Goal: Information Seeking & Learning: Learn about a topic

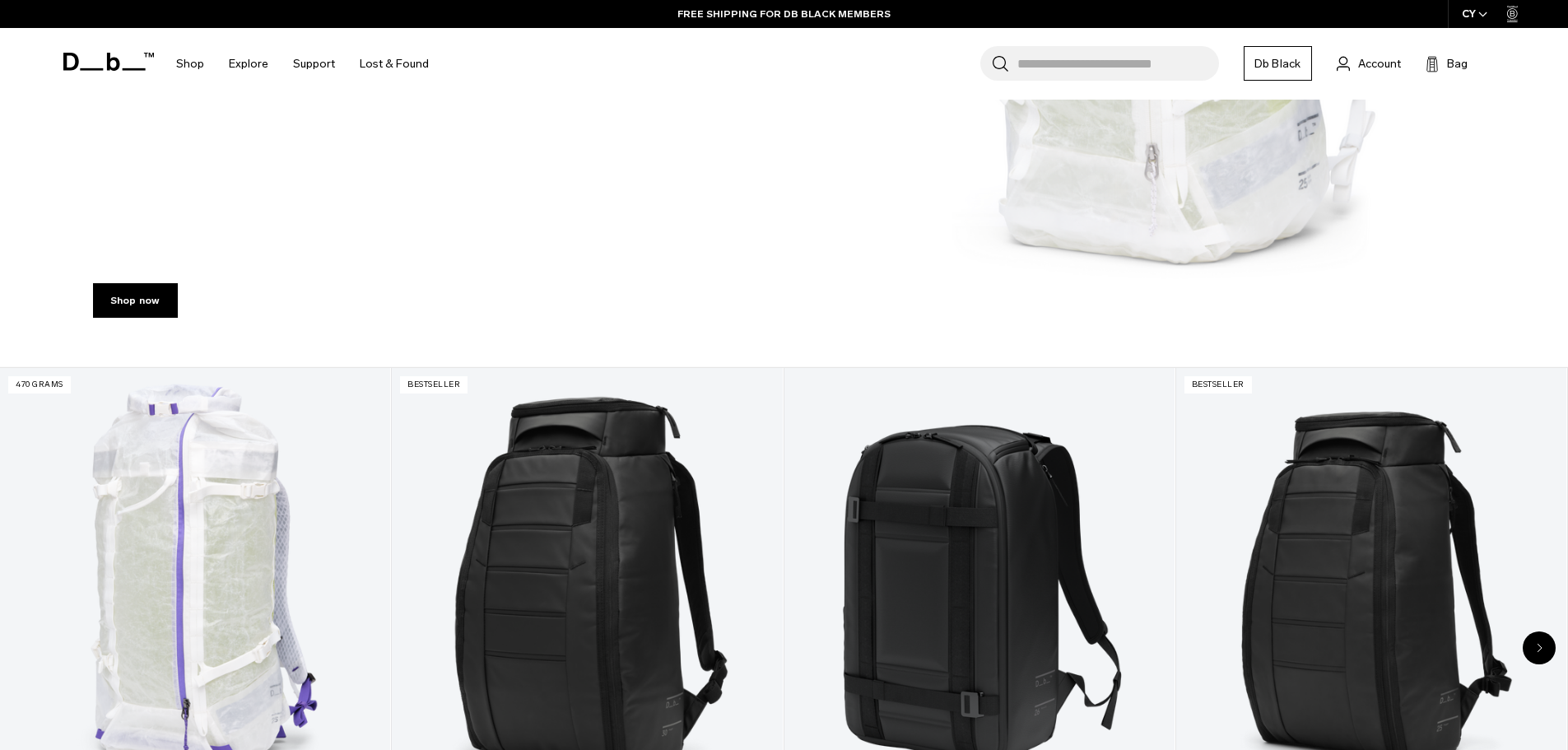
scroll to position [823, 0]
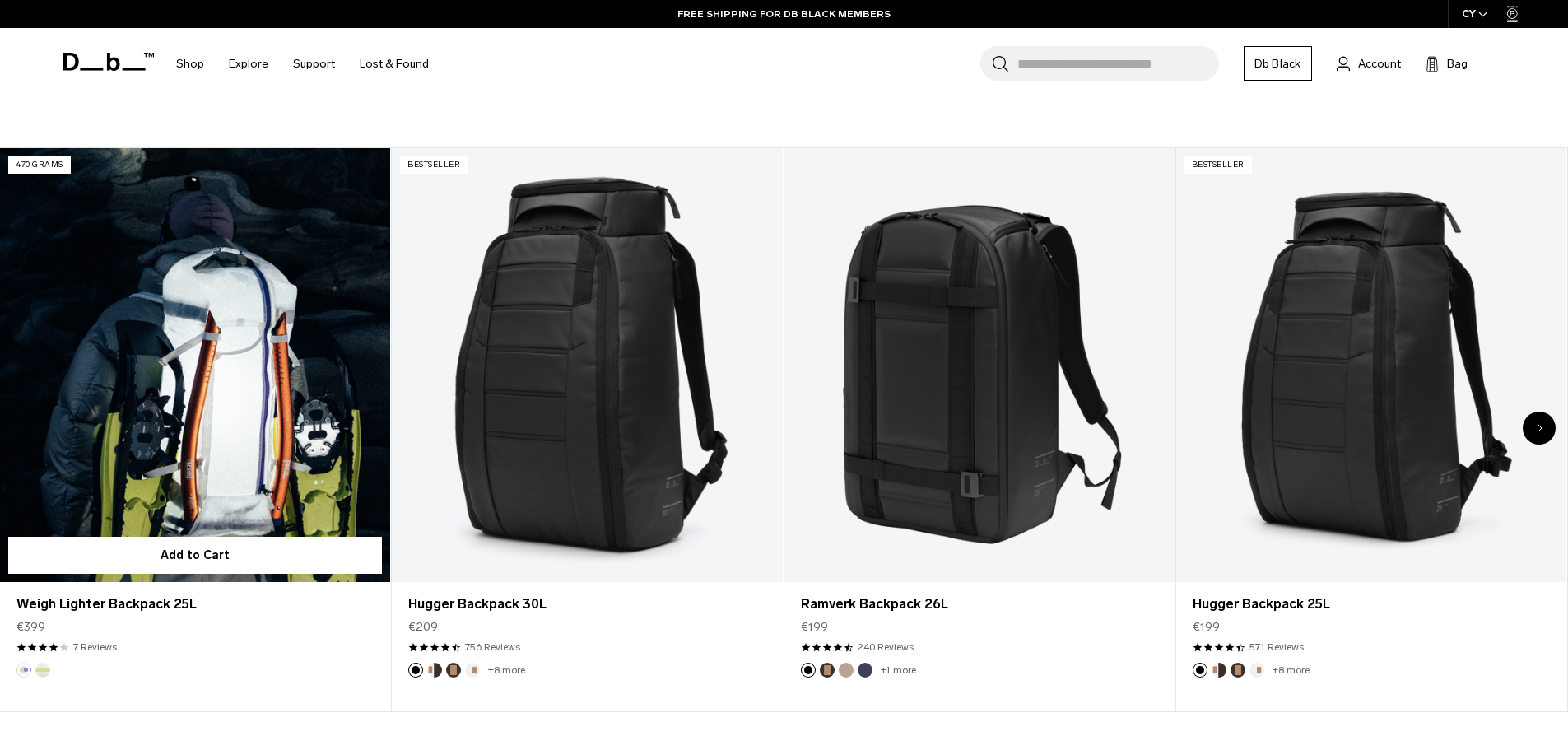
click at [137, 393] on link "Weigh Lighter Backpack 25L" at bounding box center [195, 364] width 390 height 434
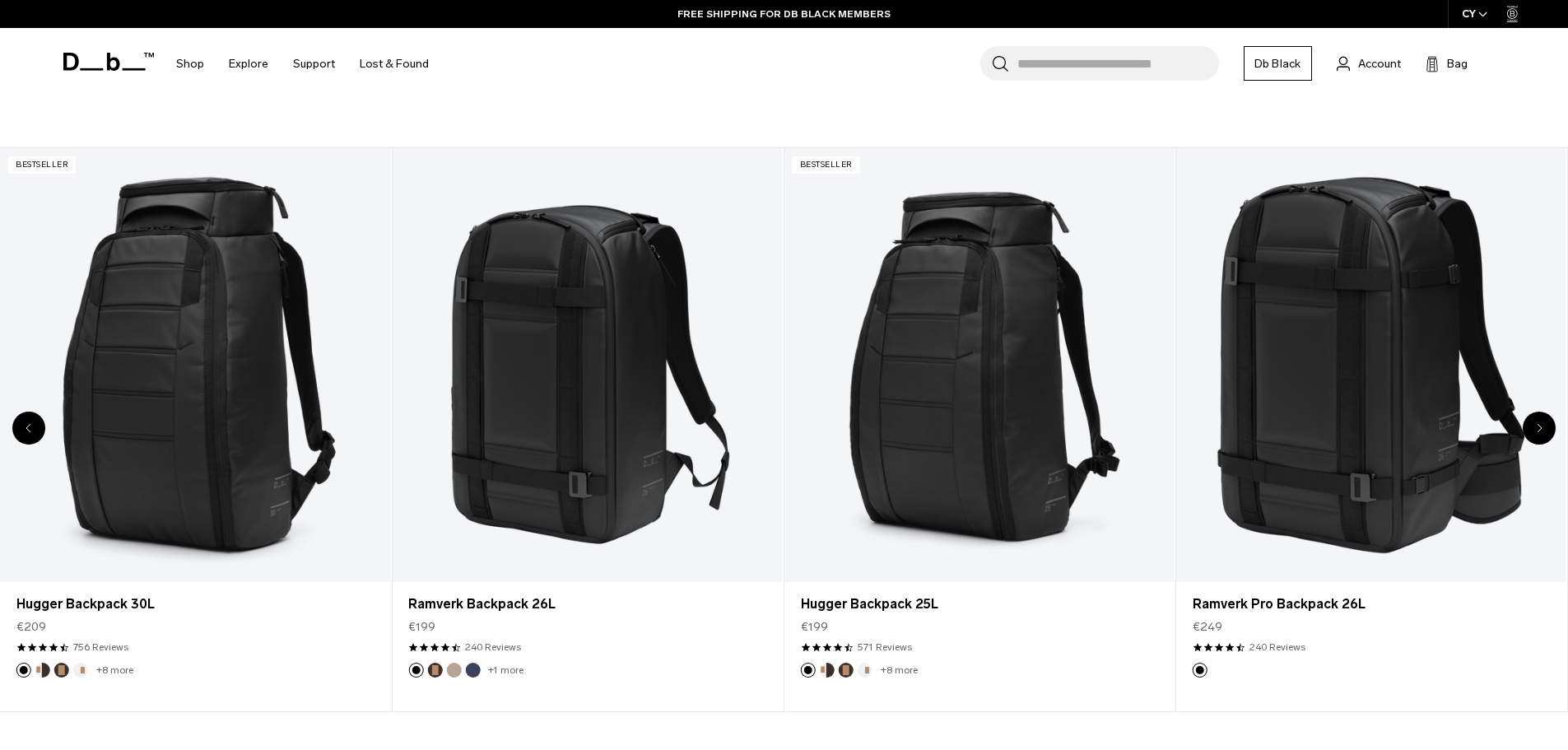
click at [29, 427] on icon "Previous slide" at bounding box center [29, 428] width 6 height 10
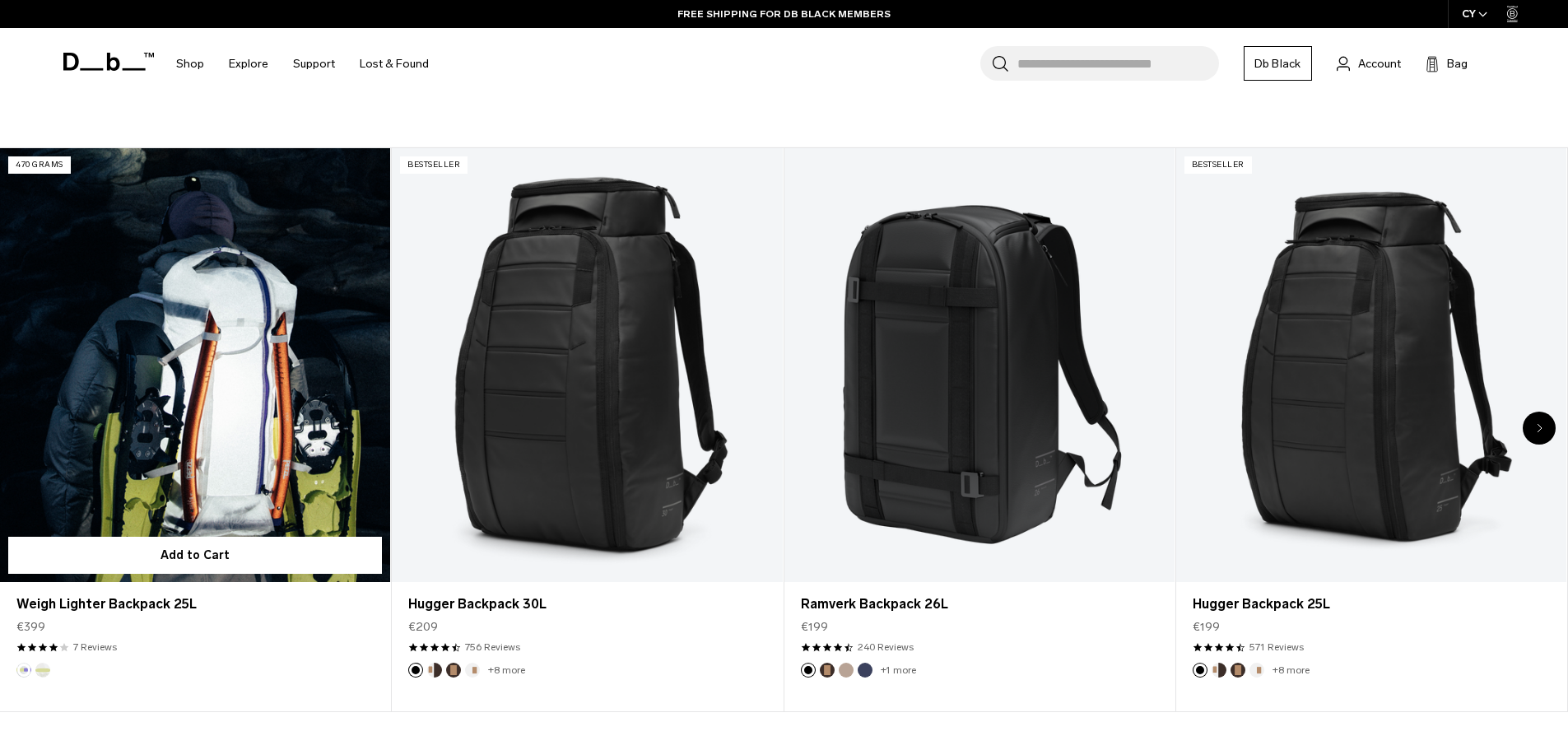
click at [286, 365] on link "Weigh Lighter Backpack 25L" at bounding box center [195, 364] width 390 height 434
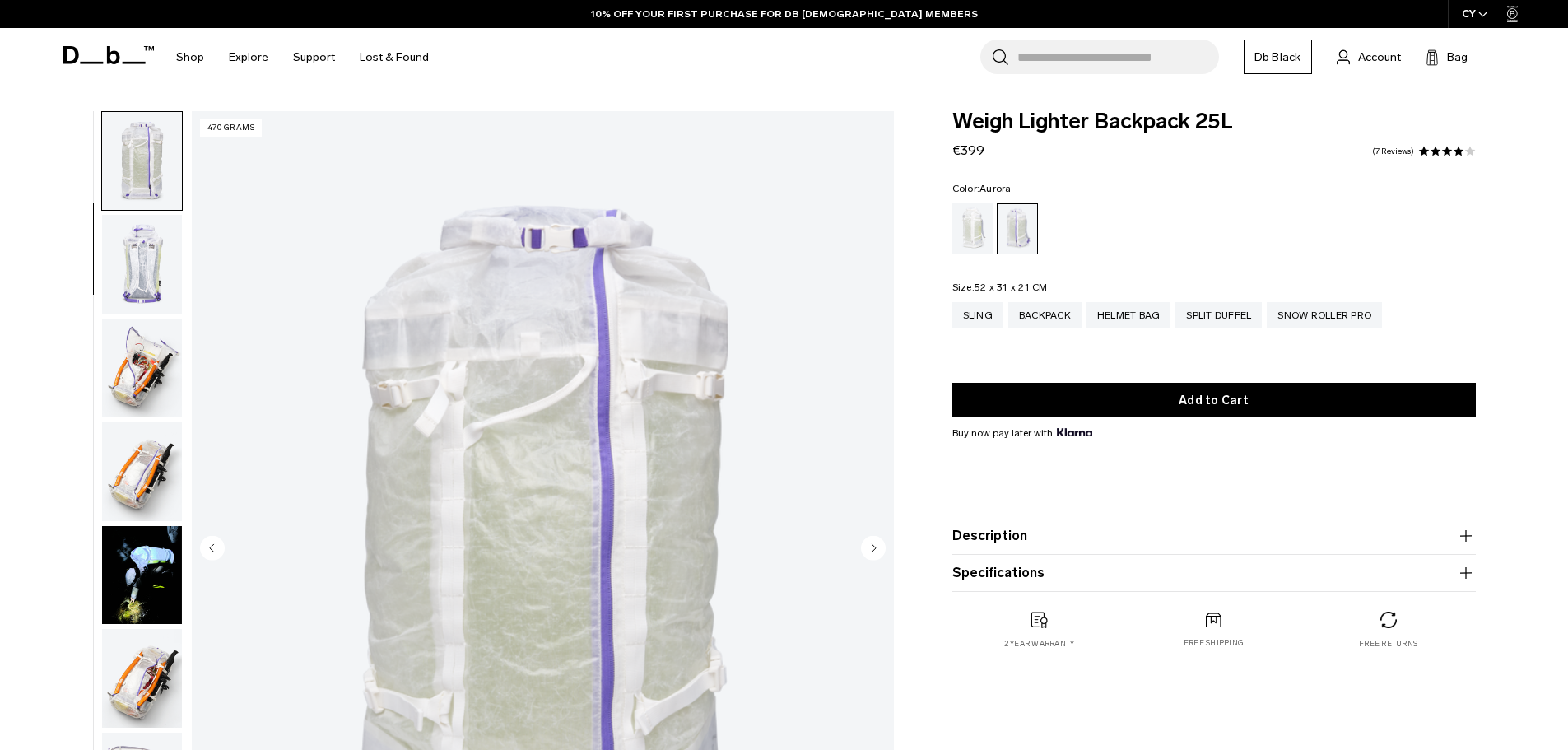
click at [151, 362] on img "button" at bounding box center [141, 368] width 80 height 99
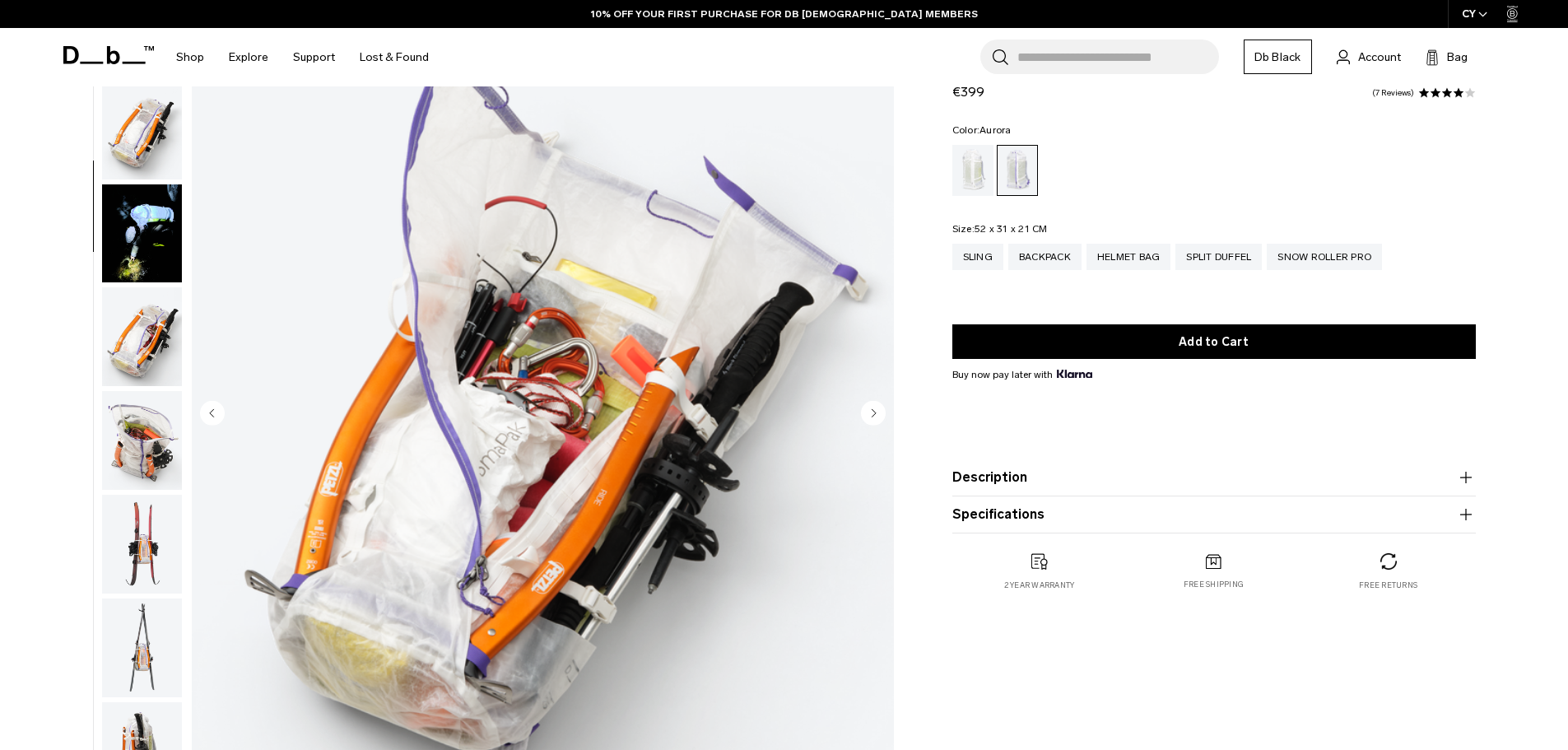
scroll to position [165, 0]
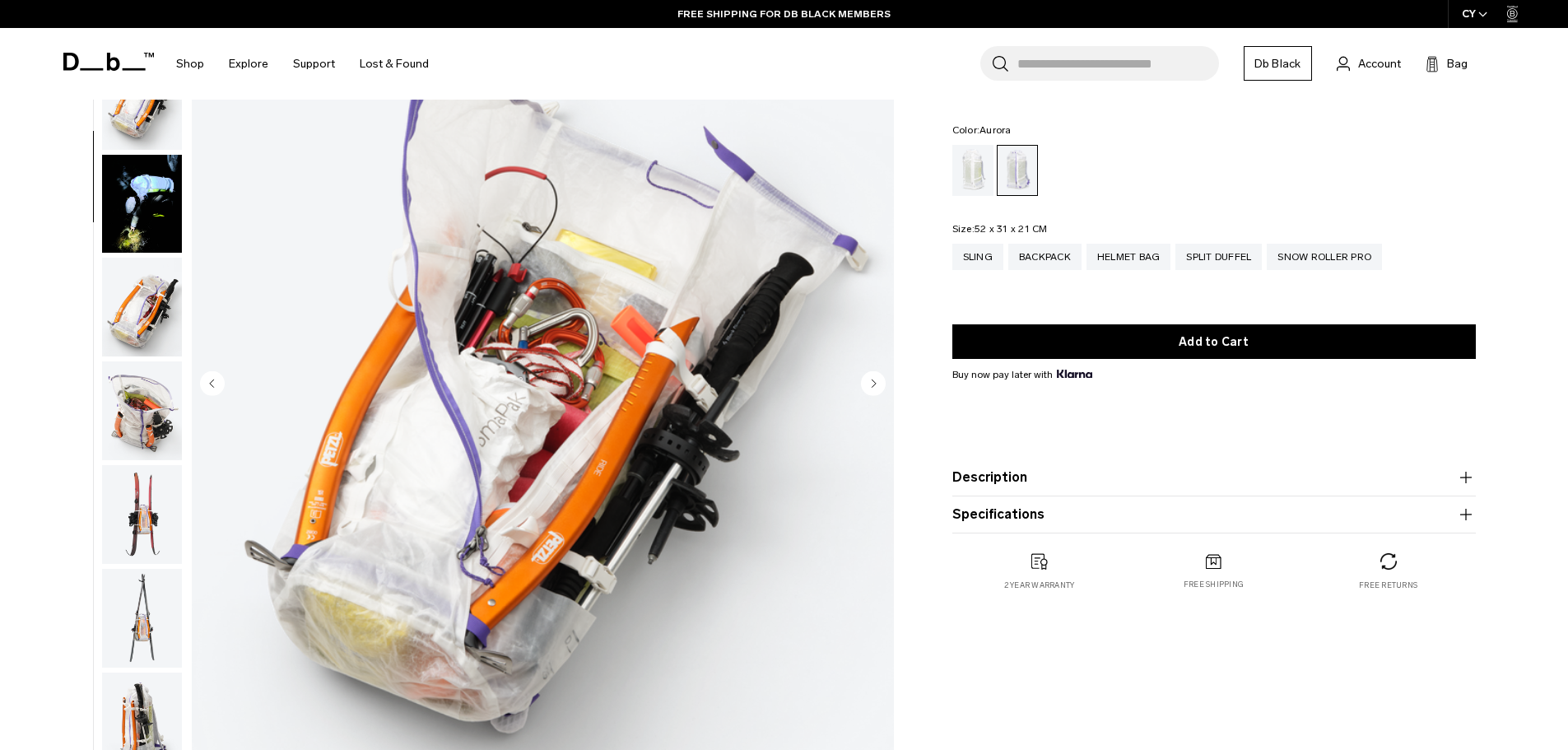
click at [154, 310] on img "button" at bounding box center [141, 307] width 80 height 99
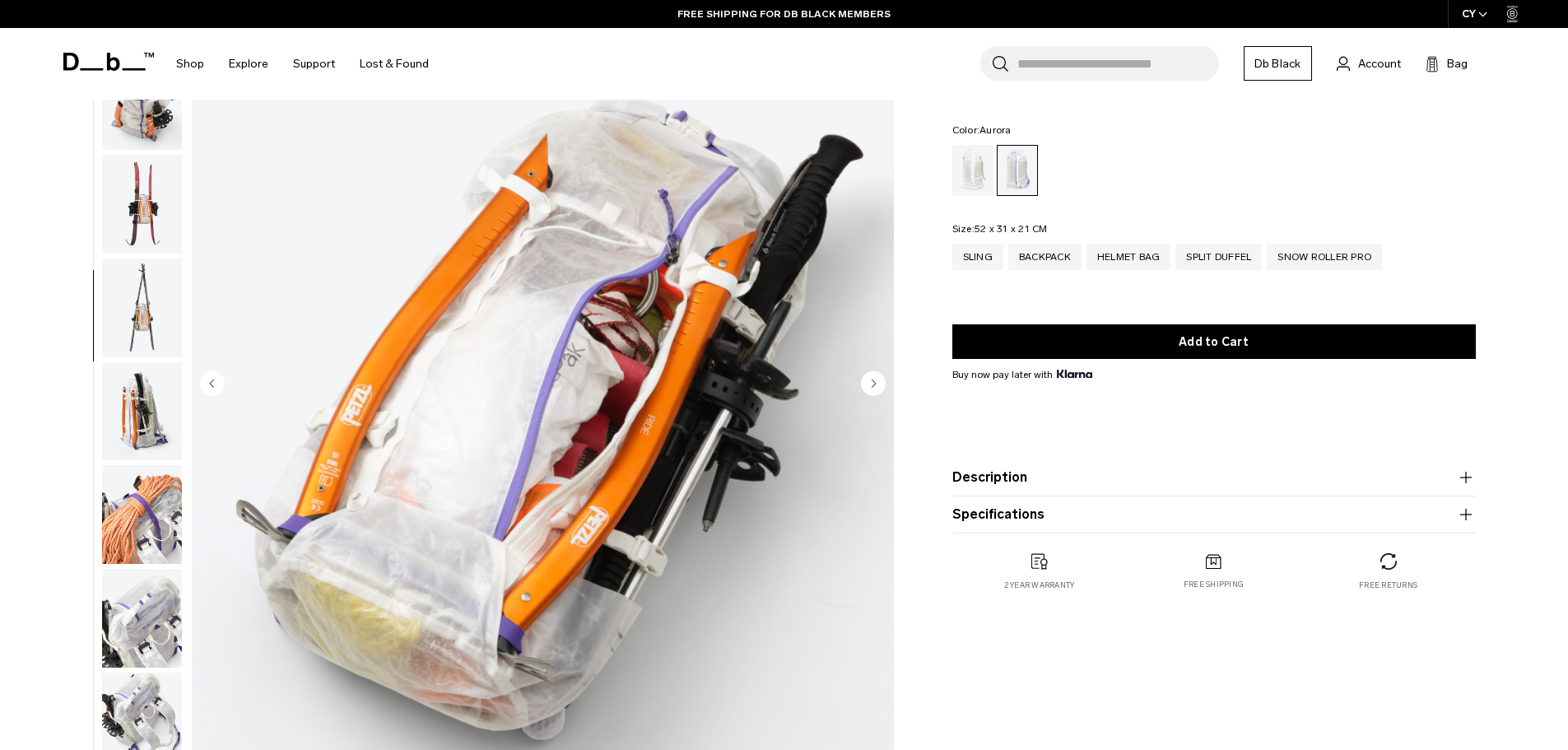
click at [136, 384] on img "button" at bounding box center [141, 412] width 80 height 99
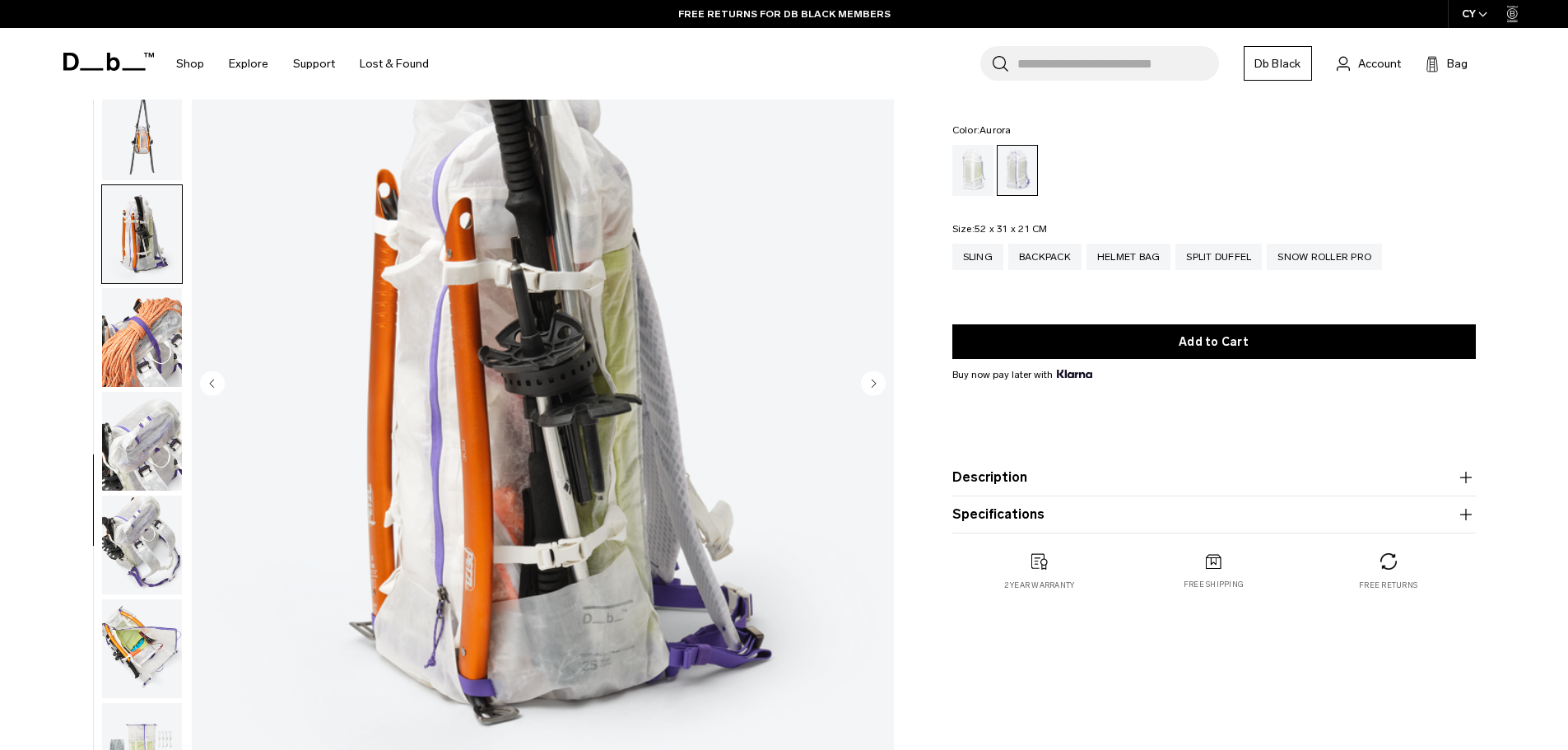
click at [156, 442] on img "button" at bounding box center [141, 442] width 80 height 99
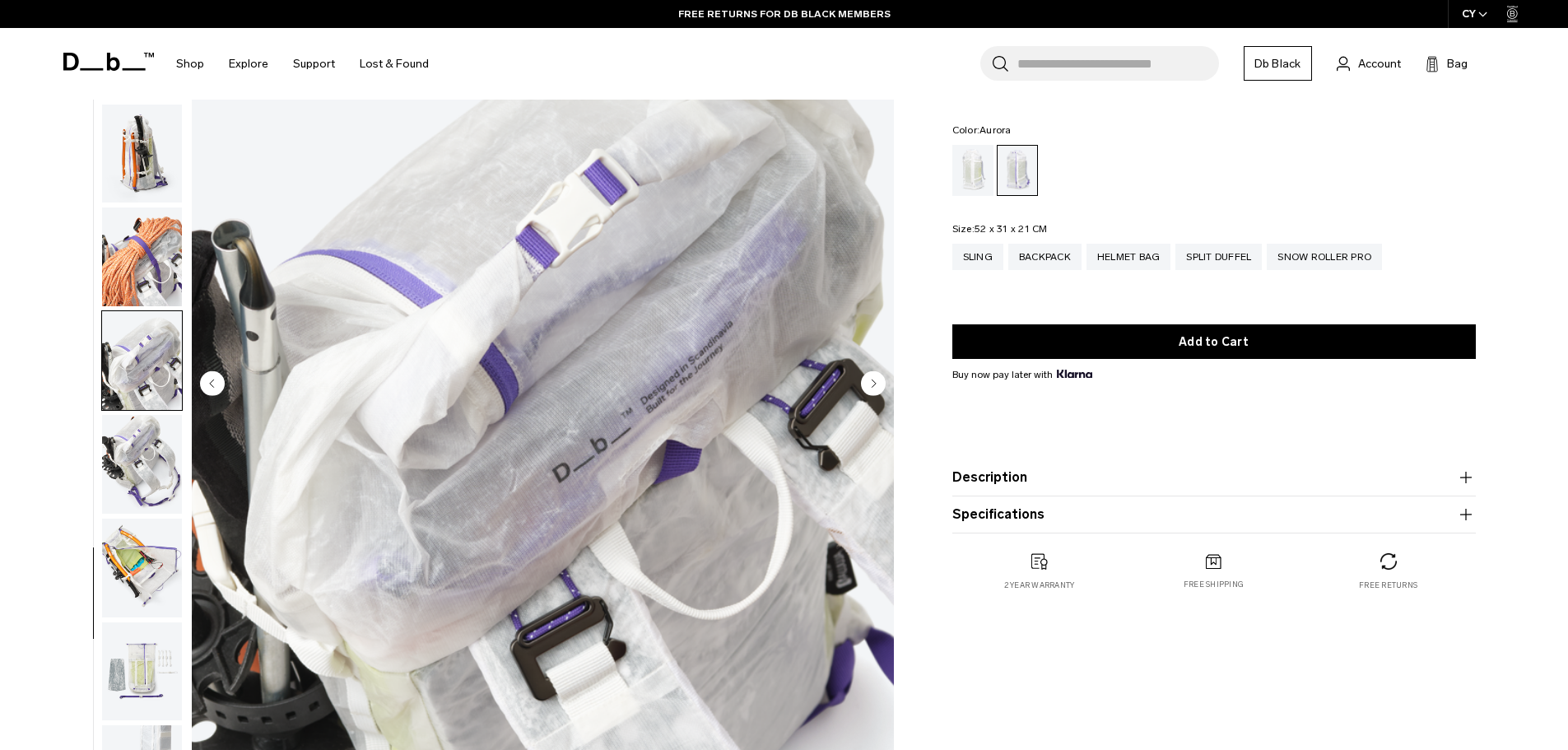
scroll to position [984, 0]
click at [134, 654] on img "button" at bounding box center [141, 670] width 80 height 99
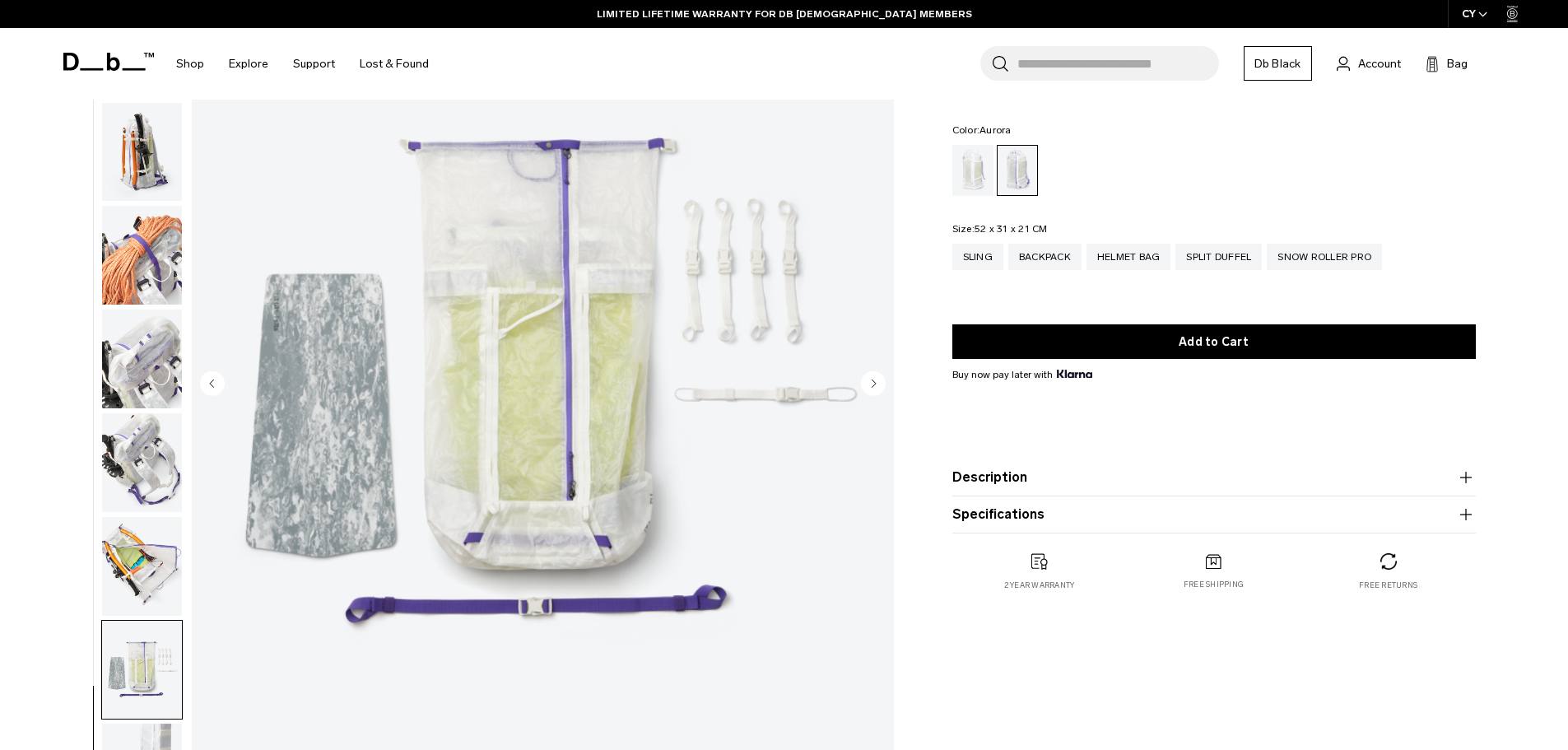
click at [144, 567] on img "button" at bounding box center [141, 566] width 80 height 99
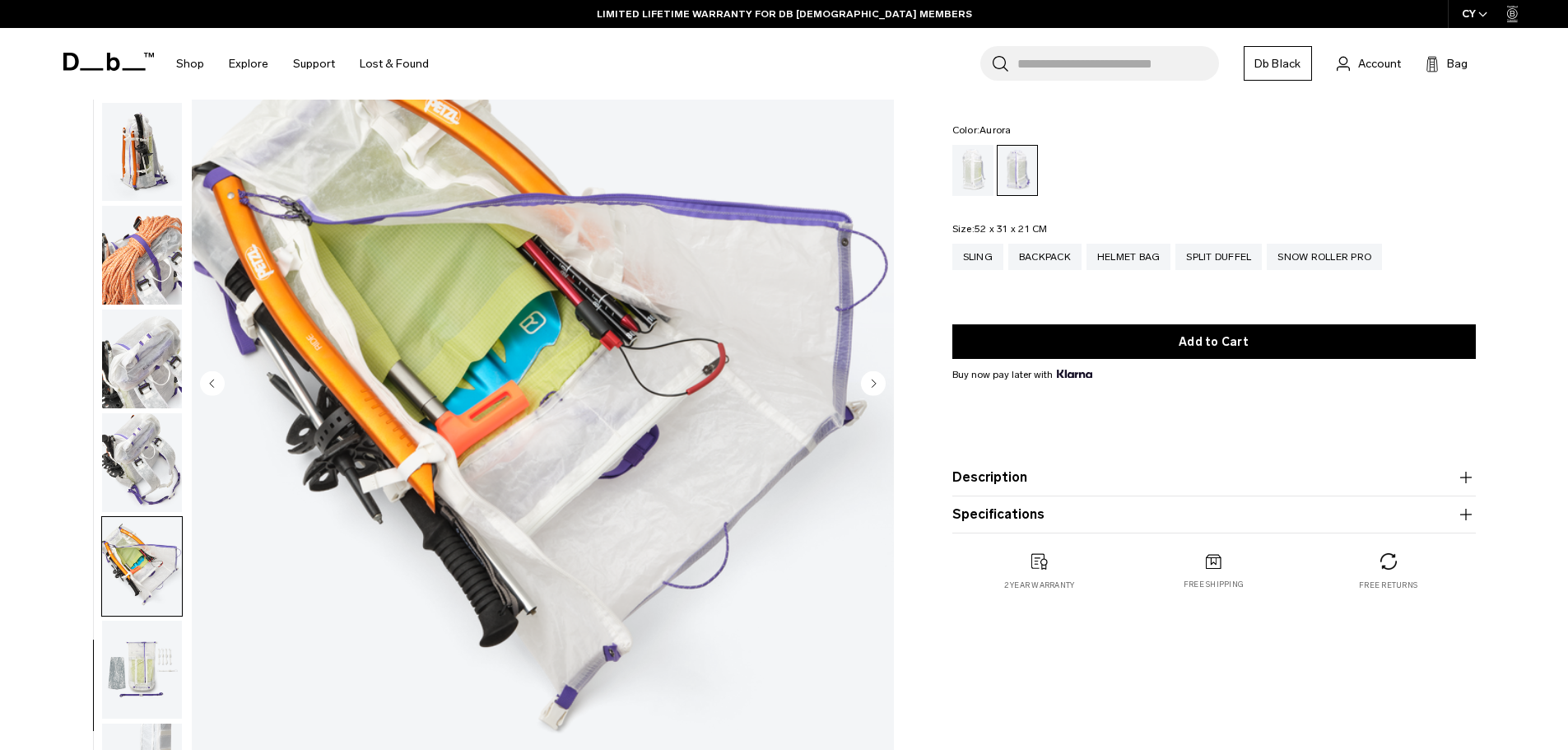
click at [159, 522] on img "button" at bounding box center [141, 566] width 80 height 99
click at [174, 470] on img "button" at bounding box center [141, 463] width 80 height 99
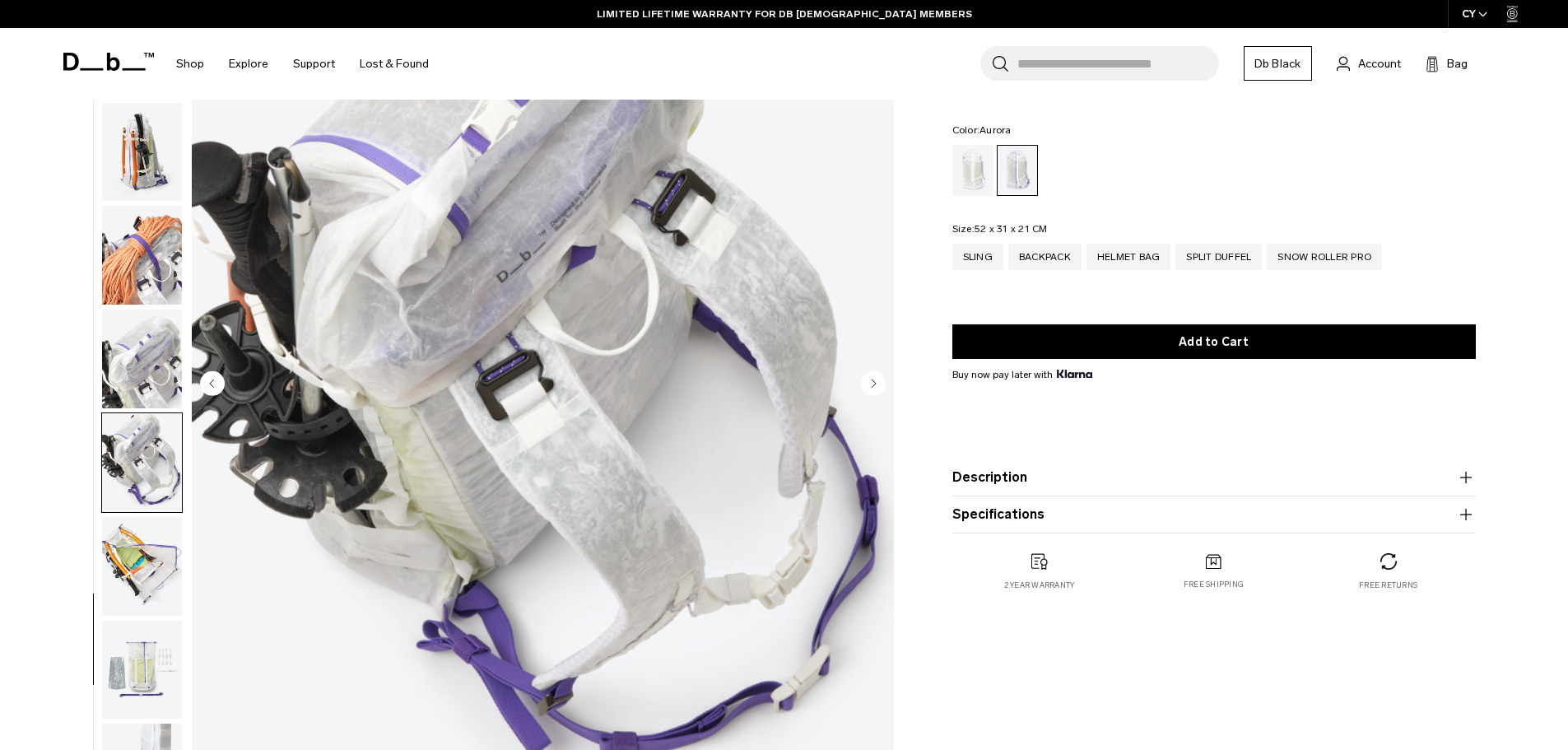
click at [132, 390] on img "button" at bounding box center [141, 360] width 80 height 99
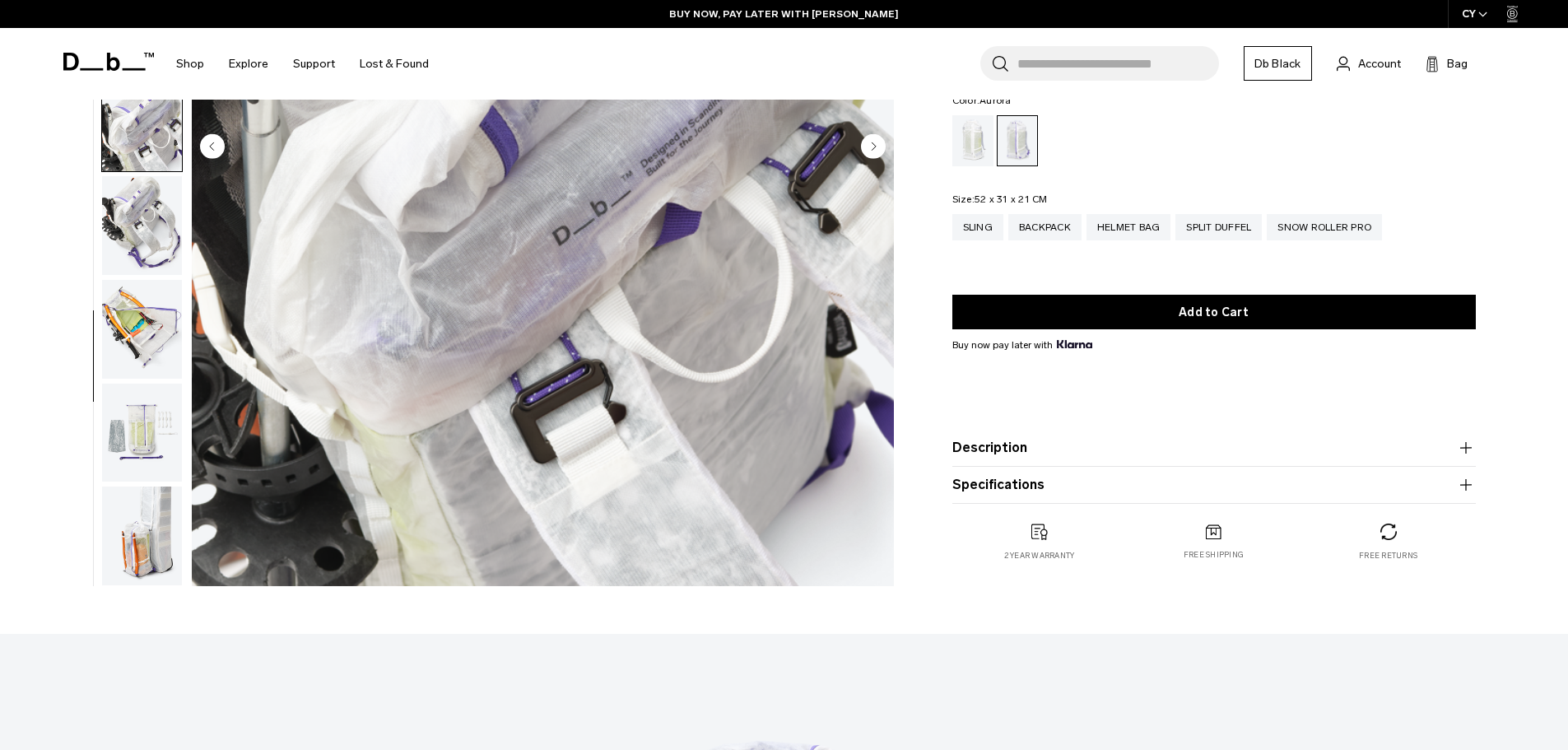
scroll to position [412, 0]
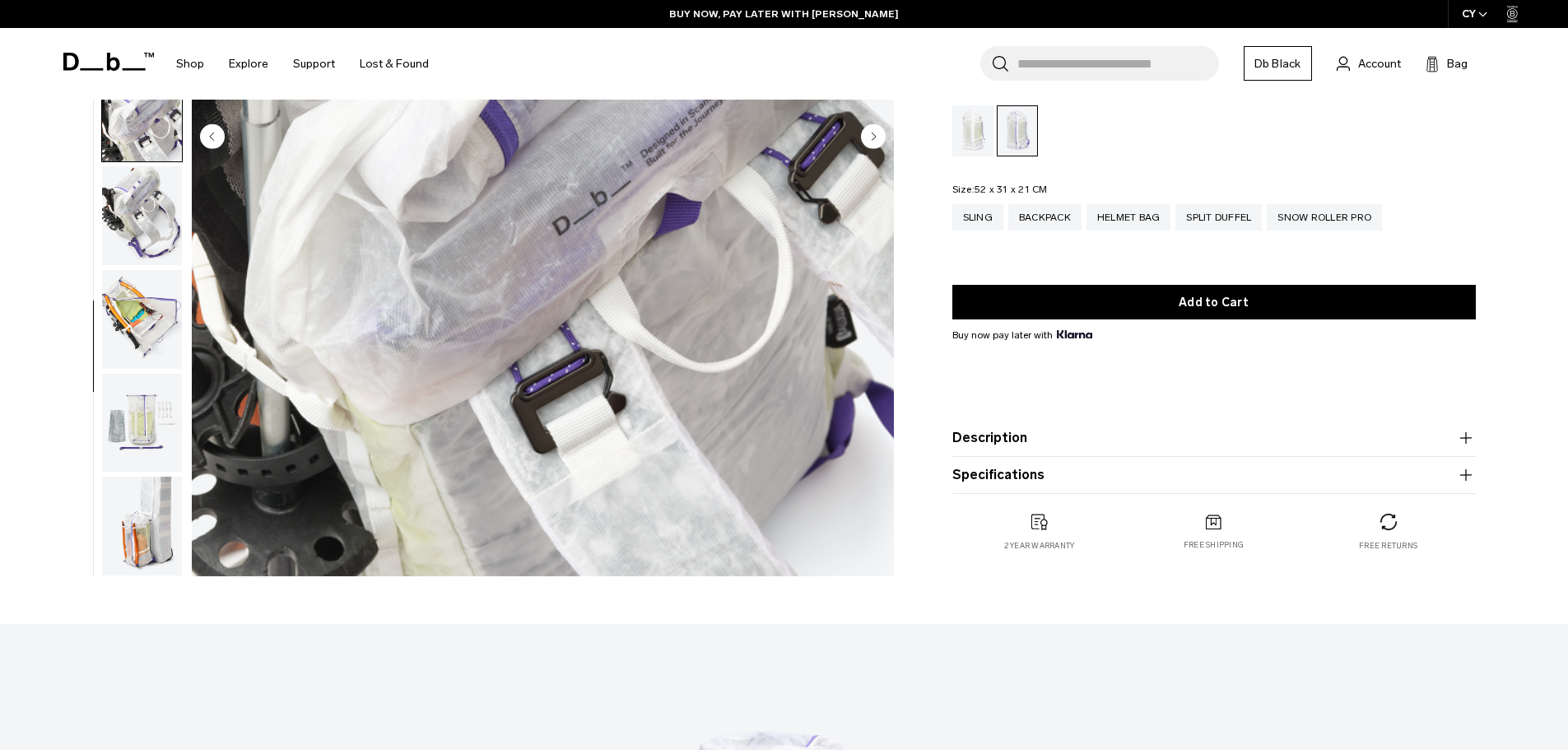
click at [151, 540] on img "button" at bounding box center [141, 526] width 80 height 99
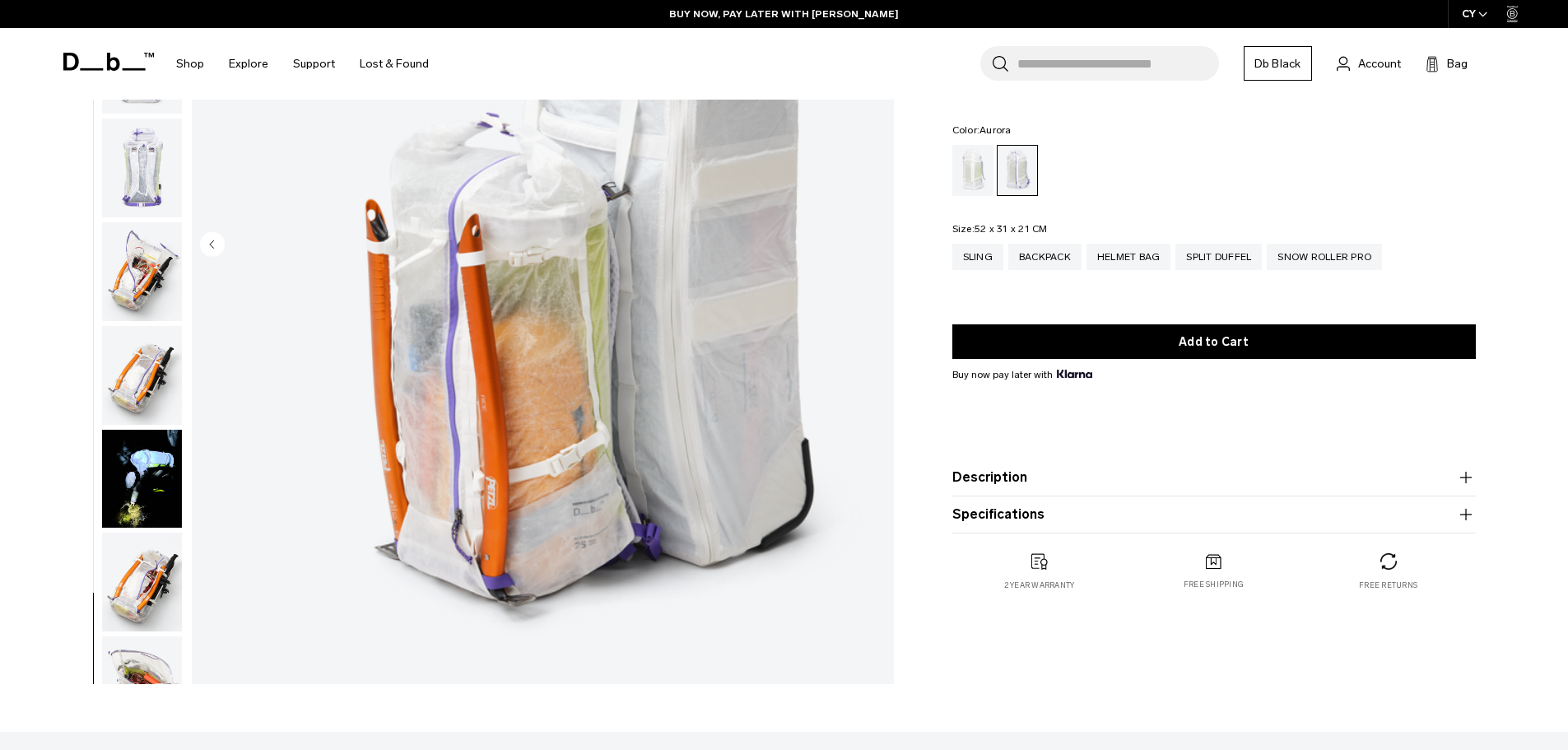
scroll to position [165, 0]
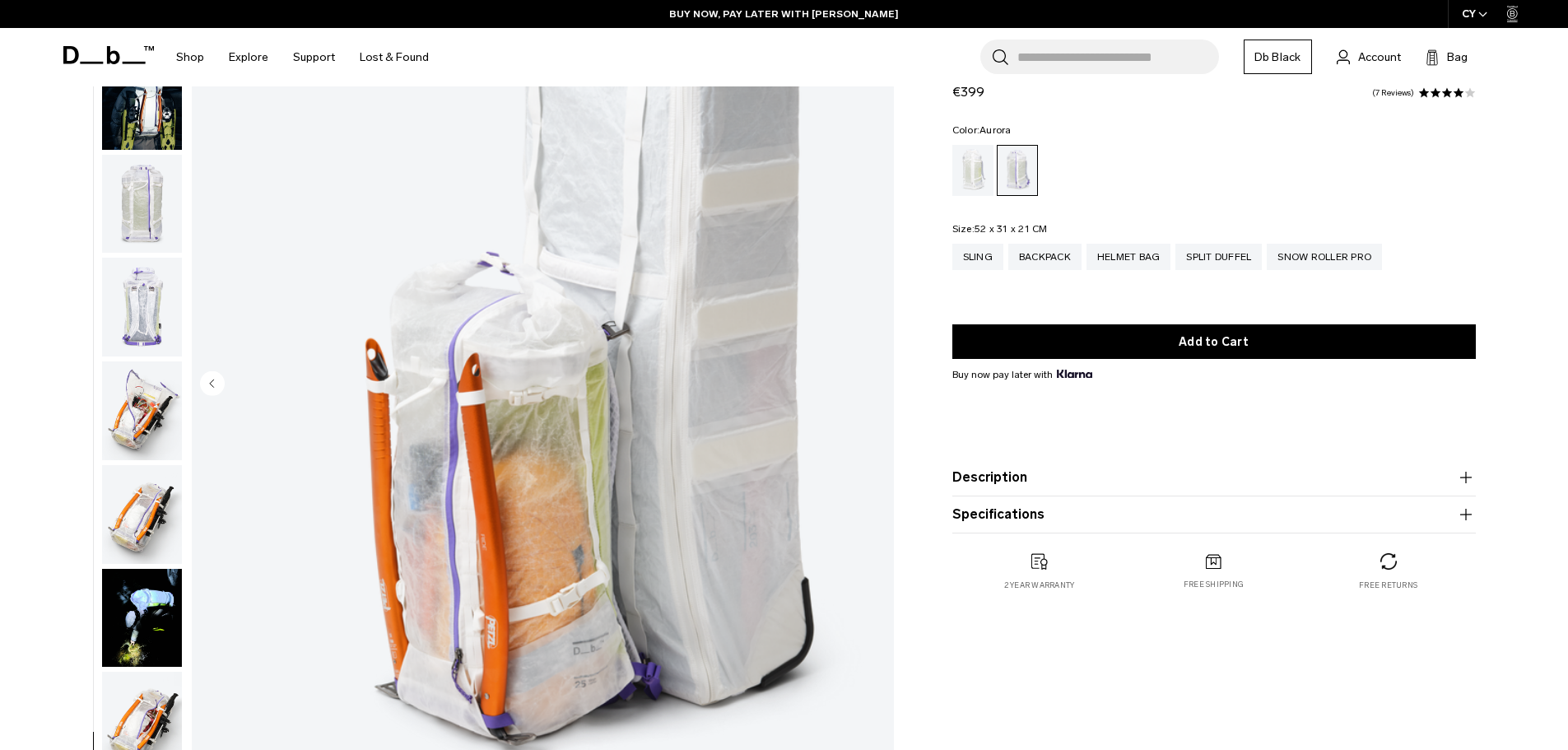
click at [155, 598] on img "button" at bounding box center [141, 619] width 80 height 99
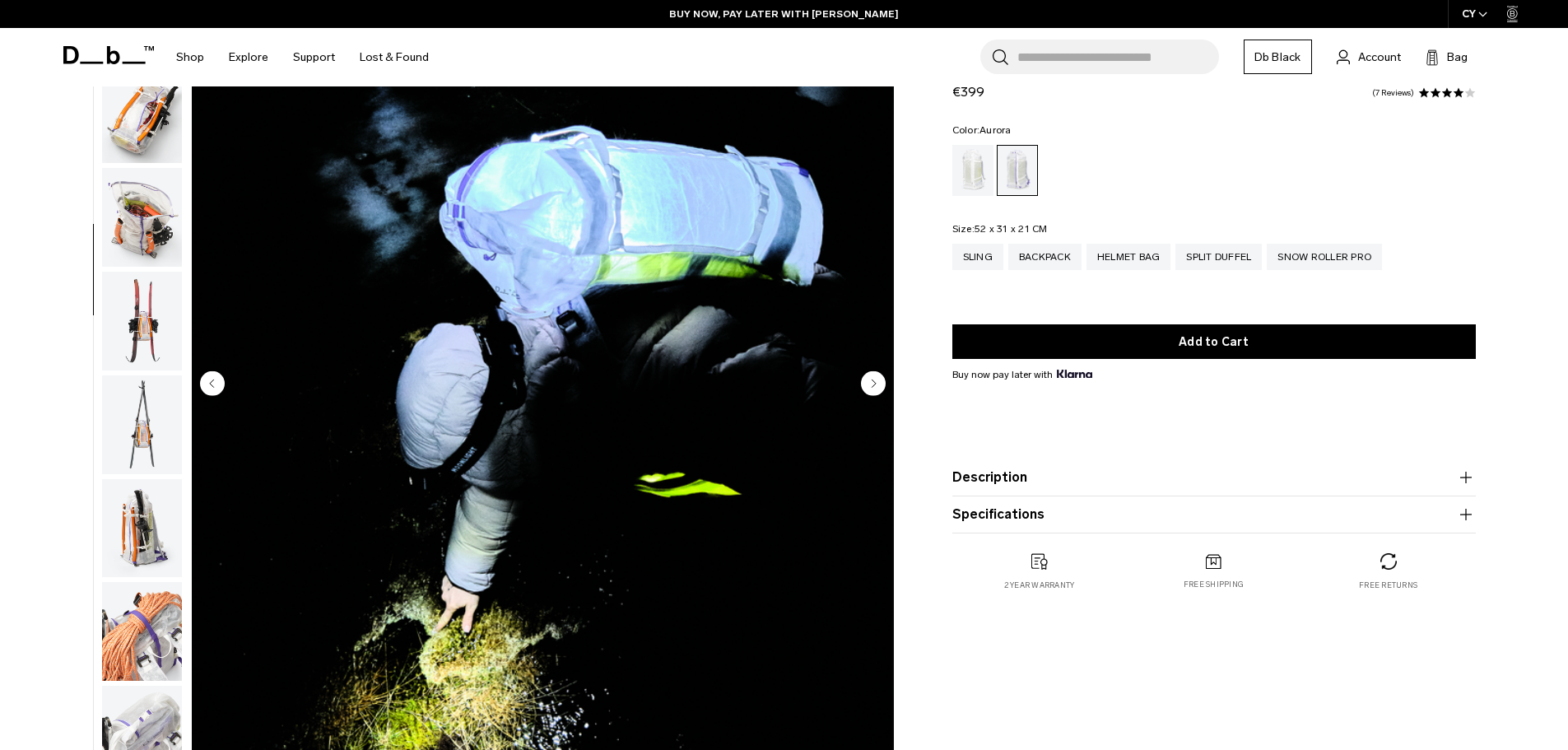
scroll to position [622, 0]
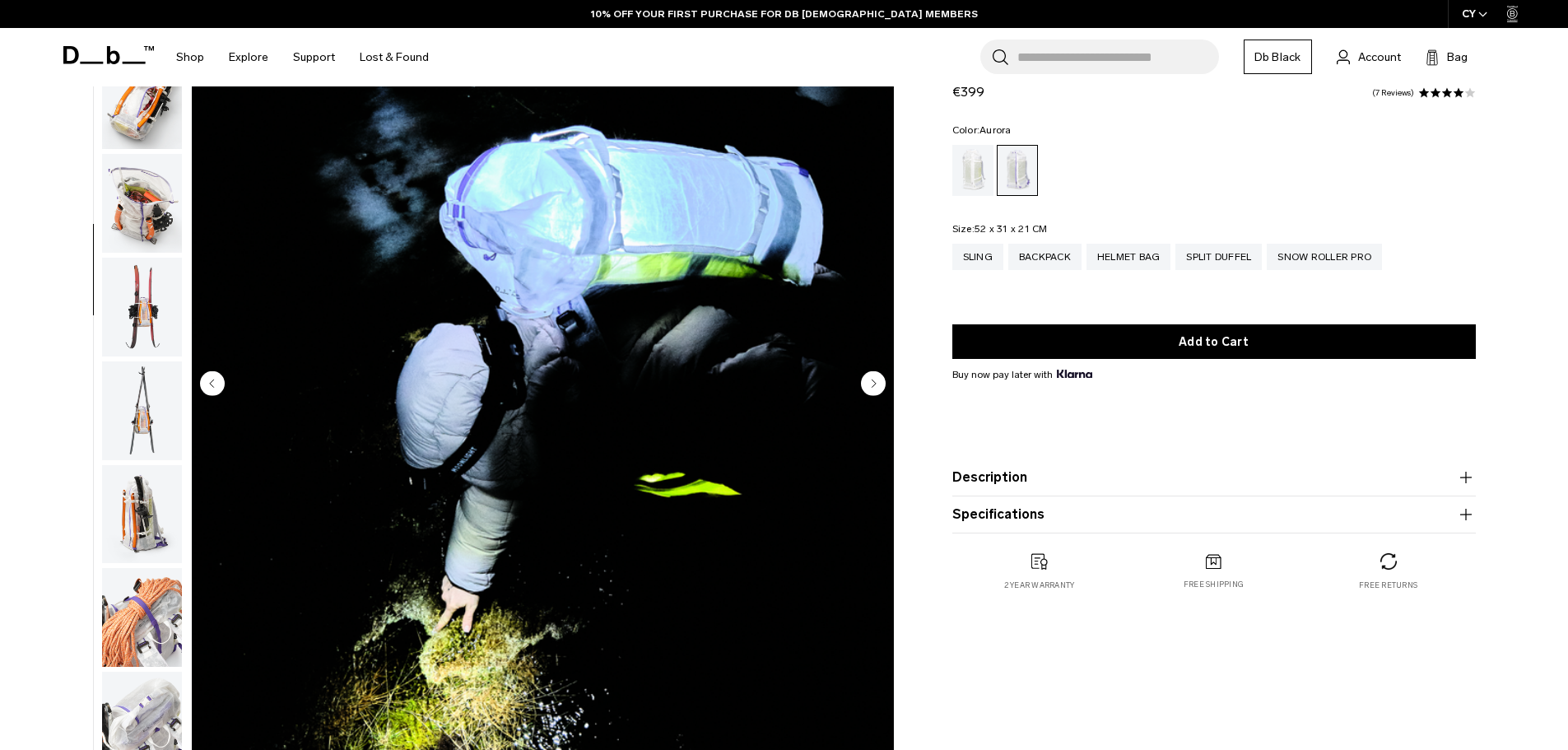
click at [131, 201] on img "button" at bounding box center [141, 203] width 80 height 99
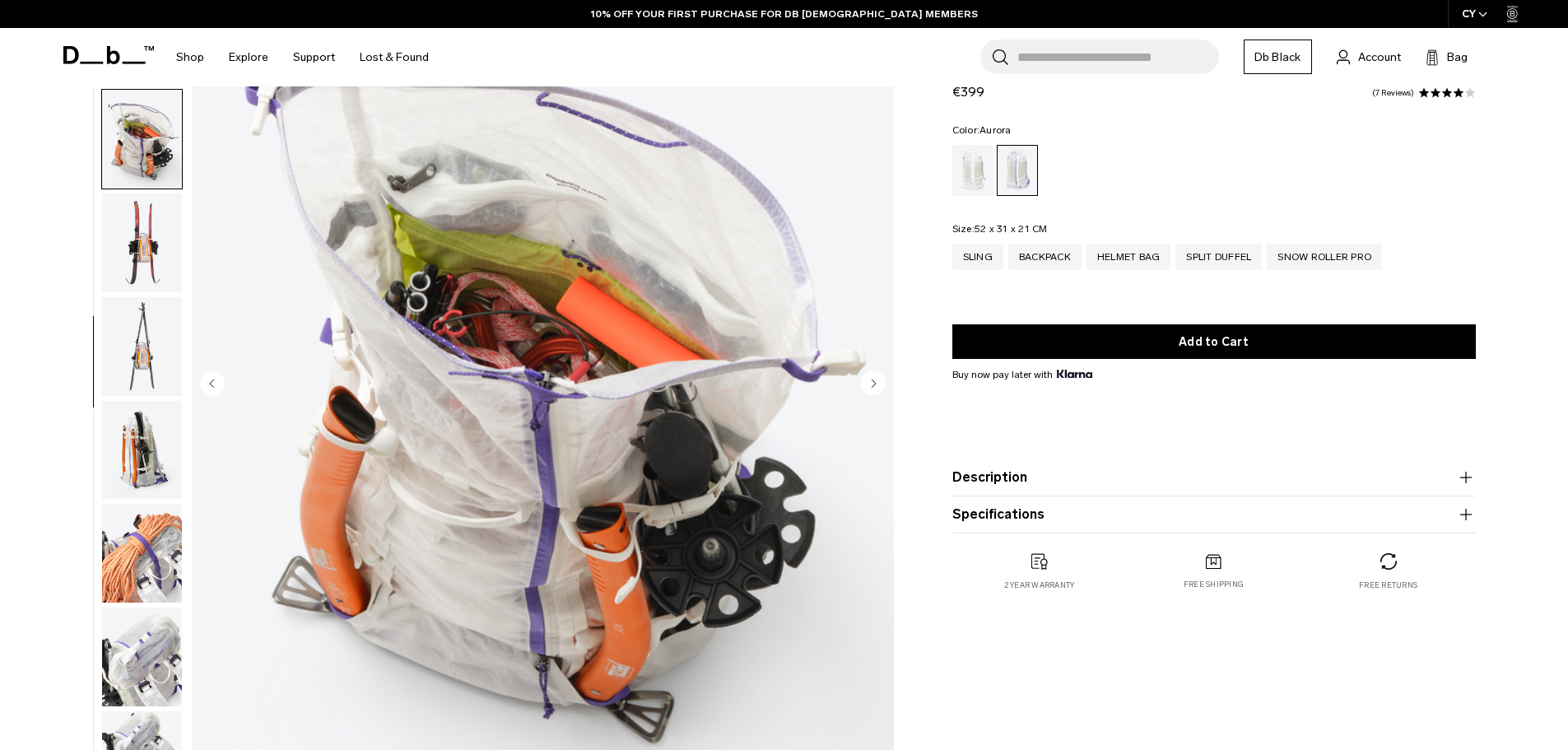
scroll to position [664, 0]
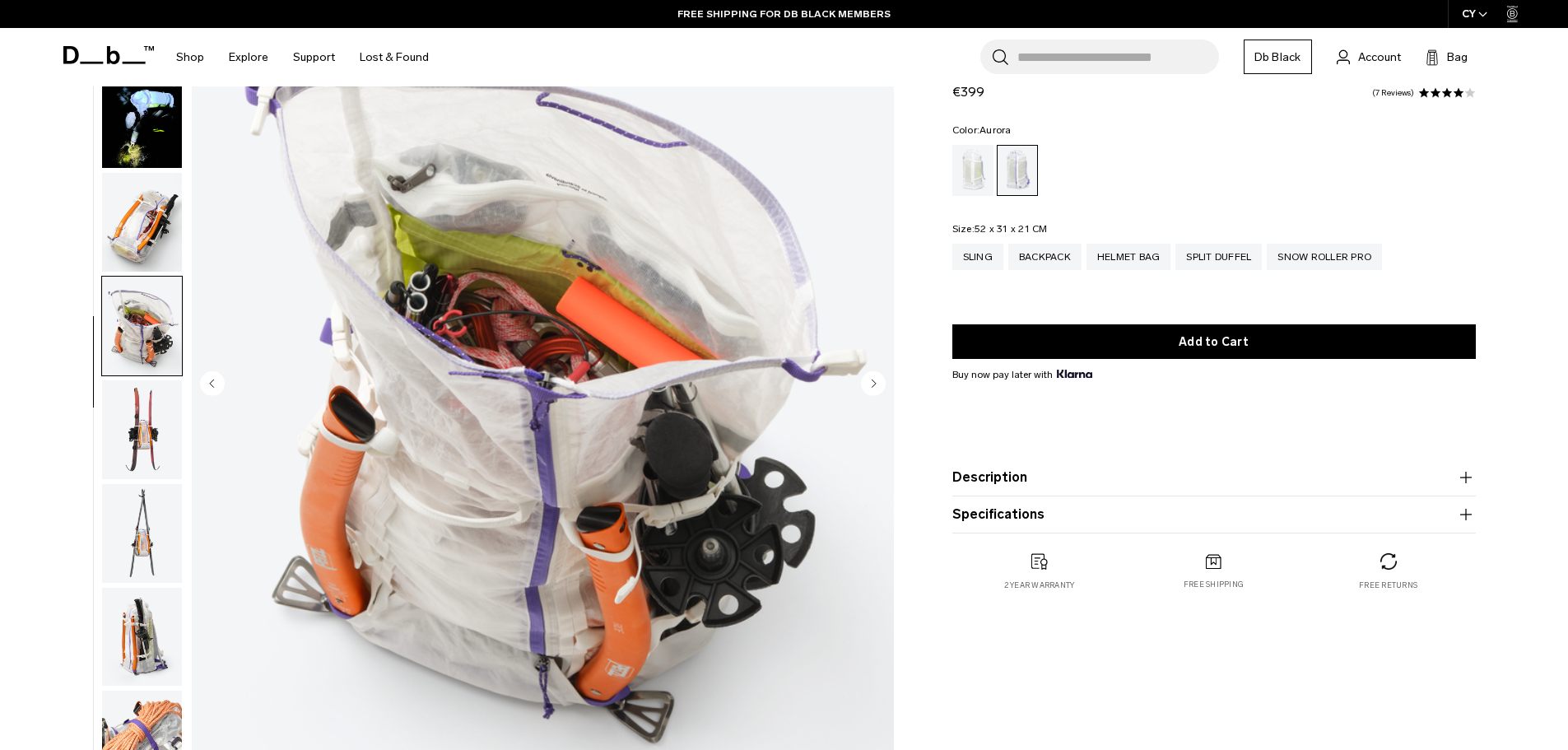
click at [138, 216] on img "button" at bounding box center [141, 223] width 80 height 99
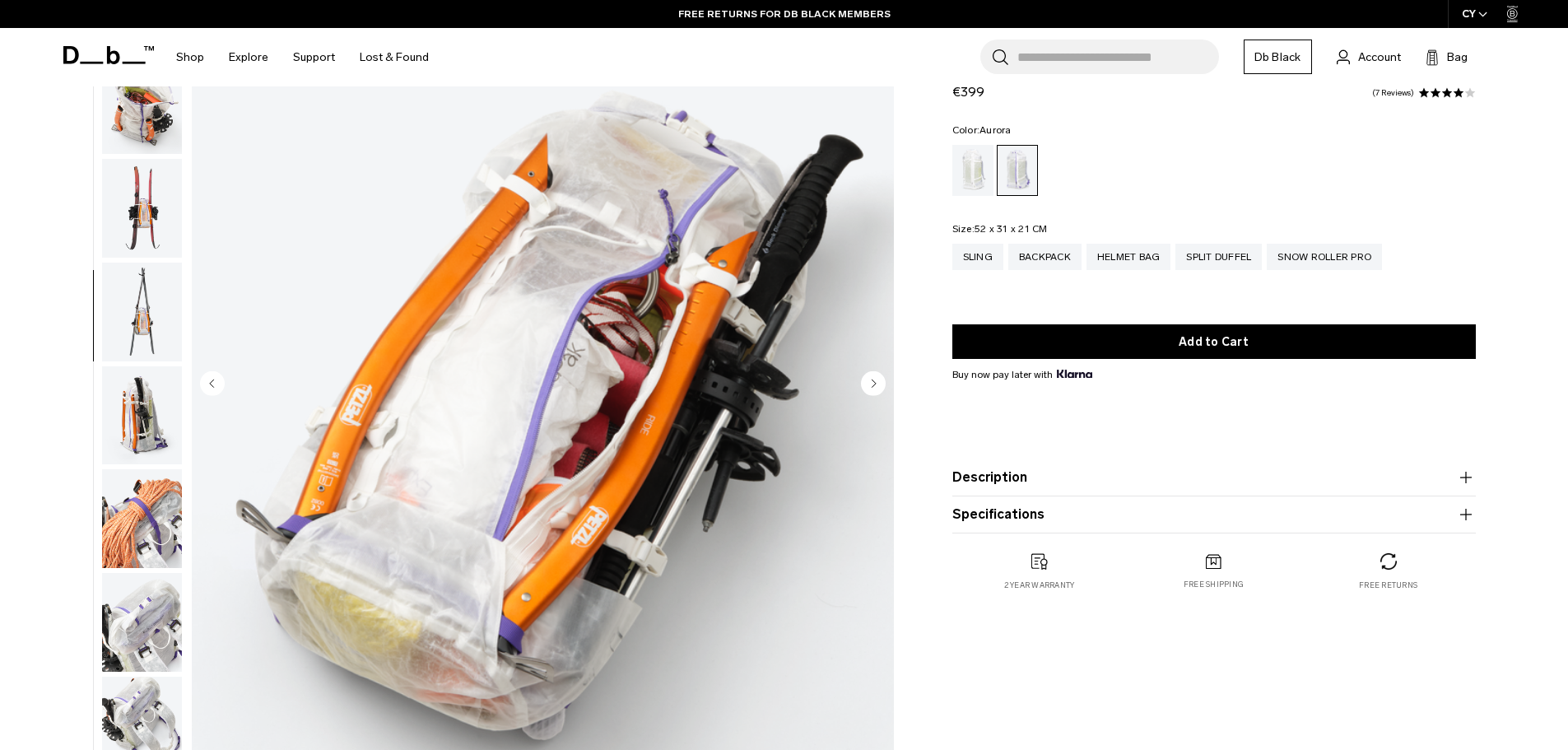
scroll to position [725, 0]
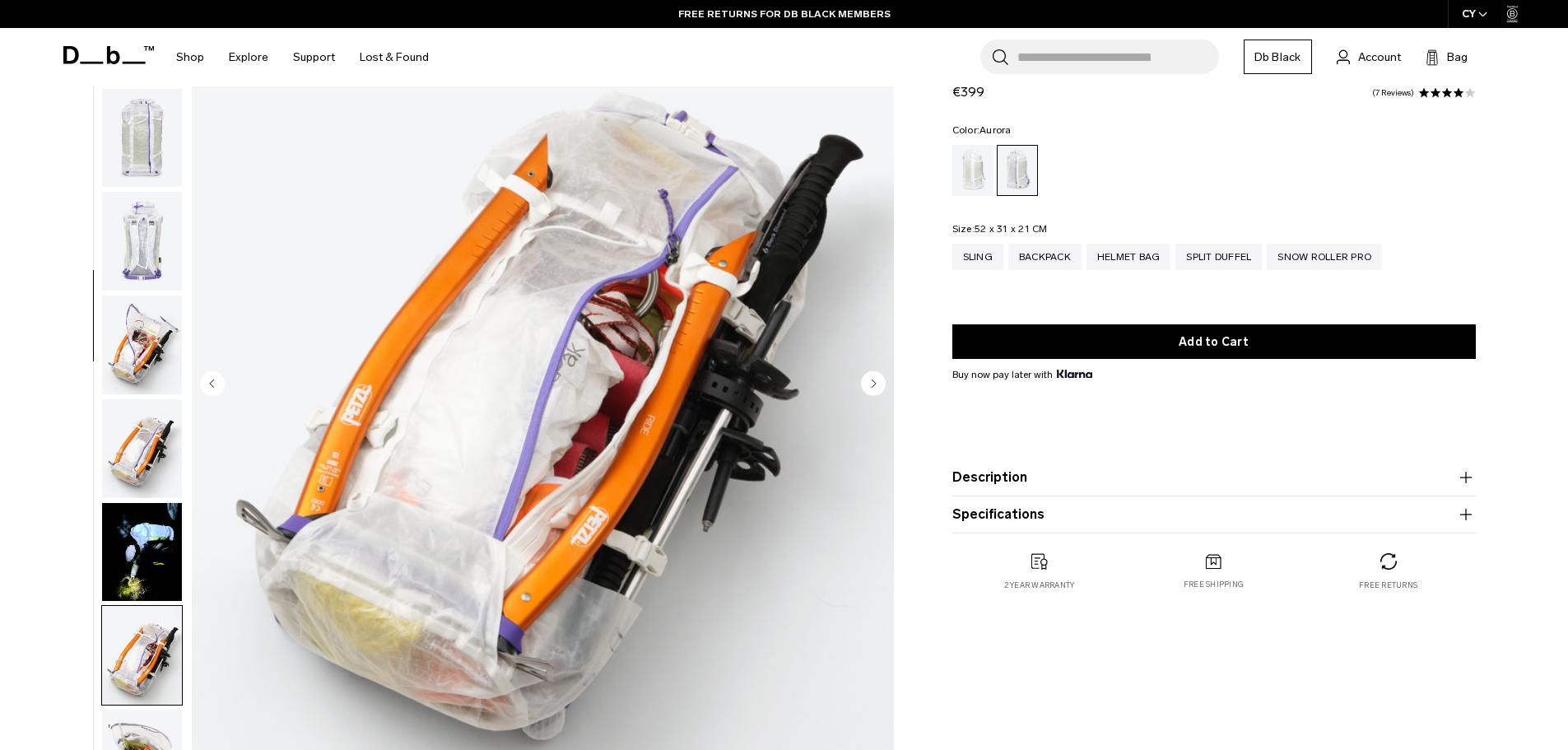
click at [147, 248] on img "button" at bounding box center [141, 242] width 80 height 99
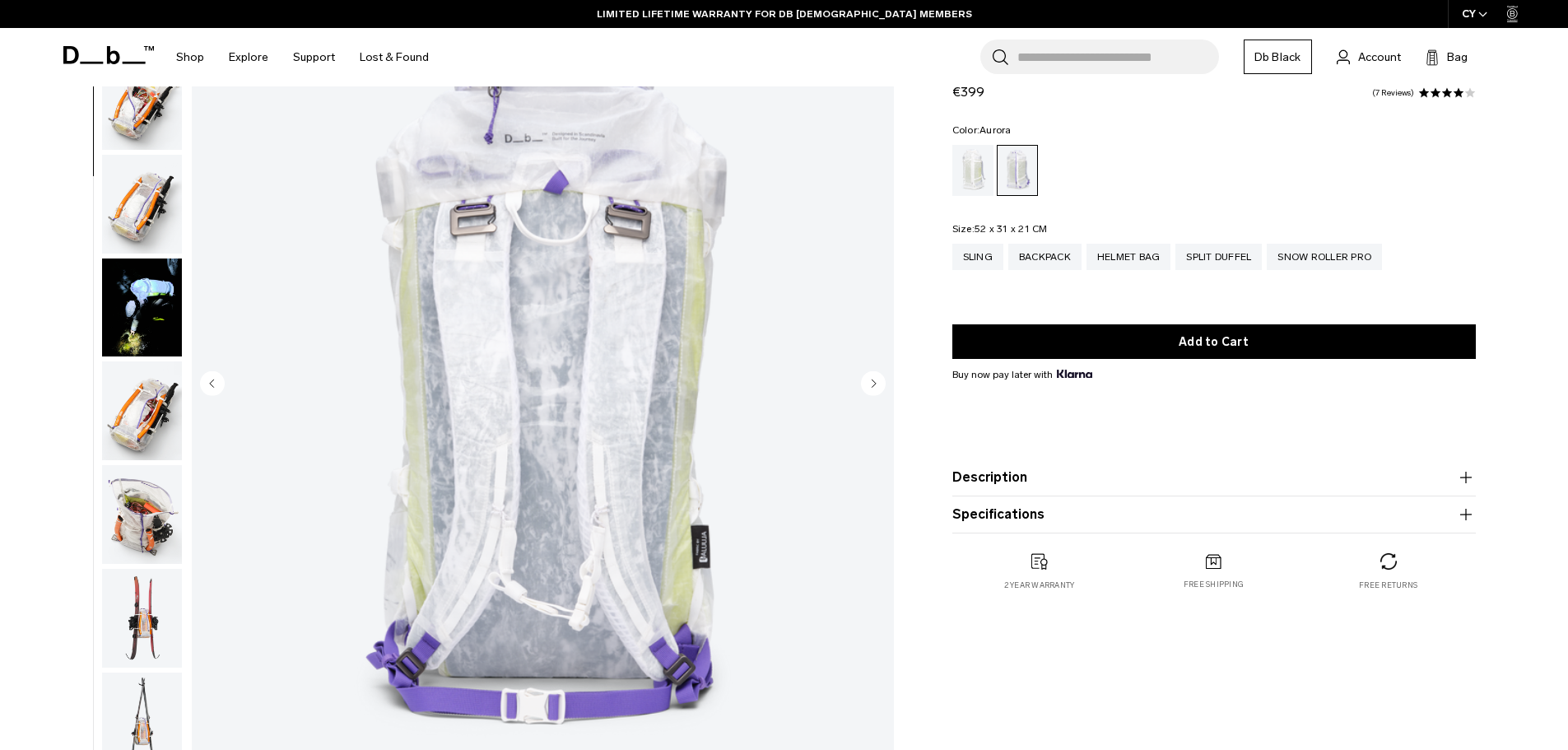
scroll to position [0, 0]
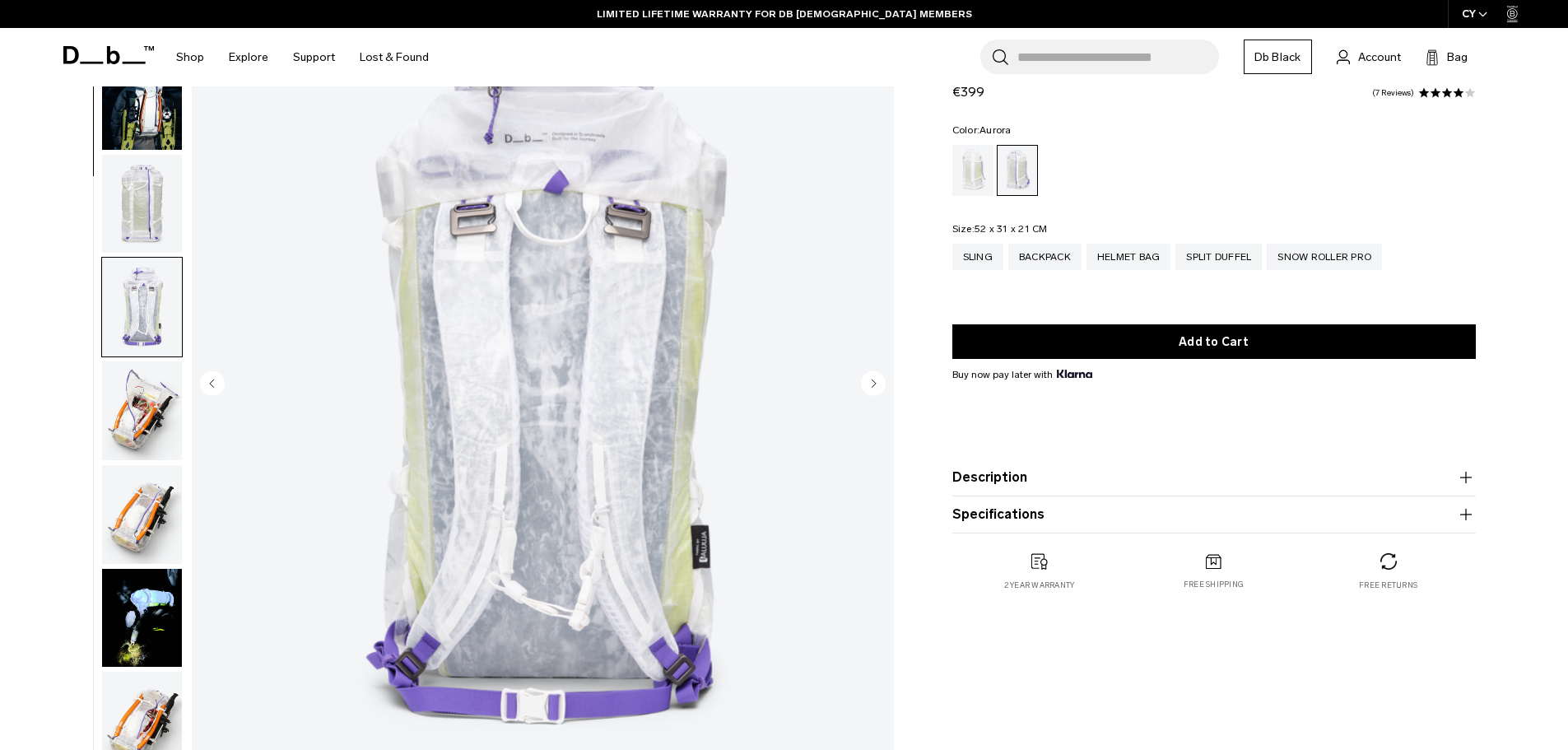
click at [145, 127] on img "button" at bounding box center [141, 101] width 80 height 99
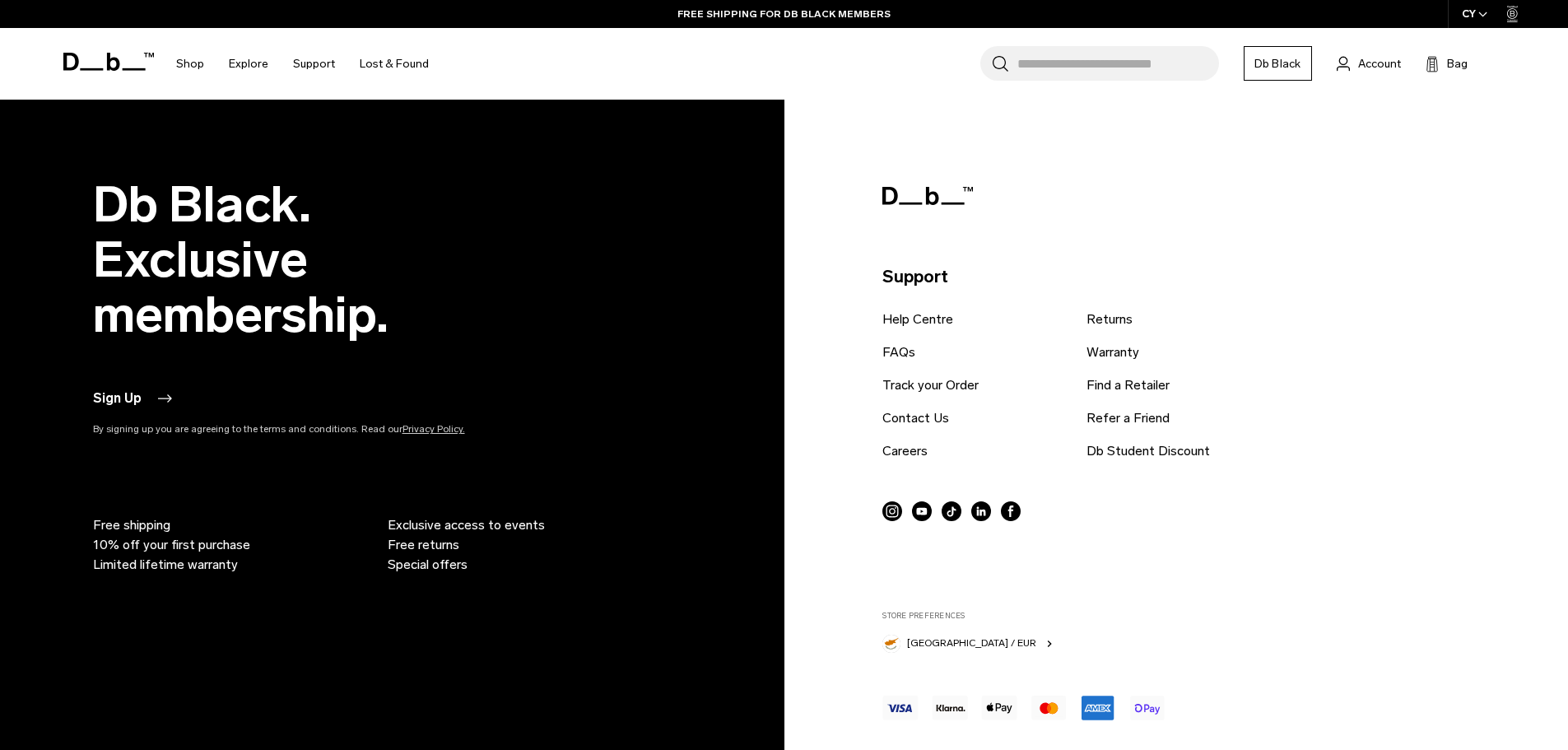
scroll to position [4109, 0]
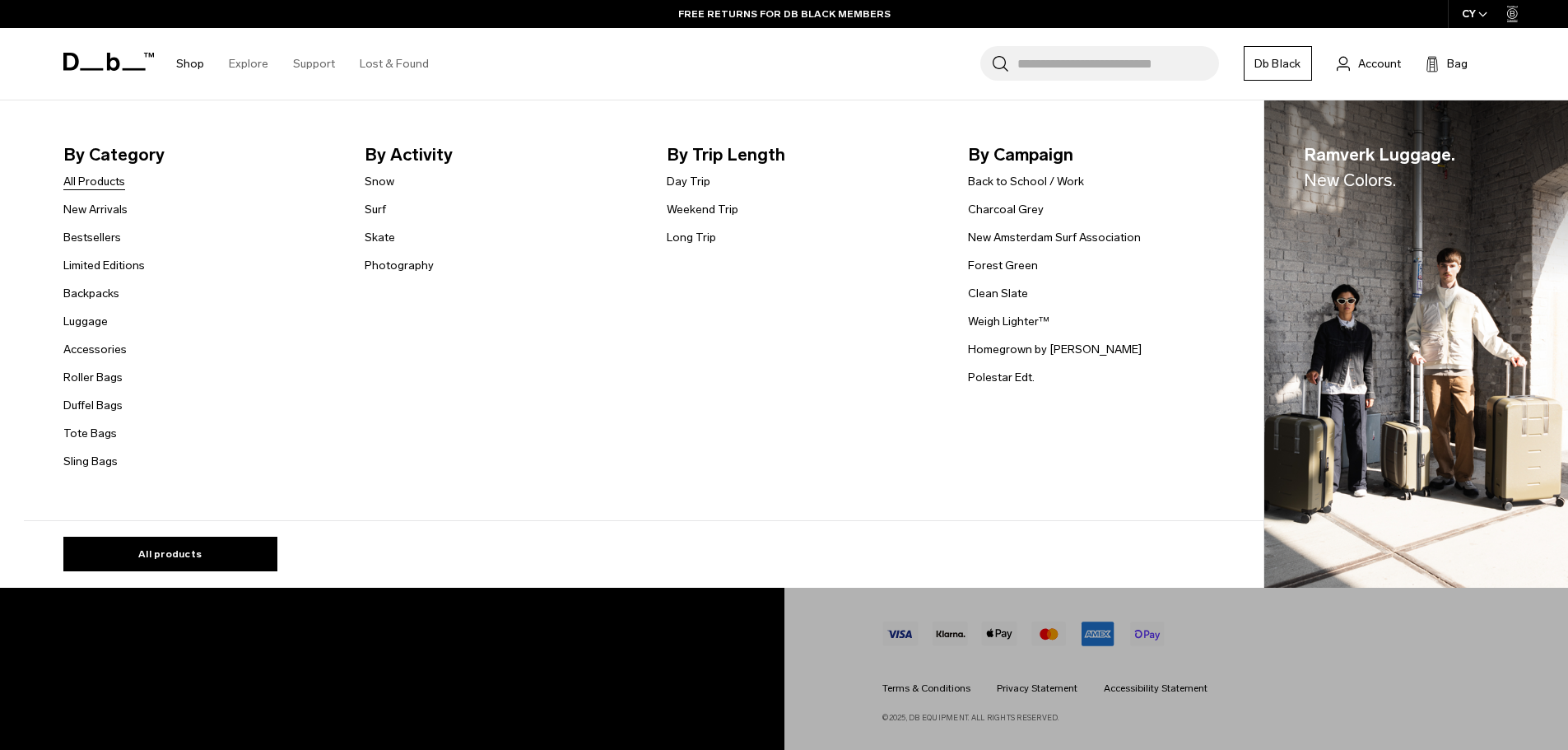
click at [111, 180] on link "All Products" at bounding box center [95, 182] width 62 height 17
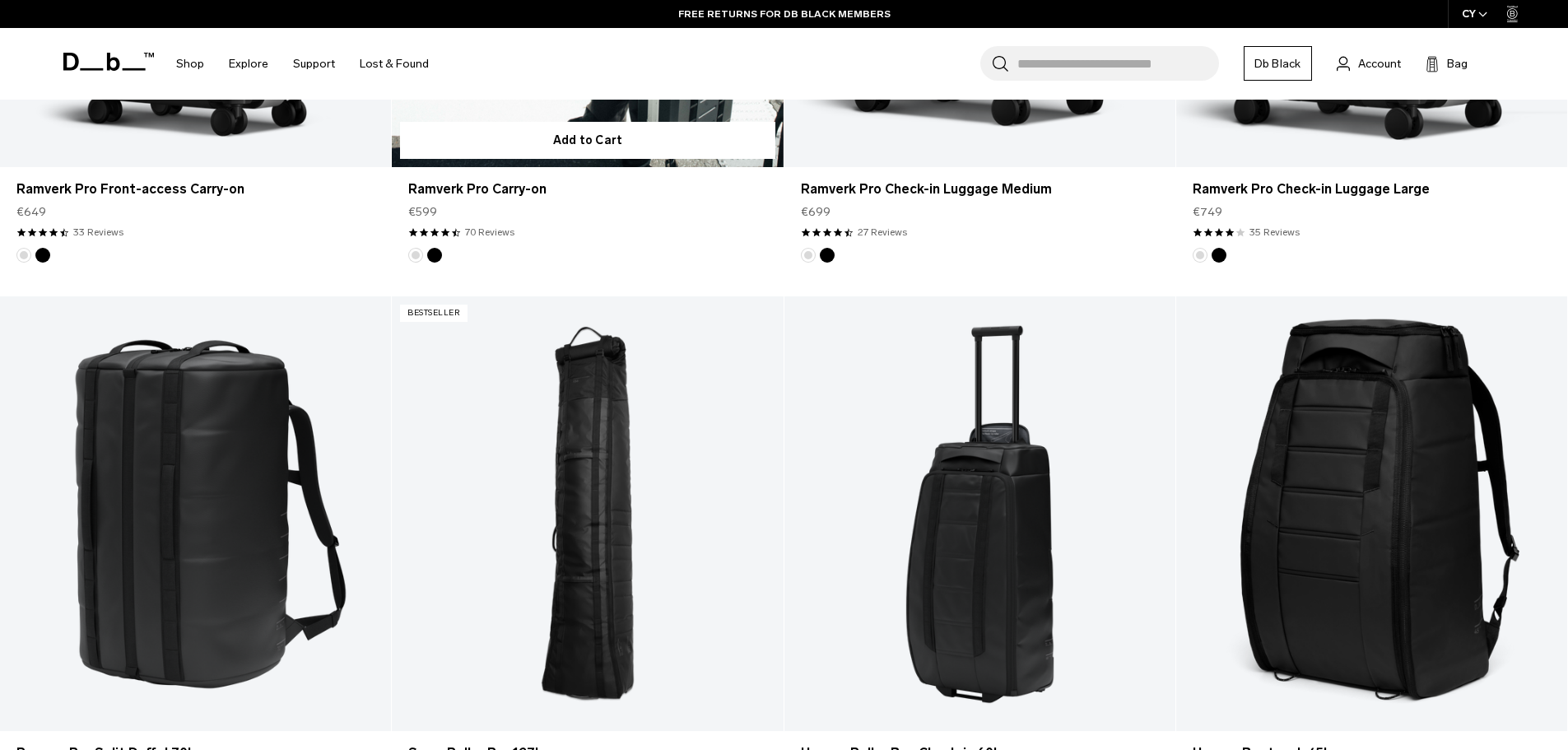
scroll to position [1482, 0]
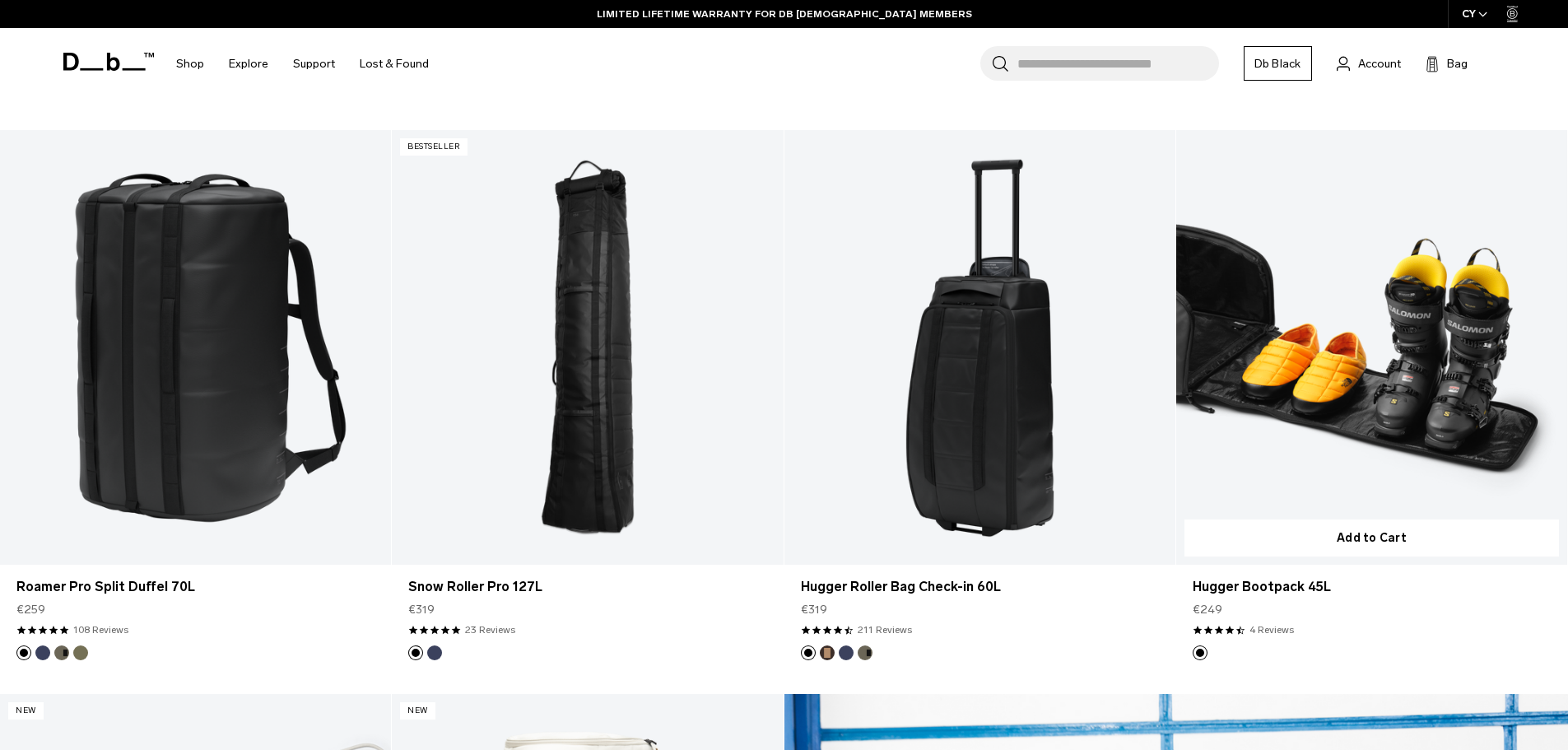
click at [1332, 299] on link "Hugger Bootpack 45L" at bounding box center [1372, 347] width 391 height 434
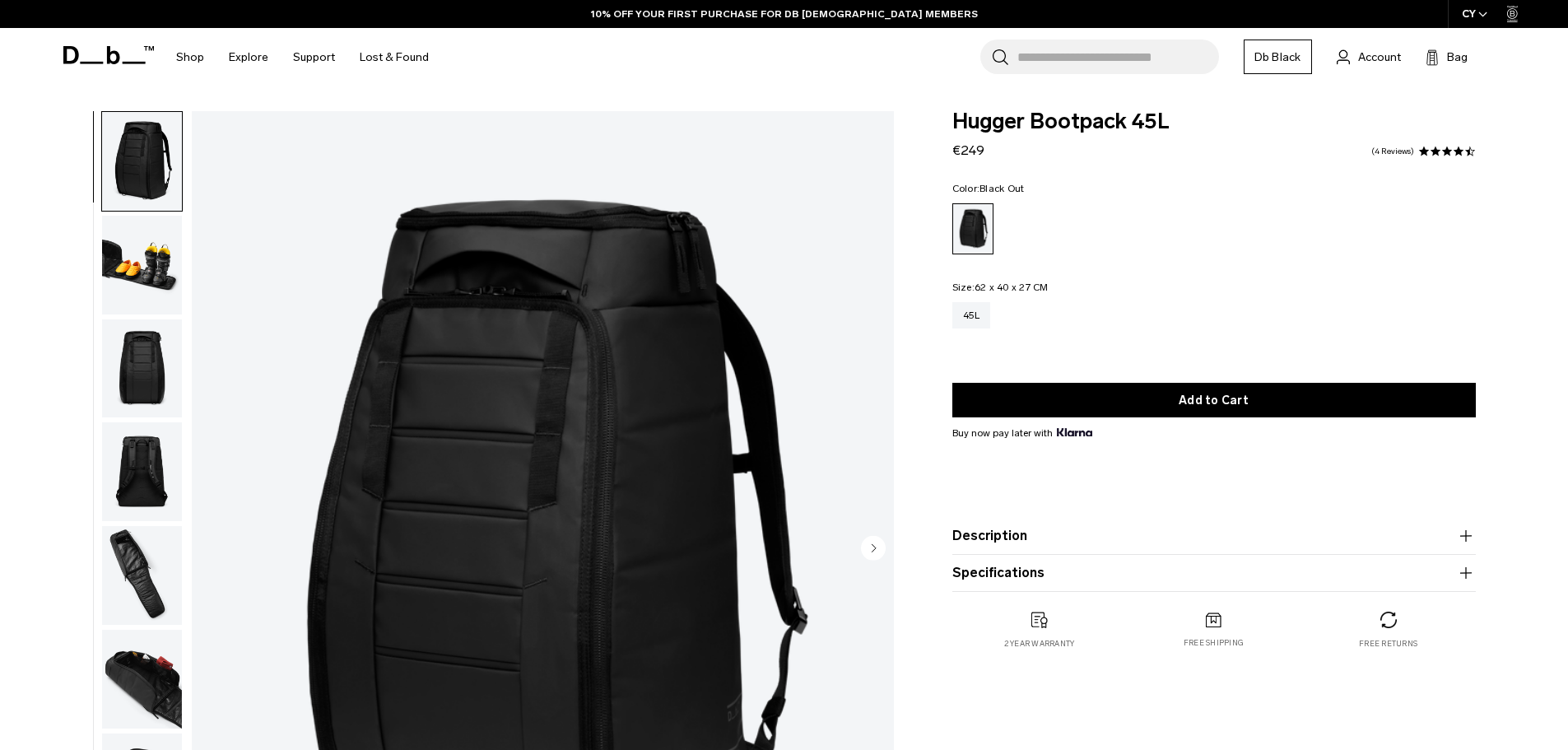
click at [139, 167] on img "button" at bounding box center [141, 162] width 80 height 99
click at [158, 270] on img "button" at bounding box center [141, 265] width 80 height 99
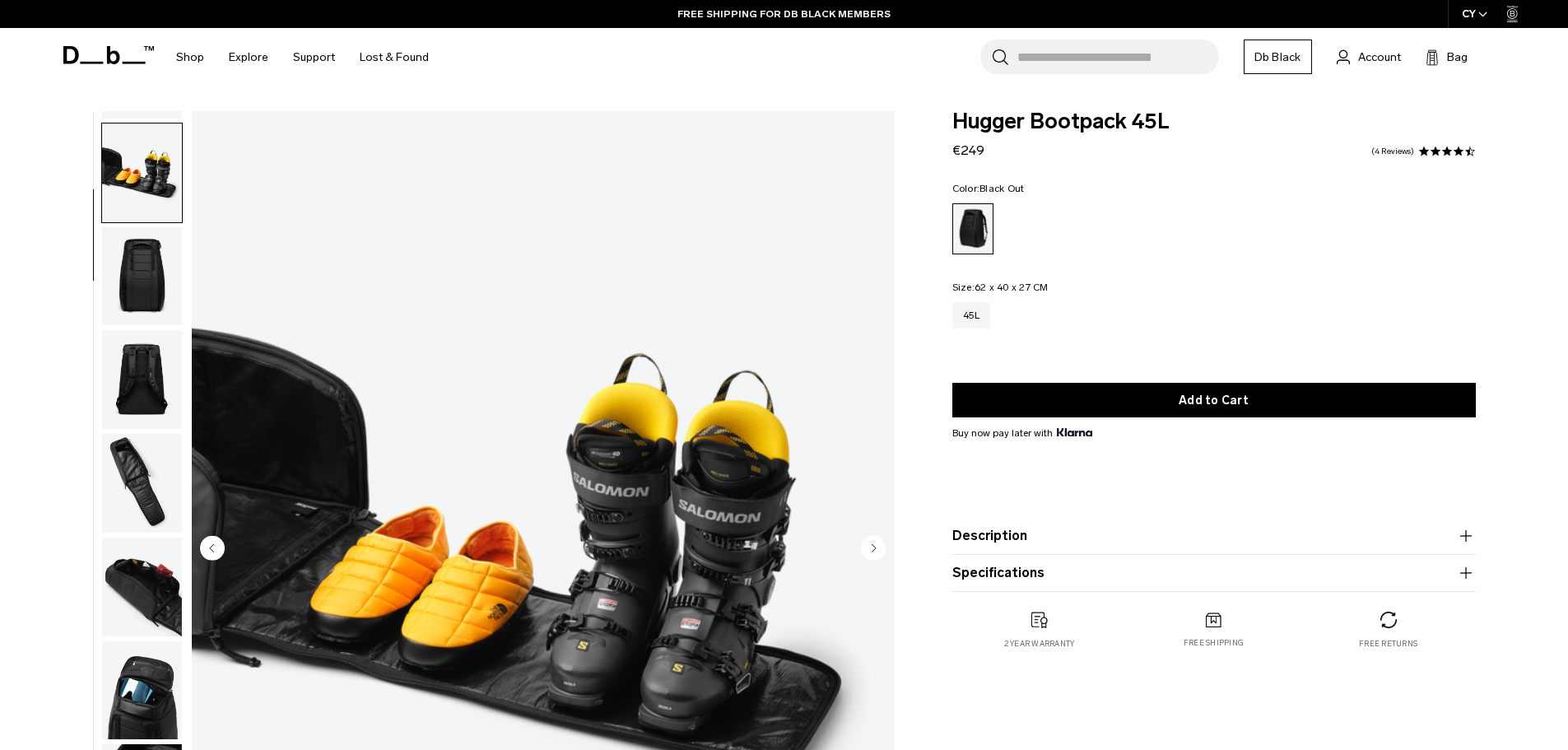
scroll to position [104, 0]
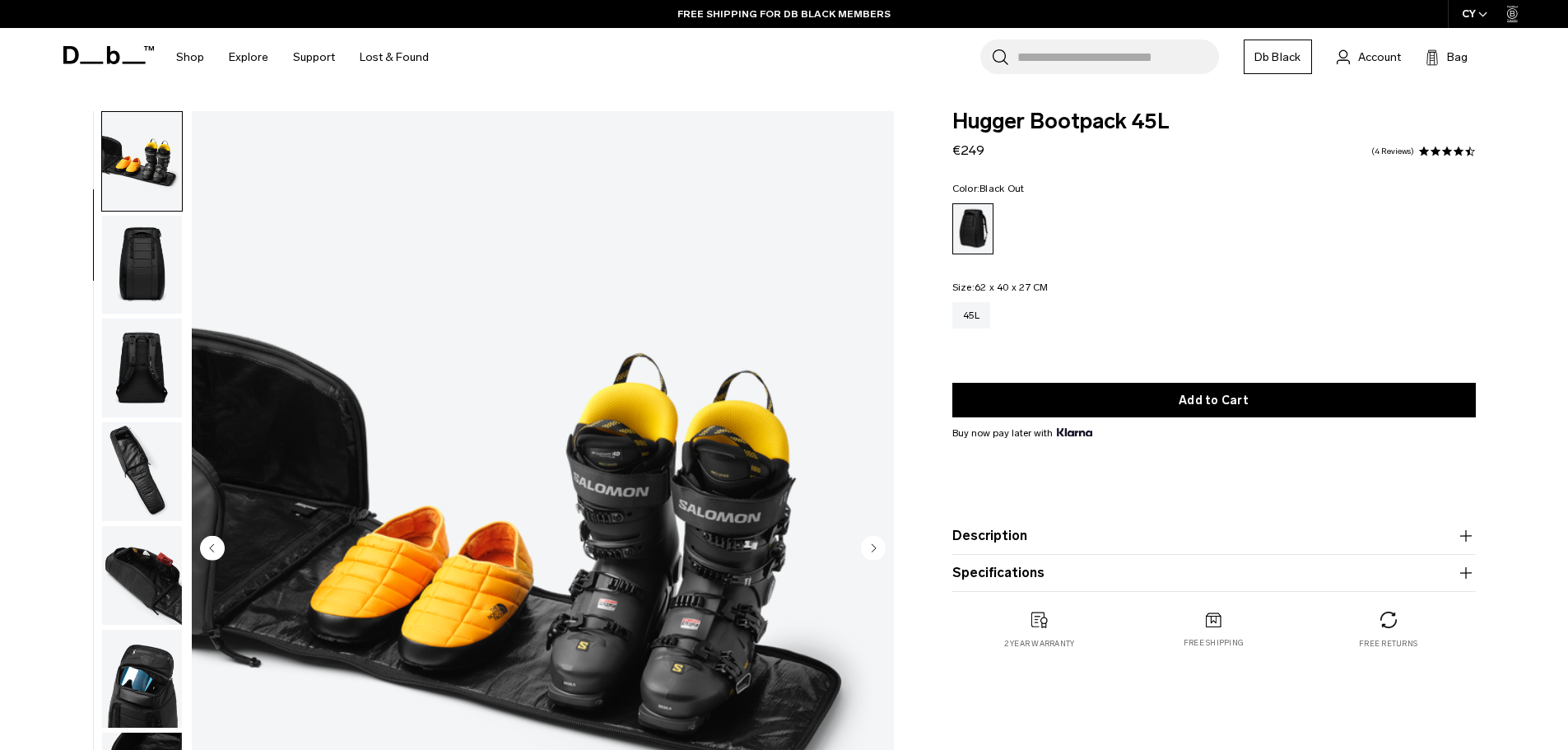
click at [150, 359] on img "button" at bounding box center [141, 368] width 80 height 99
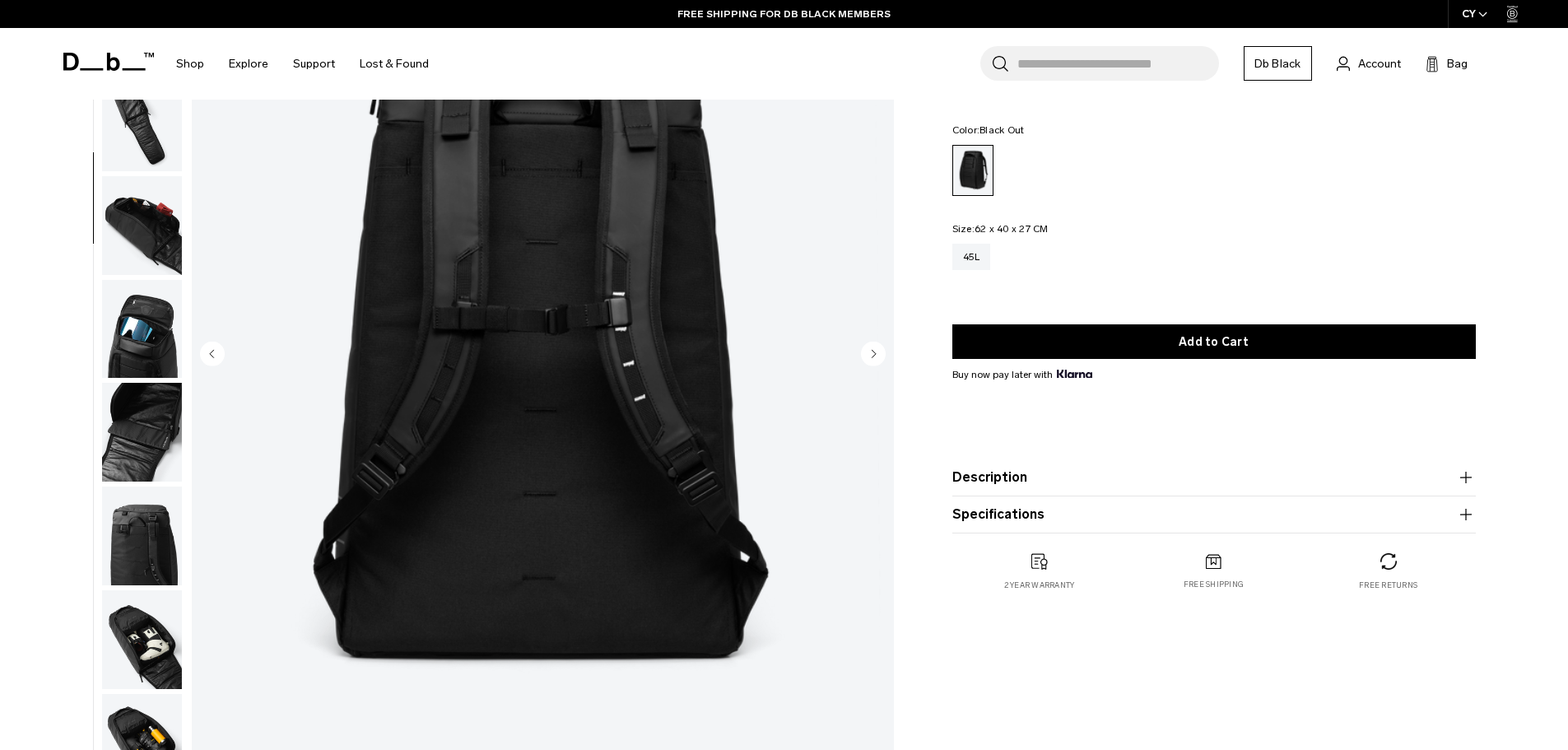
scroll to position [165, 0]
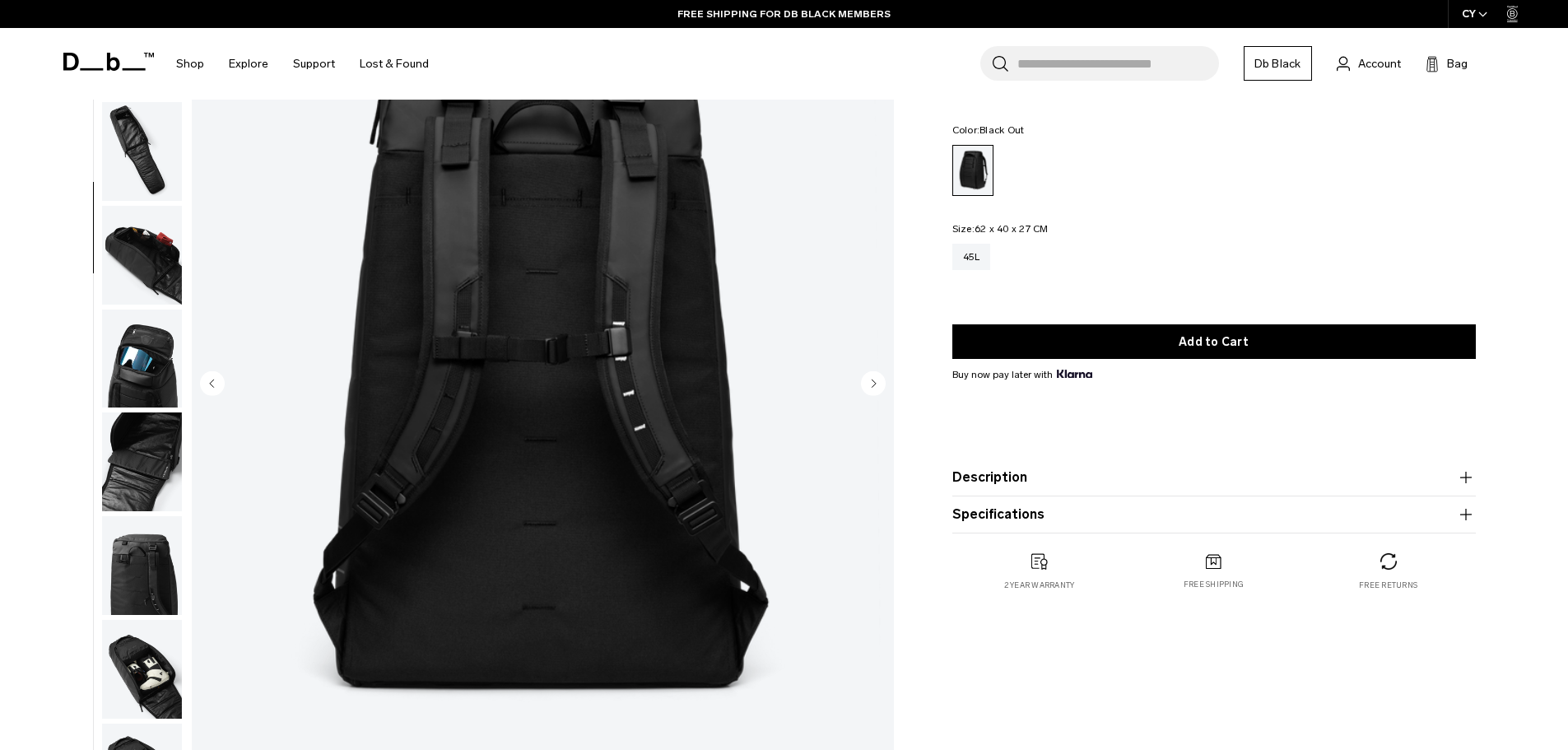
click at [168, 368] on img "button" at bounding box center [141, 360] width 80 height 99
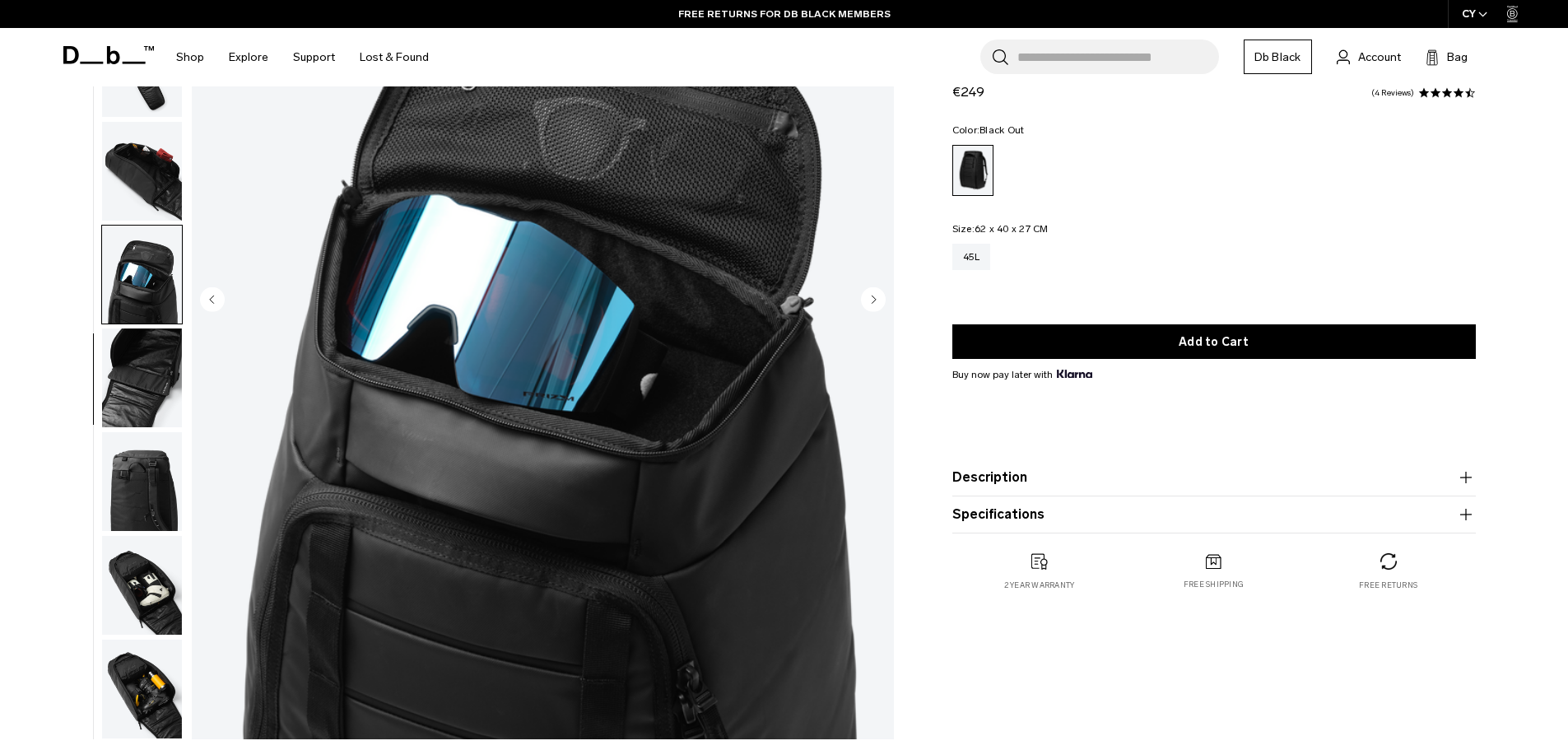
scroll to position [247, 0]
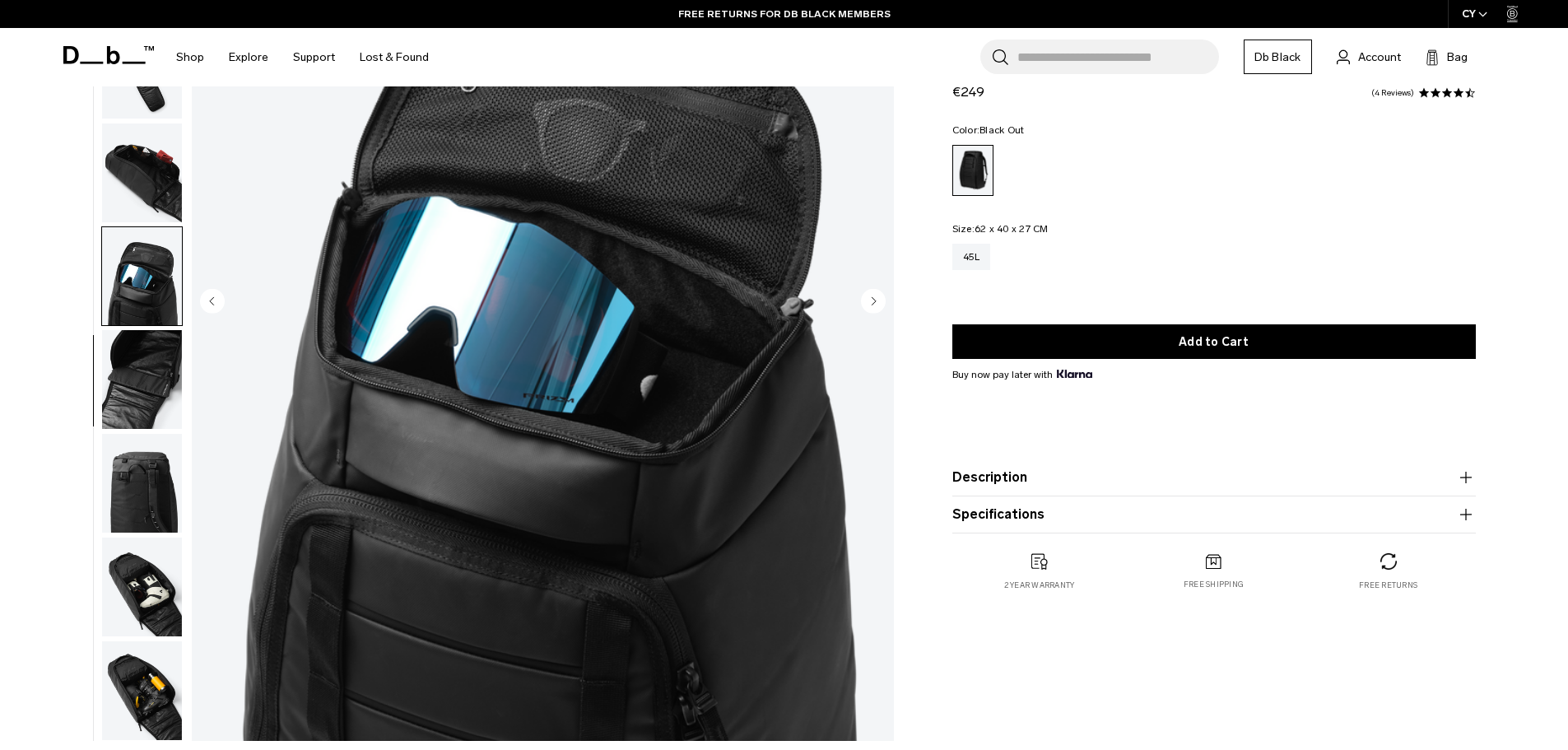
click at [83, 399] on div "07 / 11" at bounding box center [474, 306] width 859 height 885
click at [150, 383] on img "button" at bounding box center [141, 380] width 80 height 99
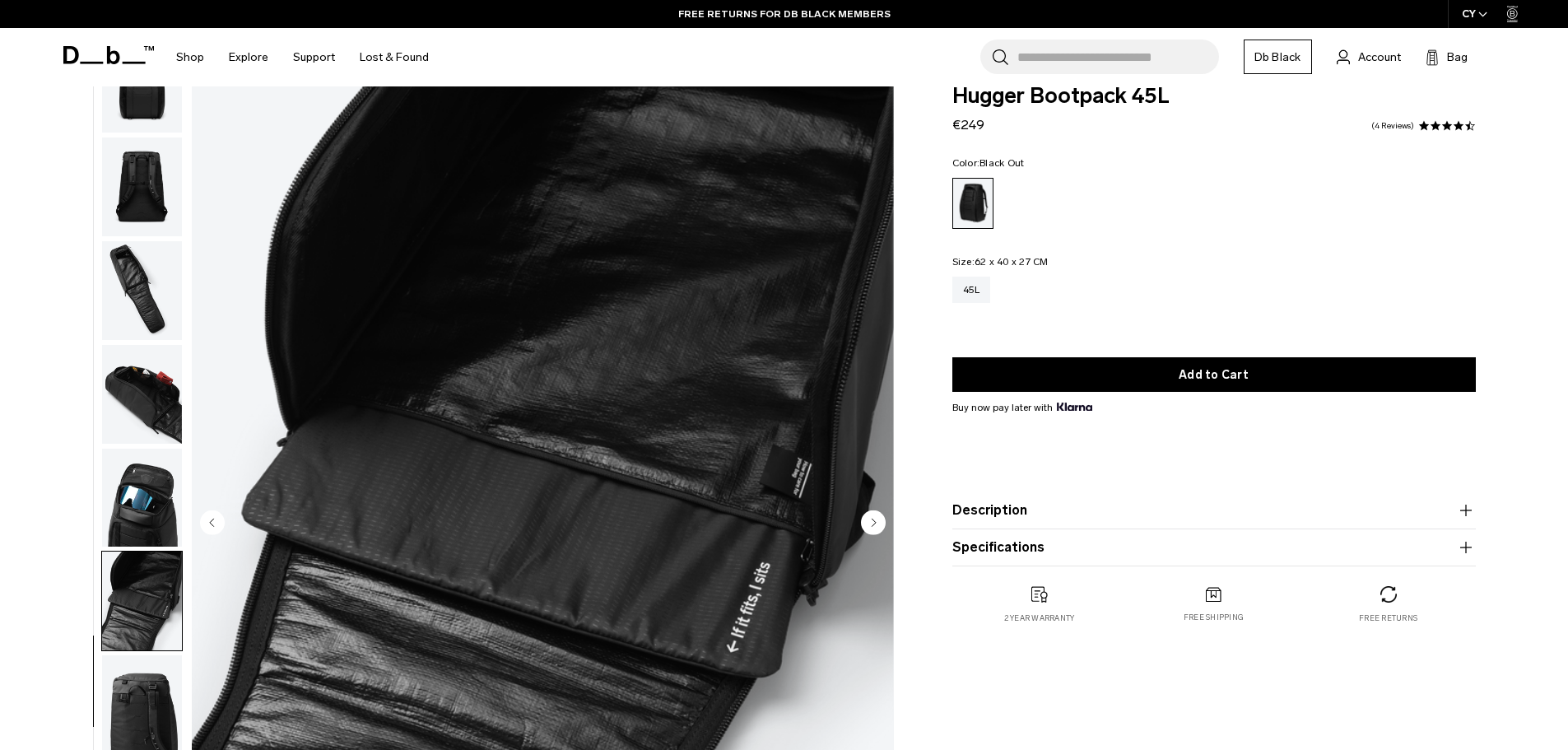
scroll to position [0, 0]
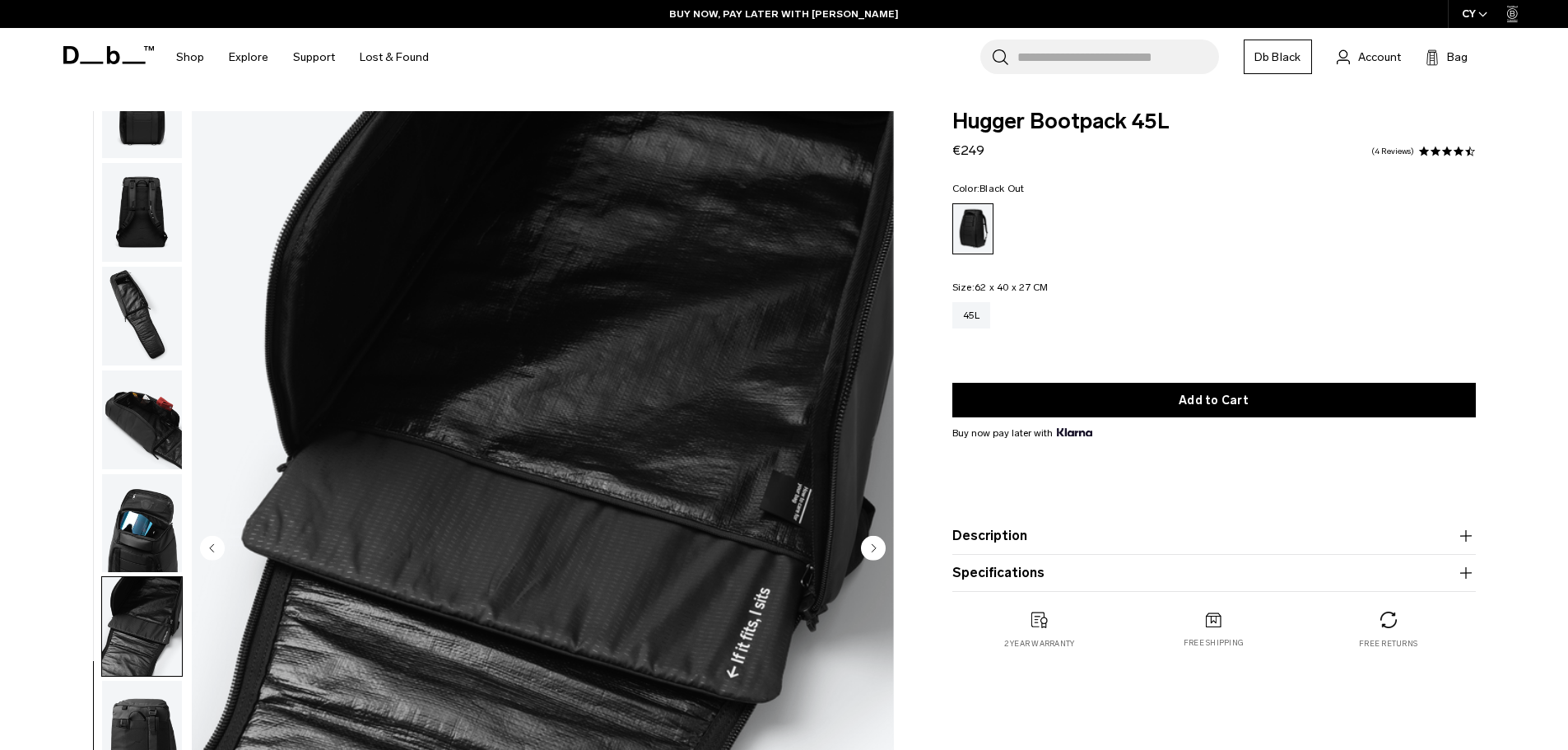
click at [144, 635] on img "button" at bounding box center [141, 626] width 80 height 99
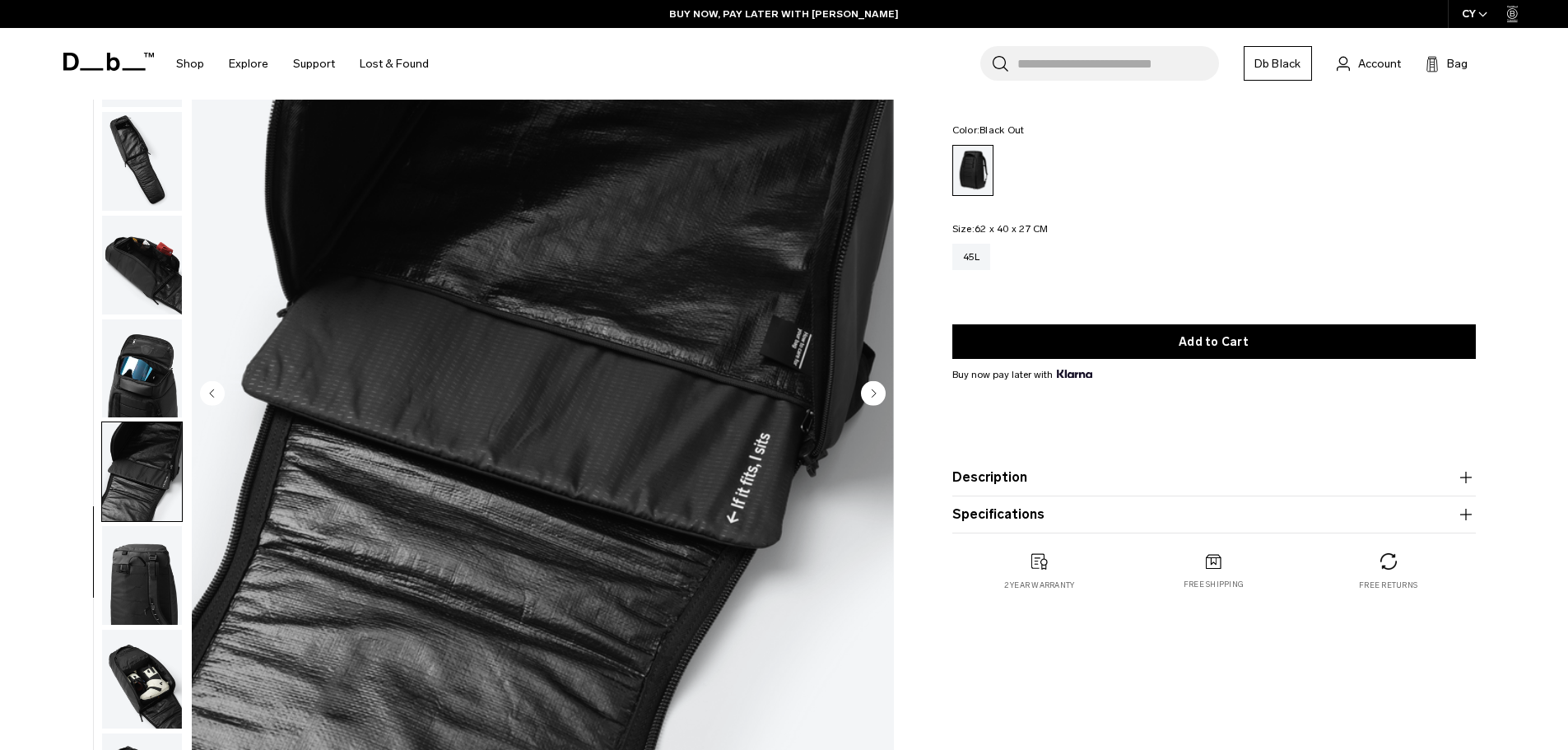
scroll to position [165, 0]
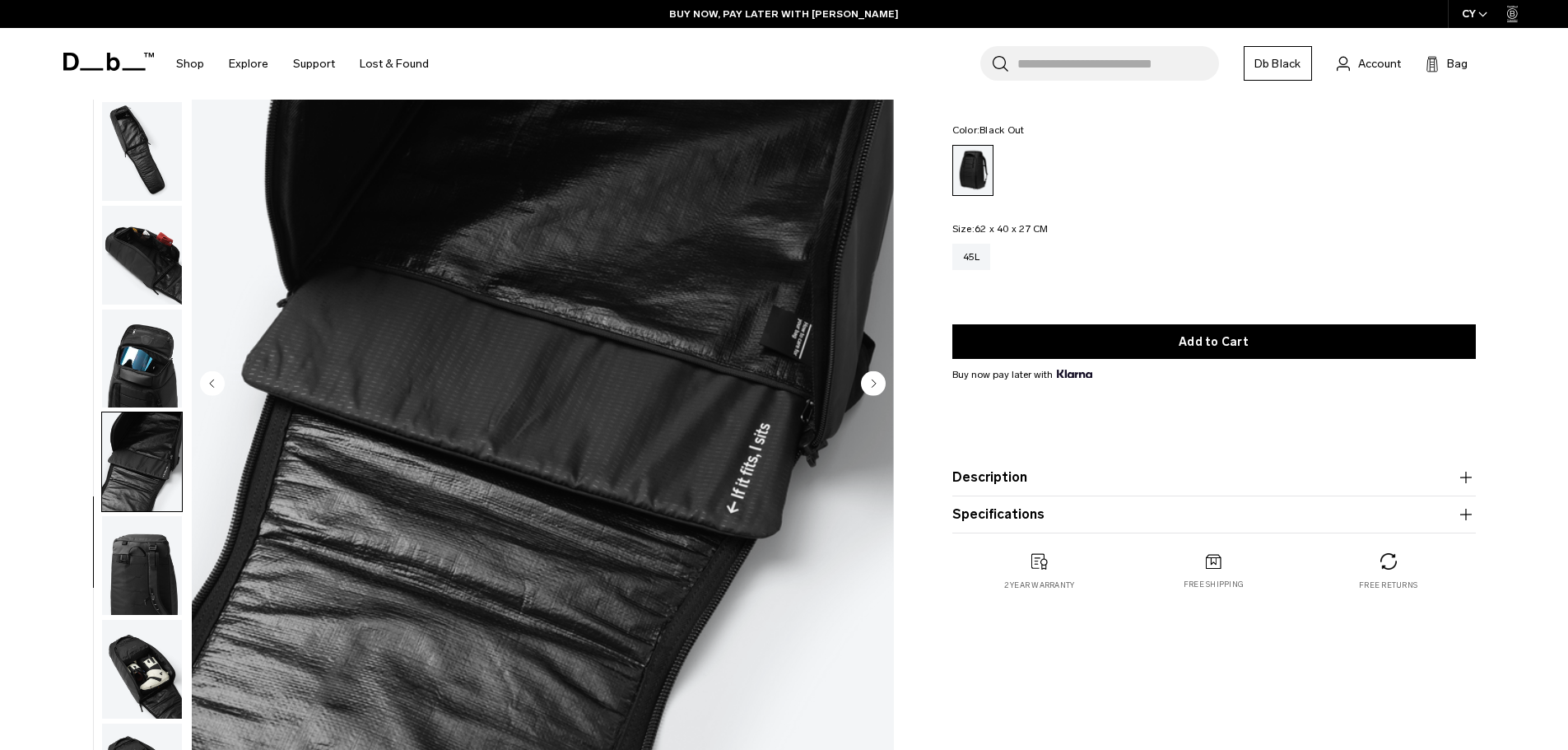
click at [142, 573] on img "button" at bounding box center [141, 566] width 80 height 99
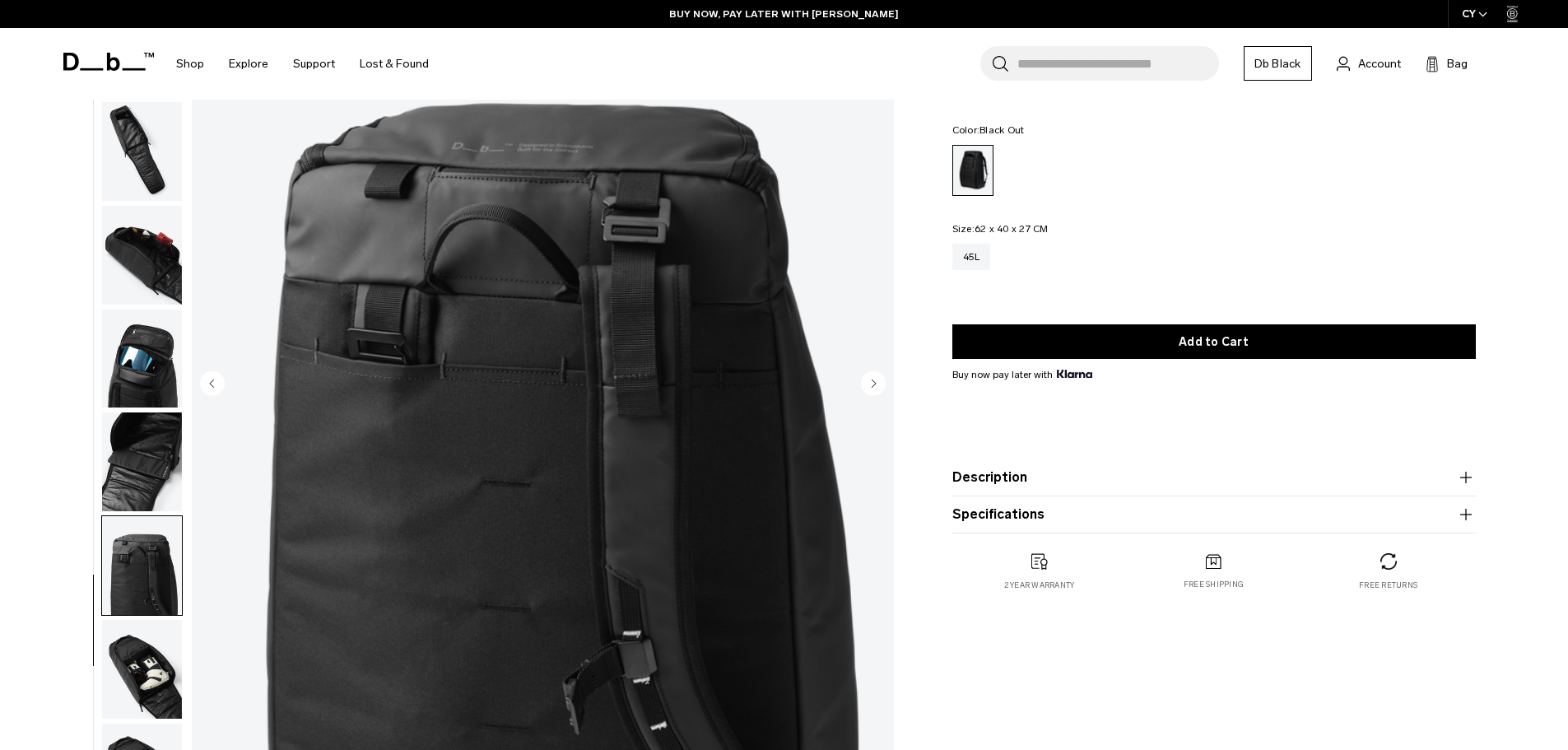
click at [143, 671] on img "button" at bounding box center [141, 669] width 80 height 99
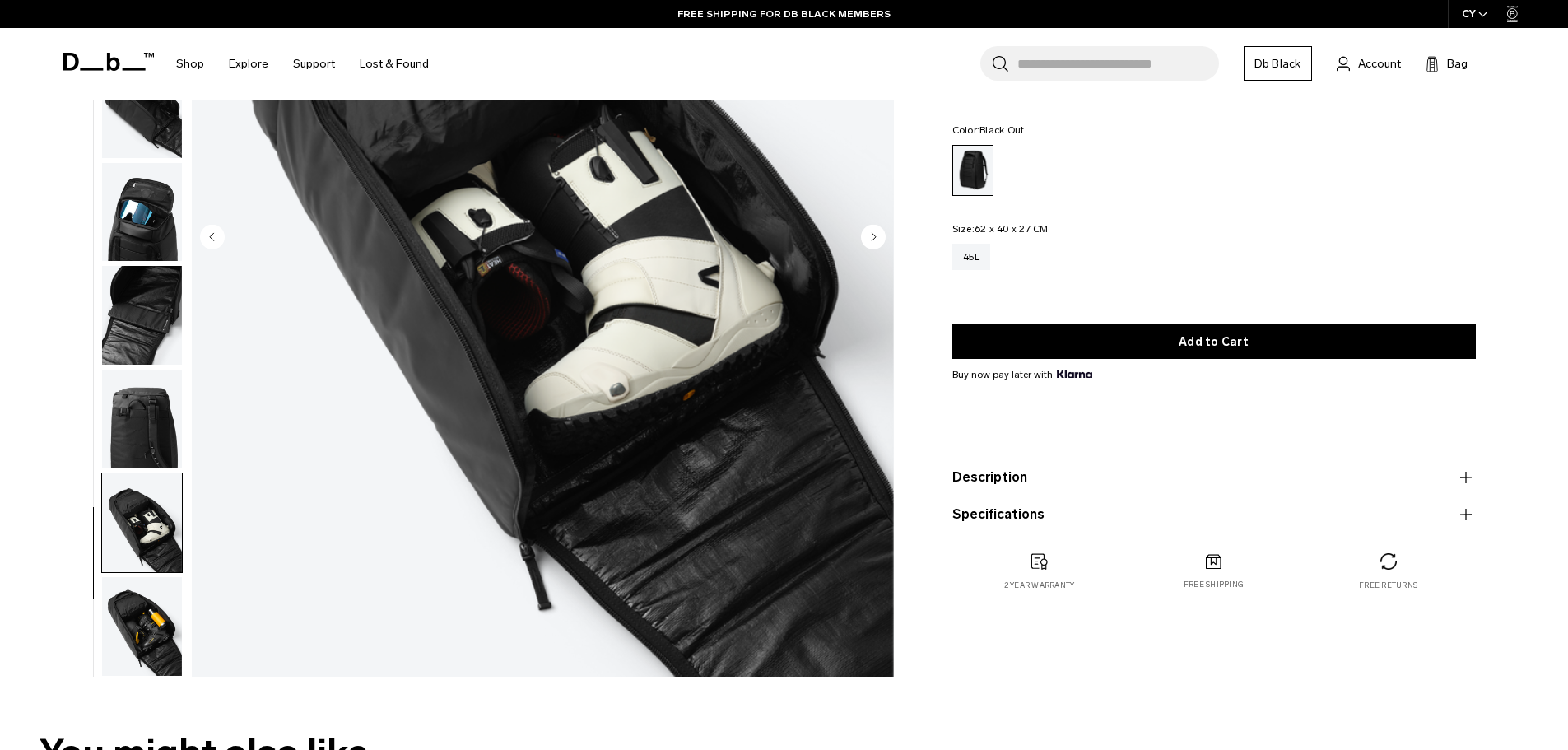
scroll to position [330, 0]
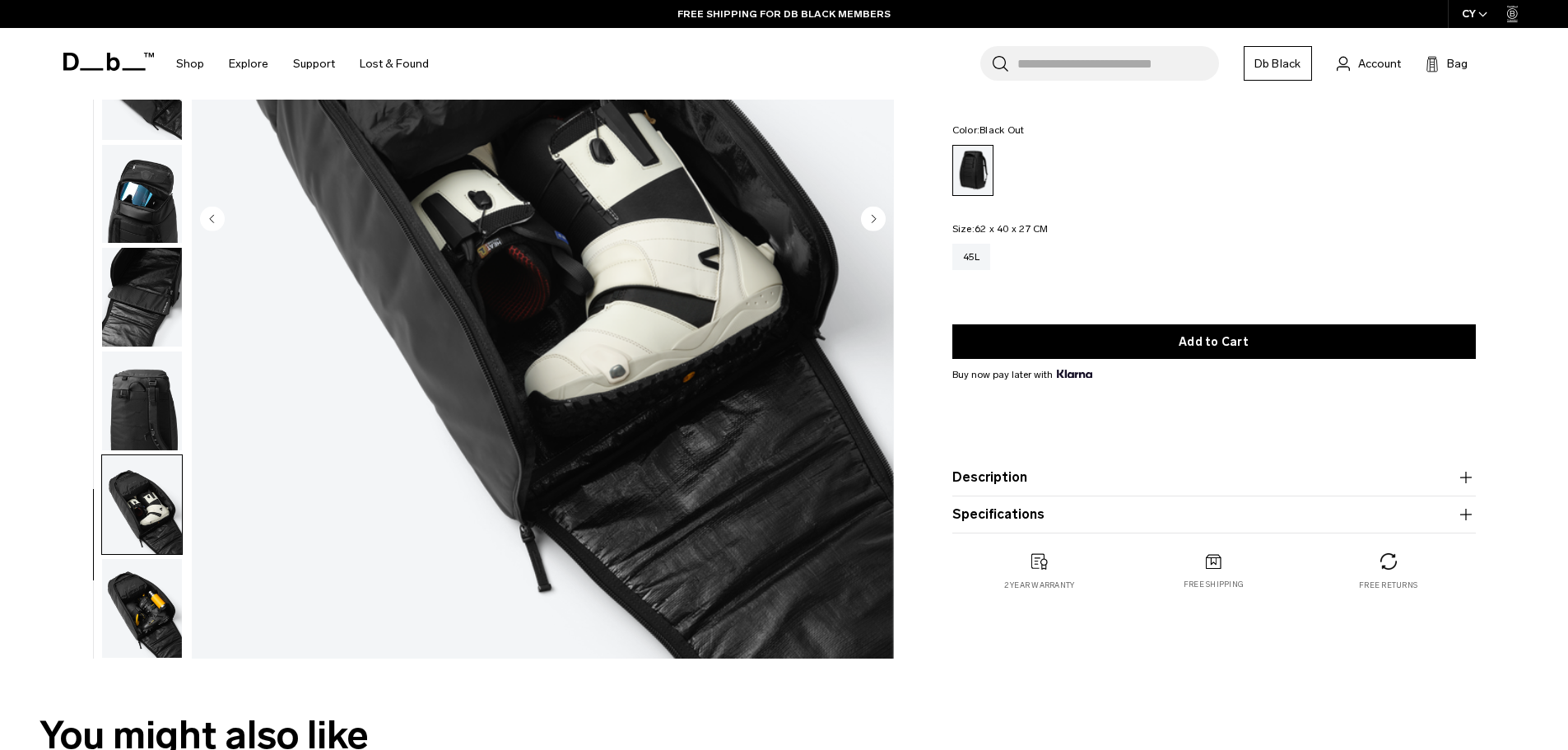
click at [160, 597] on img "button" at bounding box center [141, 609] width 80 height 99
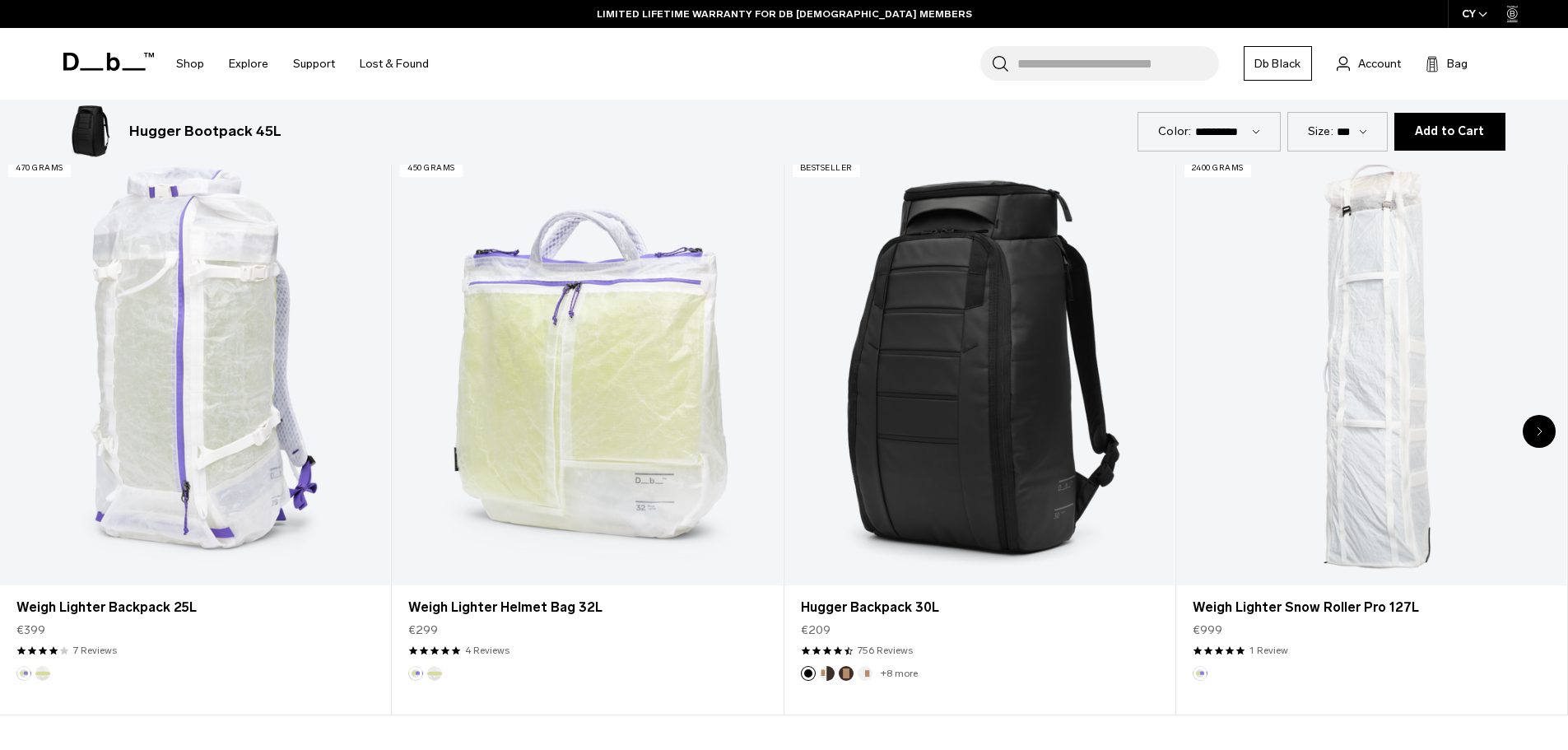
scroll to position [988, 0]
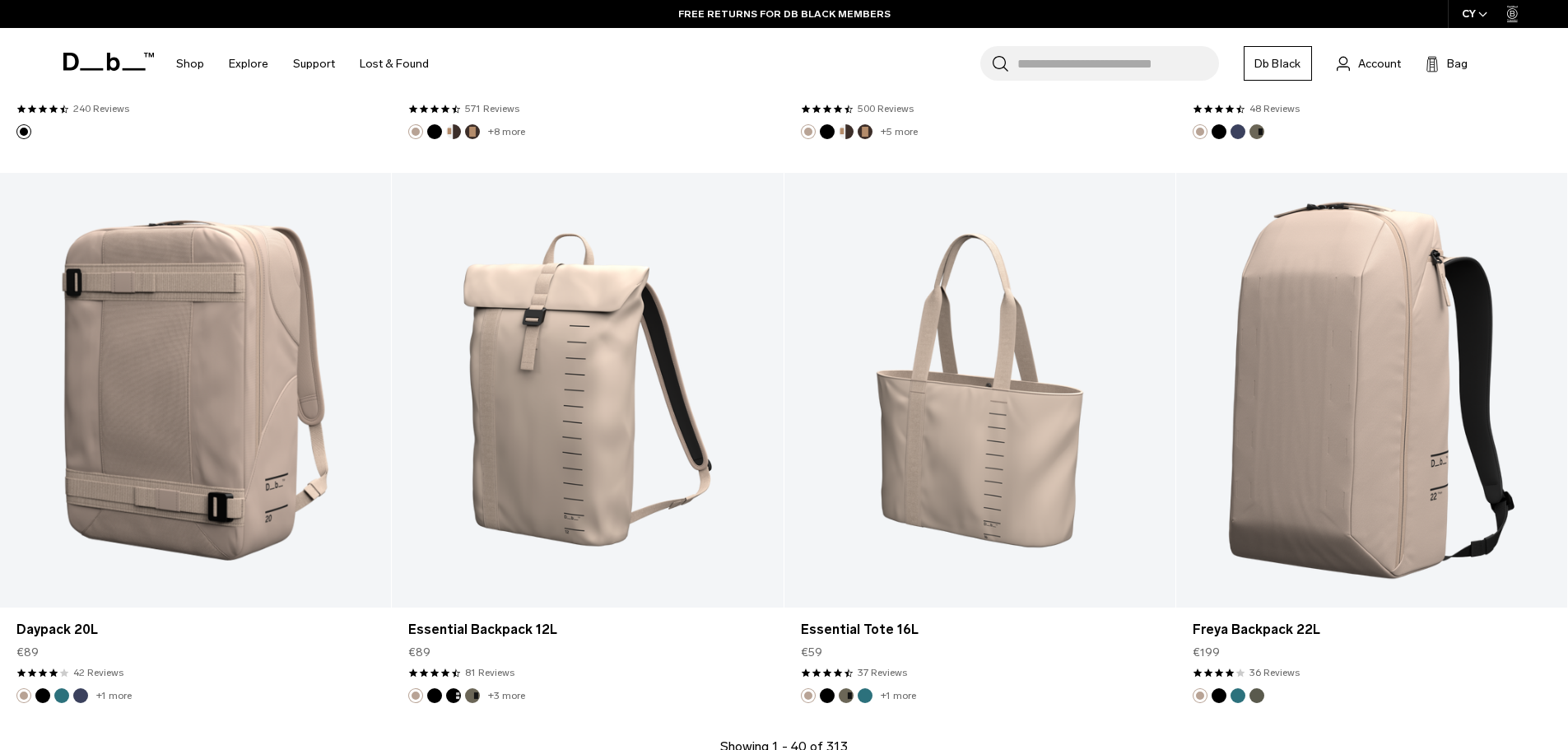
scroll to position [5953, 0]
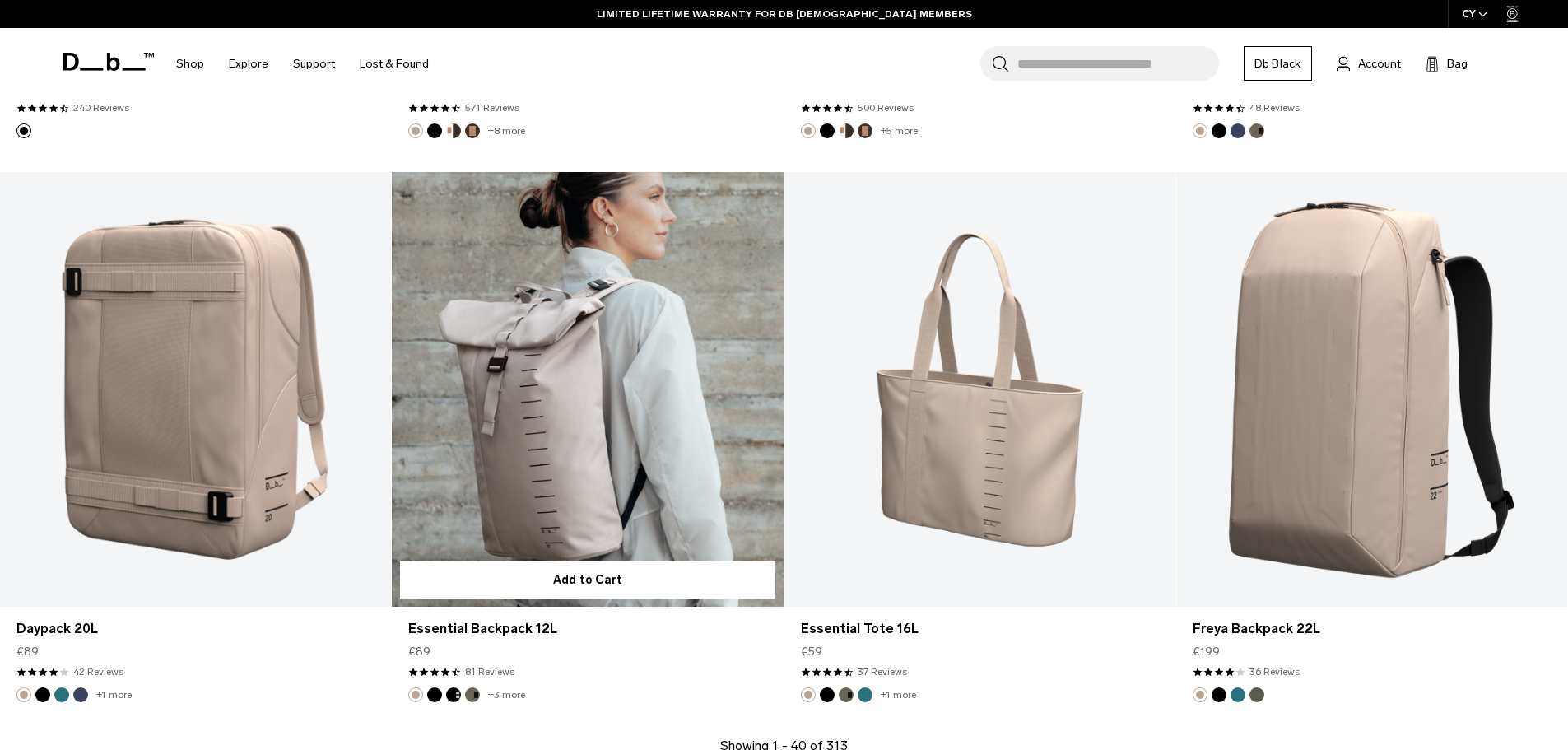
click at [434, 690] on button "Black Out" at bounding box center [434, 695] width 15 height 15
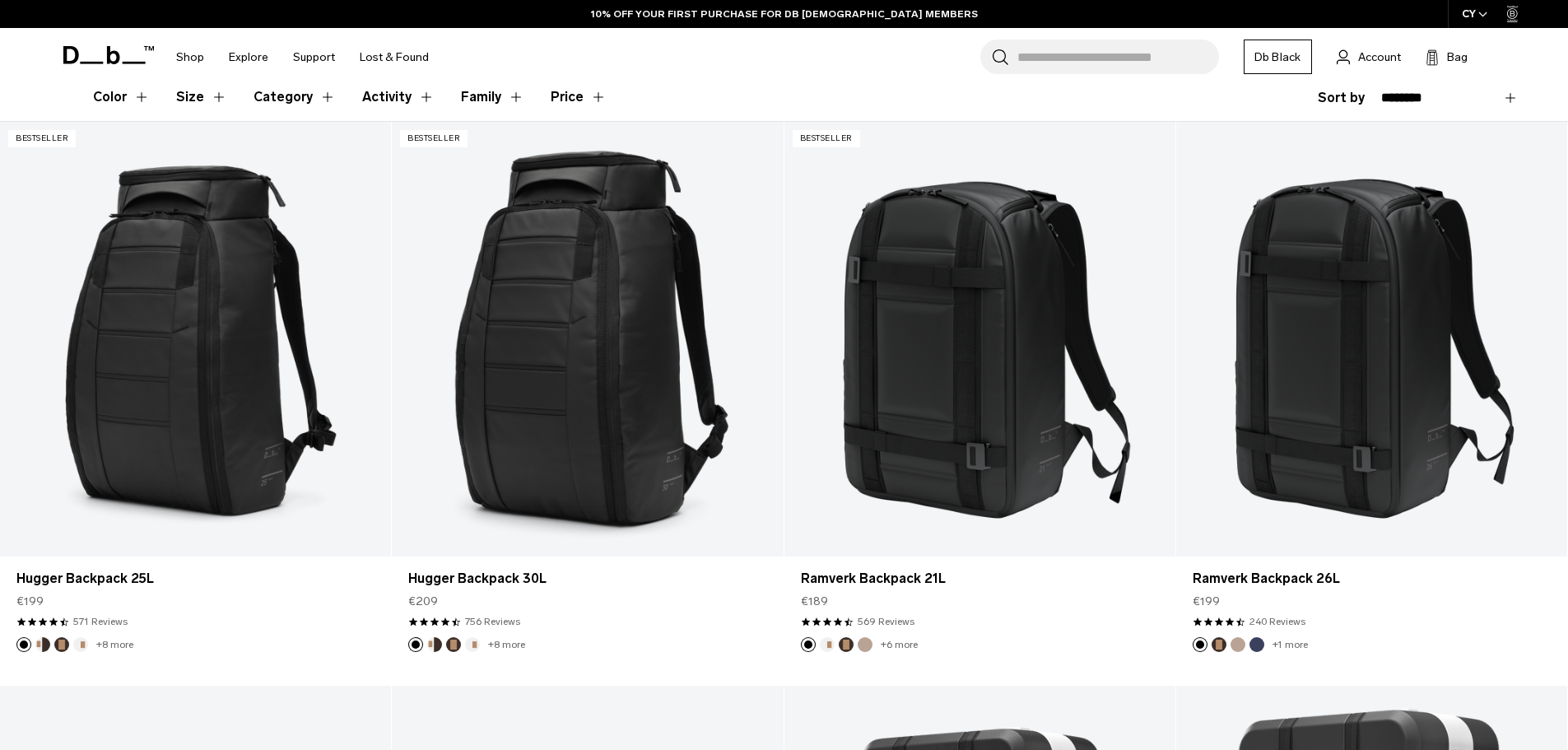
scroll to position [0, 0]
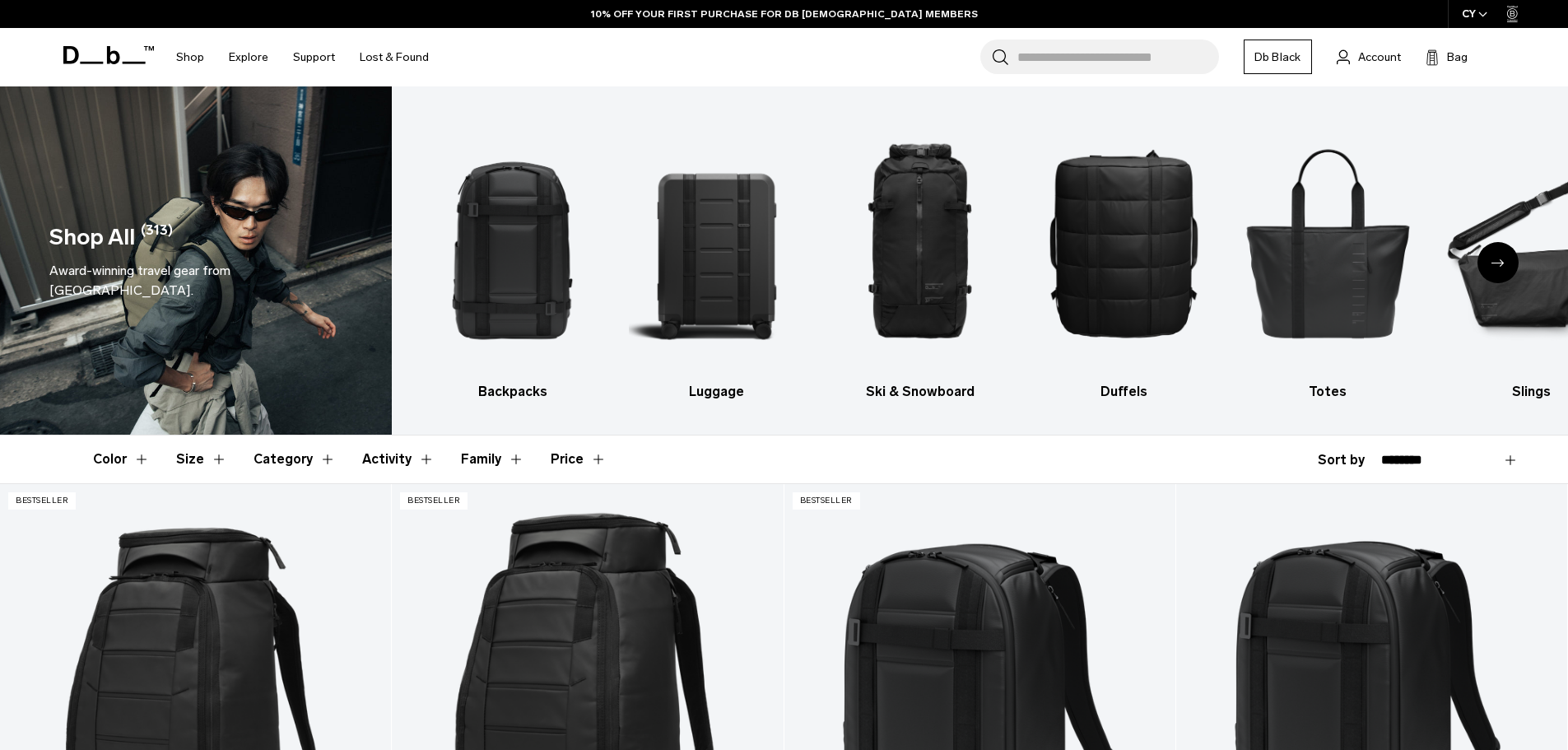
click at [1505, 258] on div "Next slide" at bounding box center [1499, 263] width 41 height 41
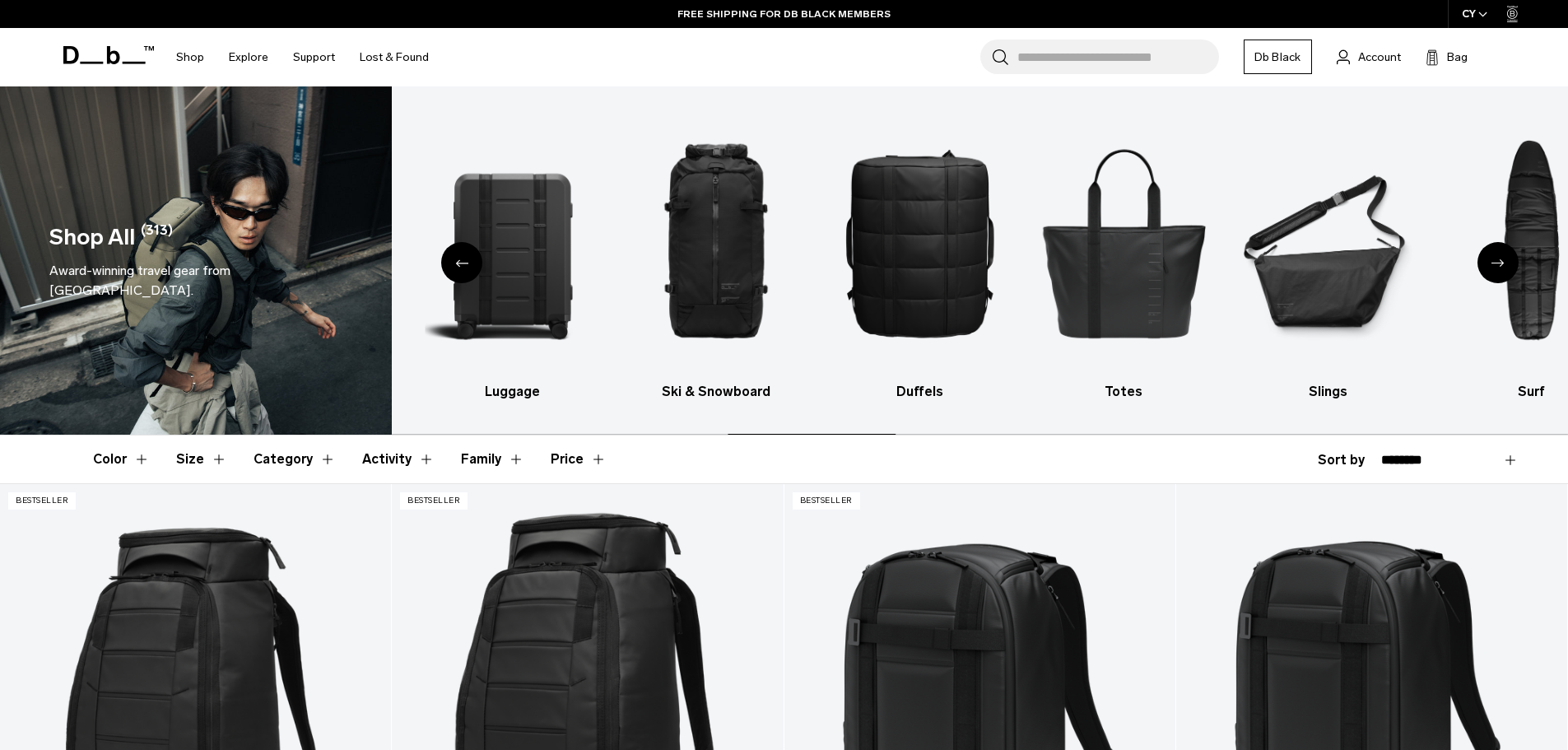
click at [1505, 258] on div "Next slide" at bounding box center [1499, 263] width 41 height 41
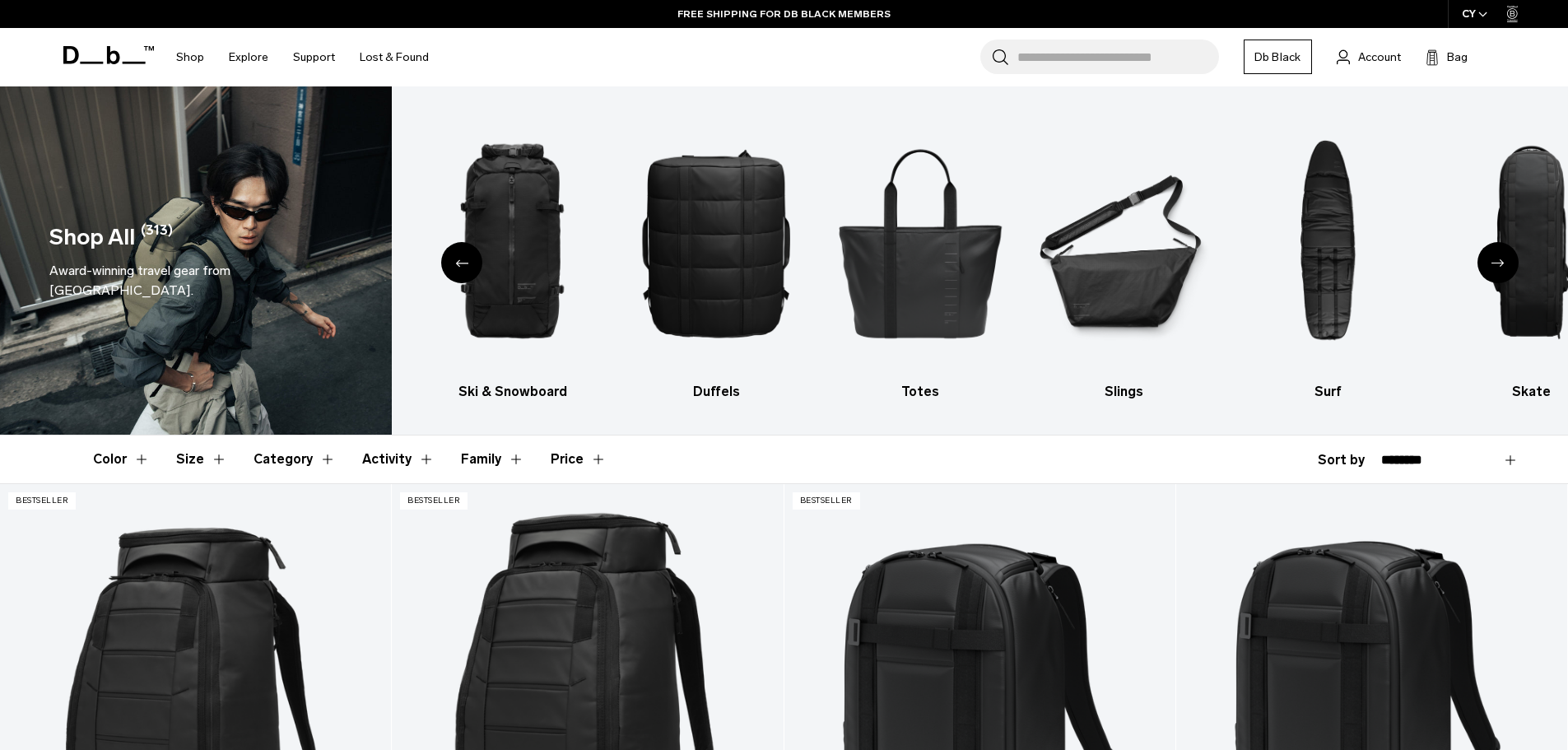
click at [1505, 258] on div "Next slide" at bounding box center [1499, 263] width 41 height 41
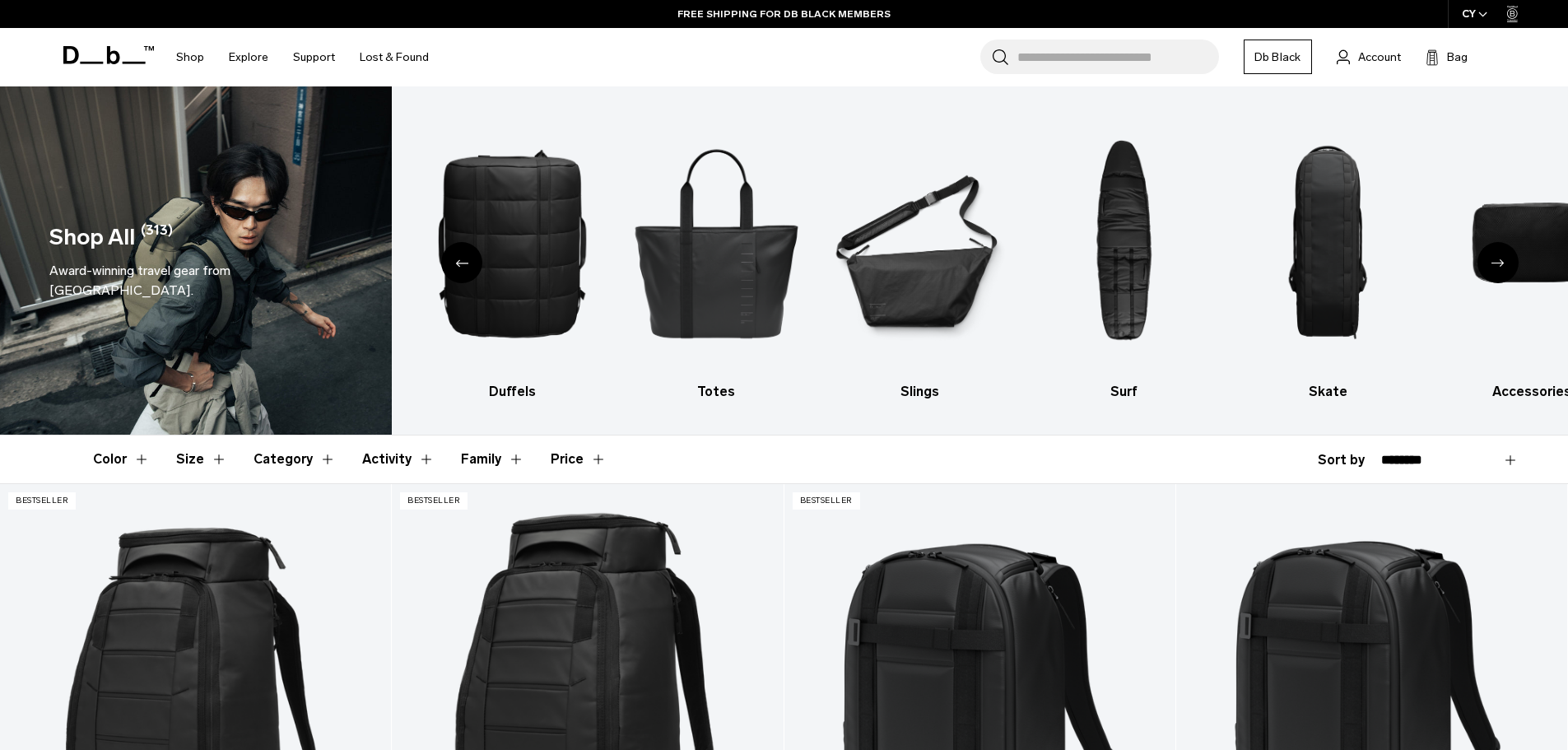
click at [1505, 258] on div "Next slide" at bounding box center [1499, 263] width 41 height 41
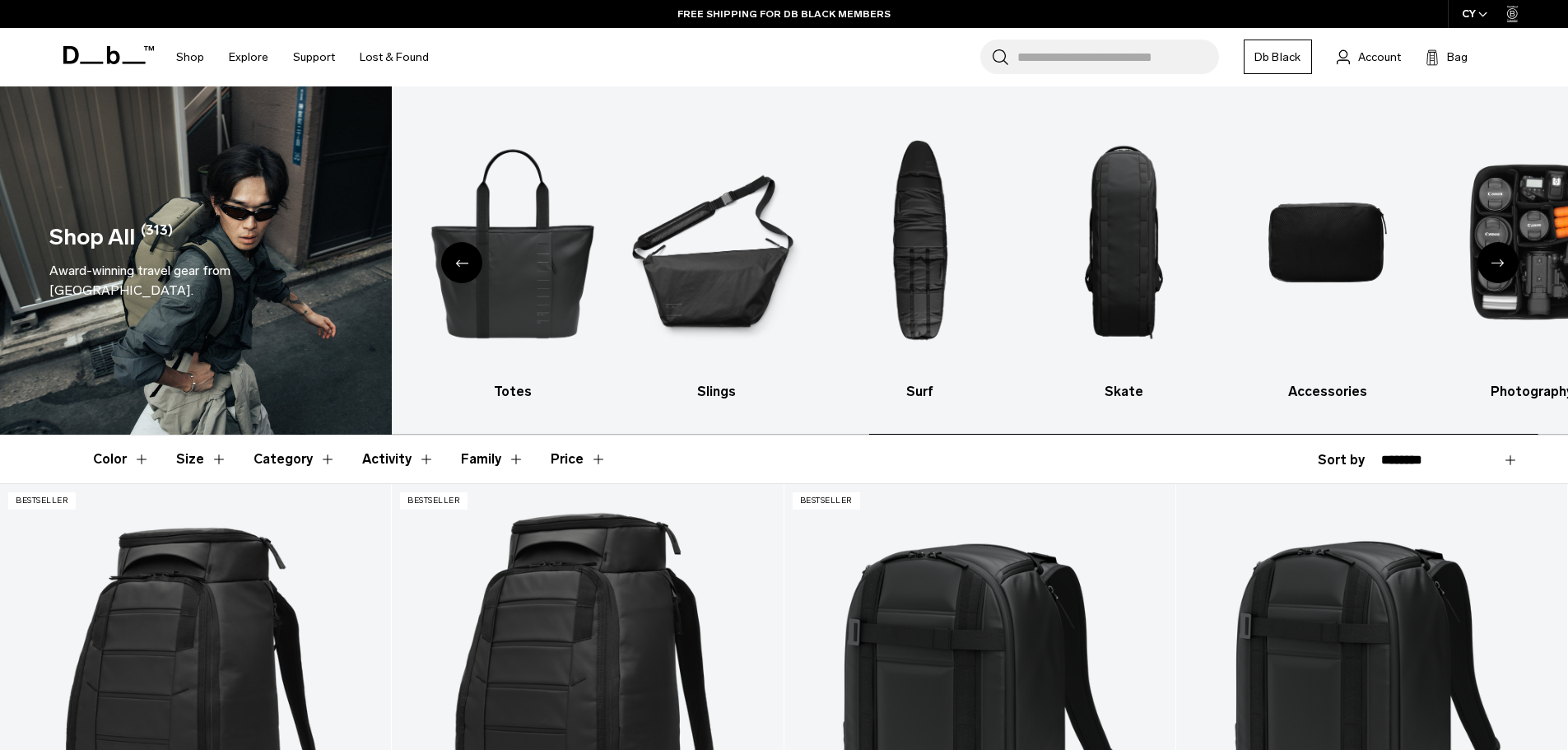
click at [1505, 258] on div "Next slide" at bounding box center [1499, 263] width 41 height 41
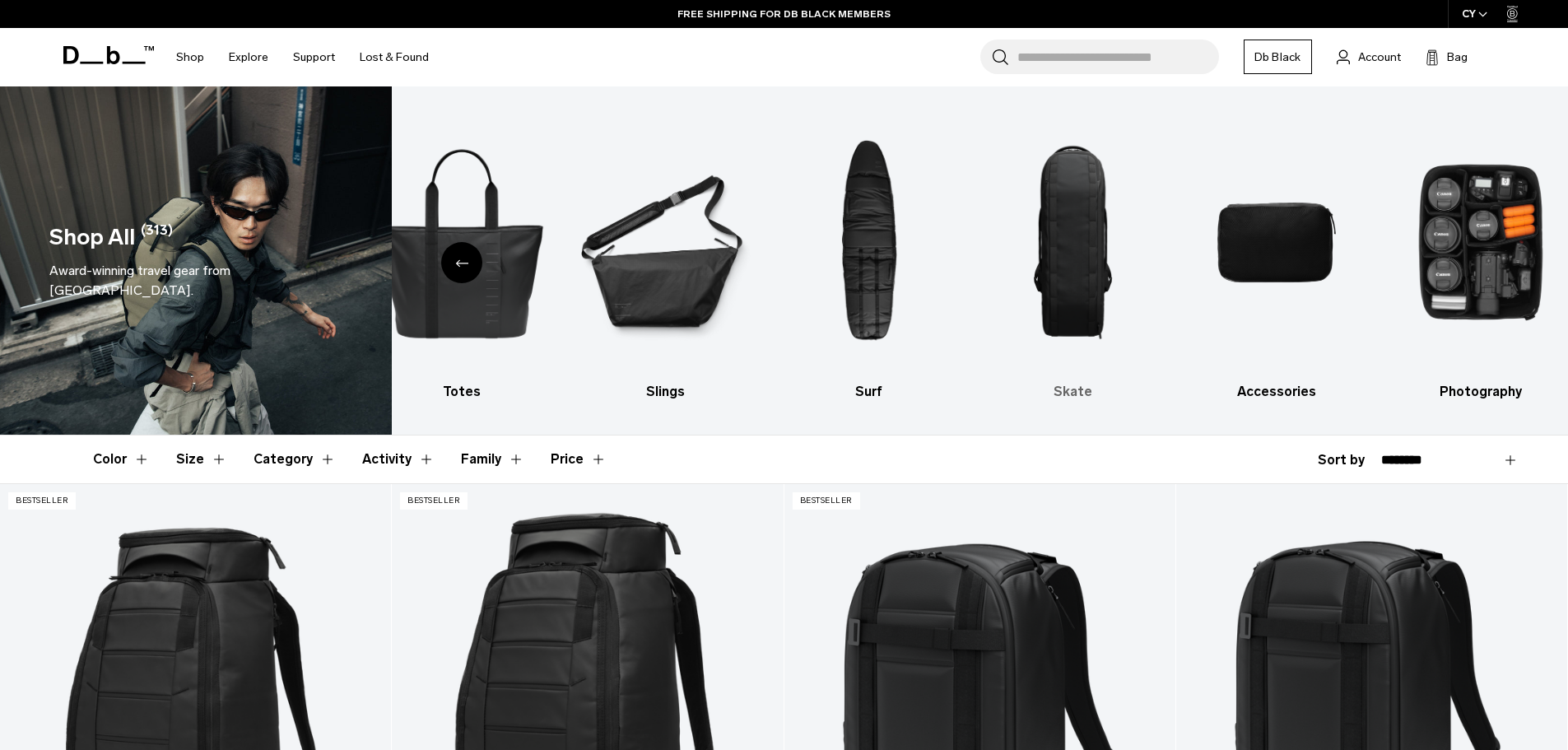
click at [1100, 247] on img "8 / 10" at bounding box center [1073, 243] width 175 height 263
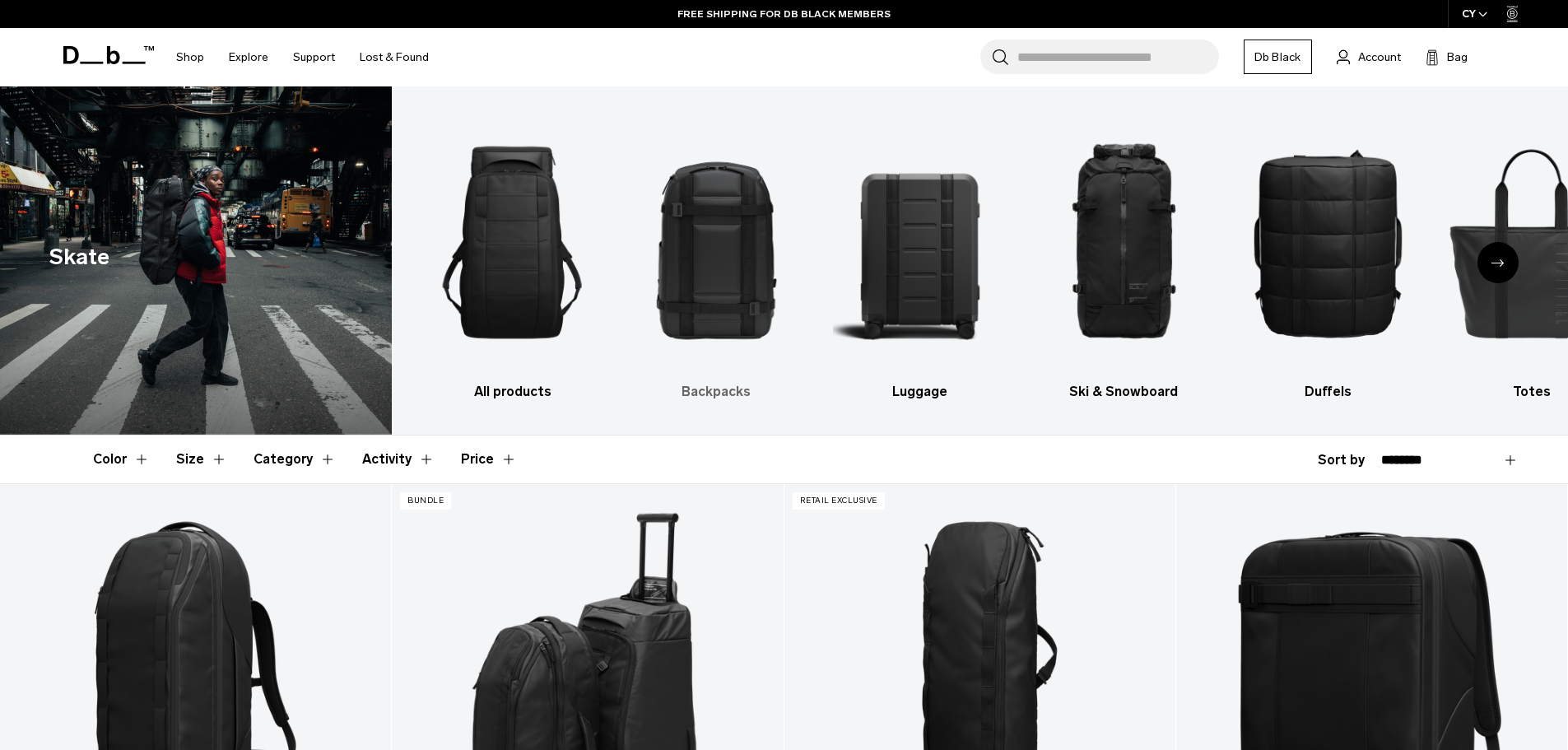
click at [720, 260] on img "2 / 10" at bounding box center [716, 243] width 175 height 263
click at [699, 269] on img "2 / 10" at bounding box center [716, 243] width 175 height 263
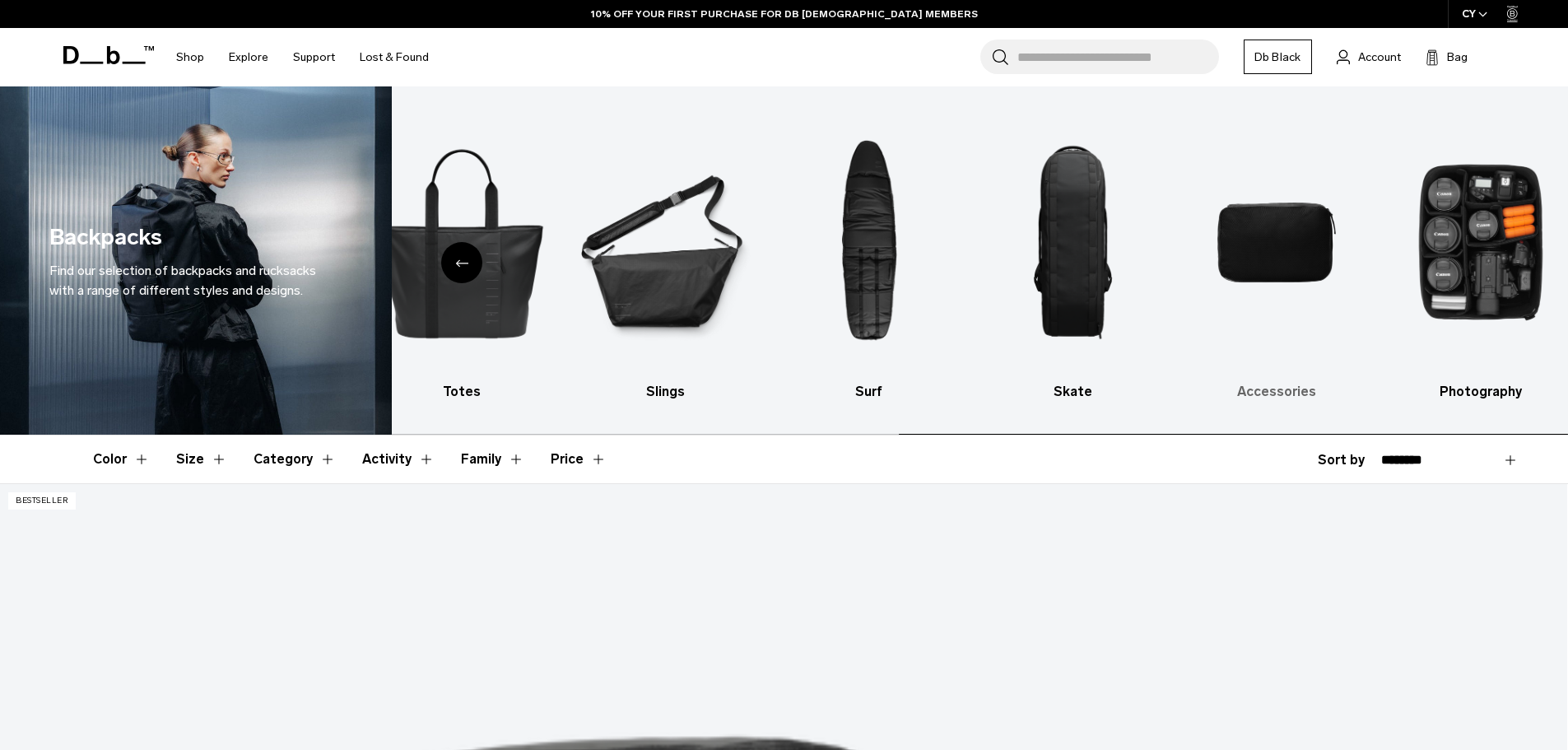
click at [1278, 246] on img "9 / 10" at bounding box center [1277, 243] width 175 height 263
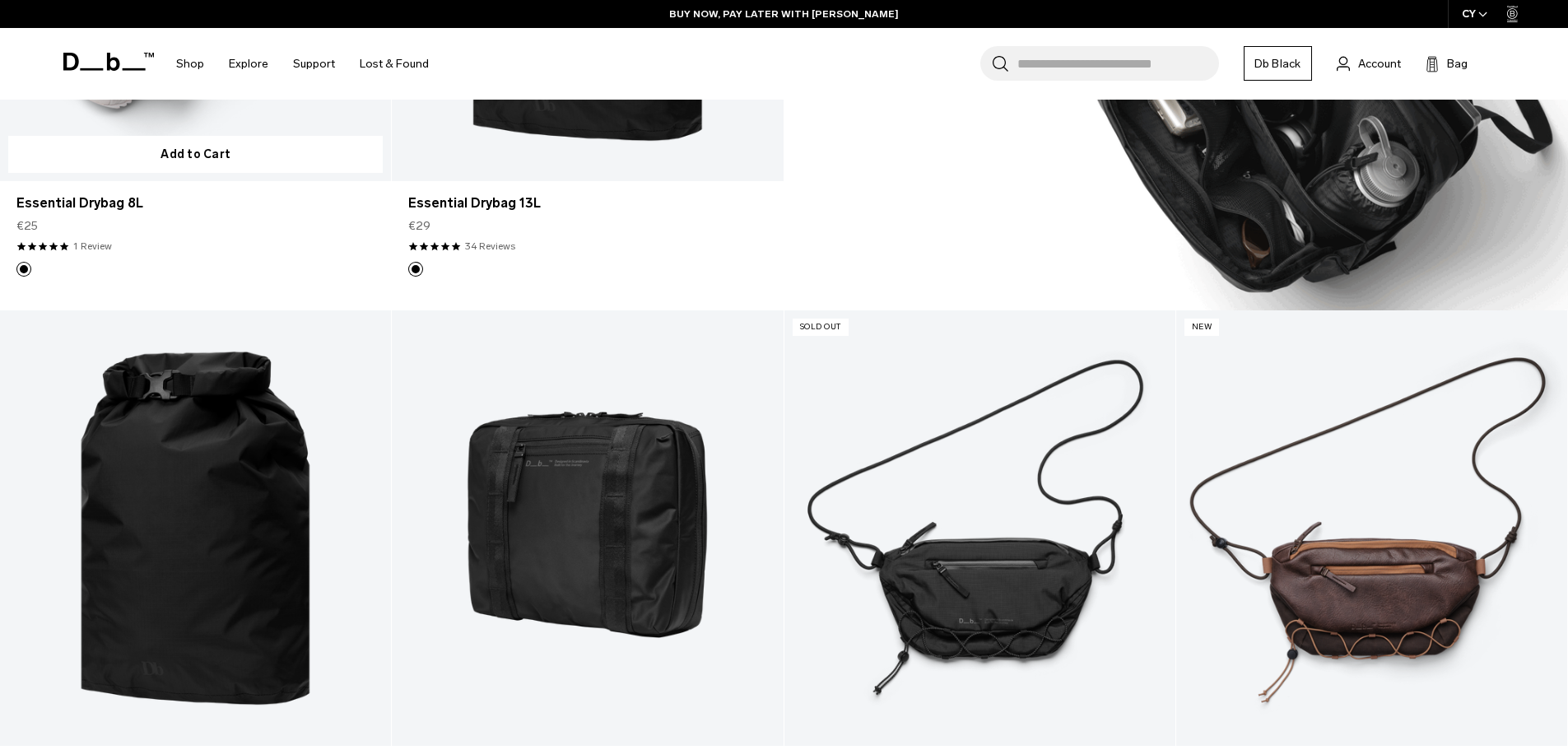
scroll to position [1977, 0]
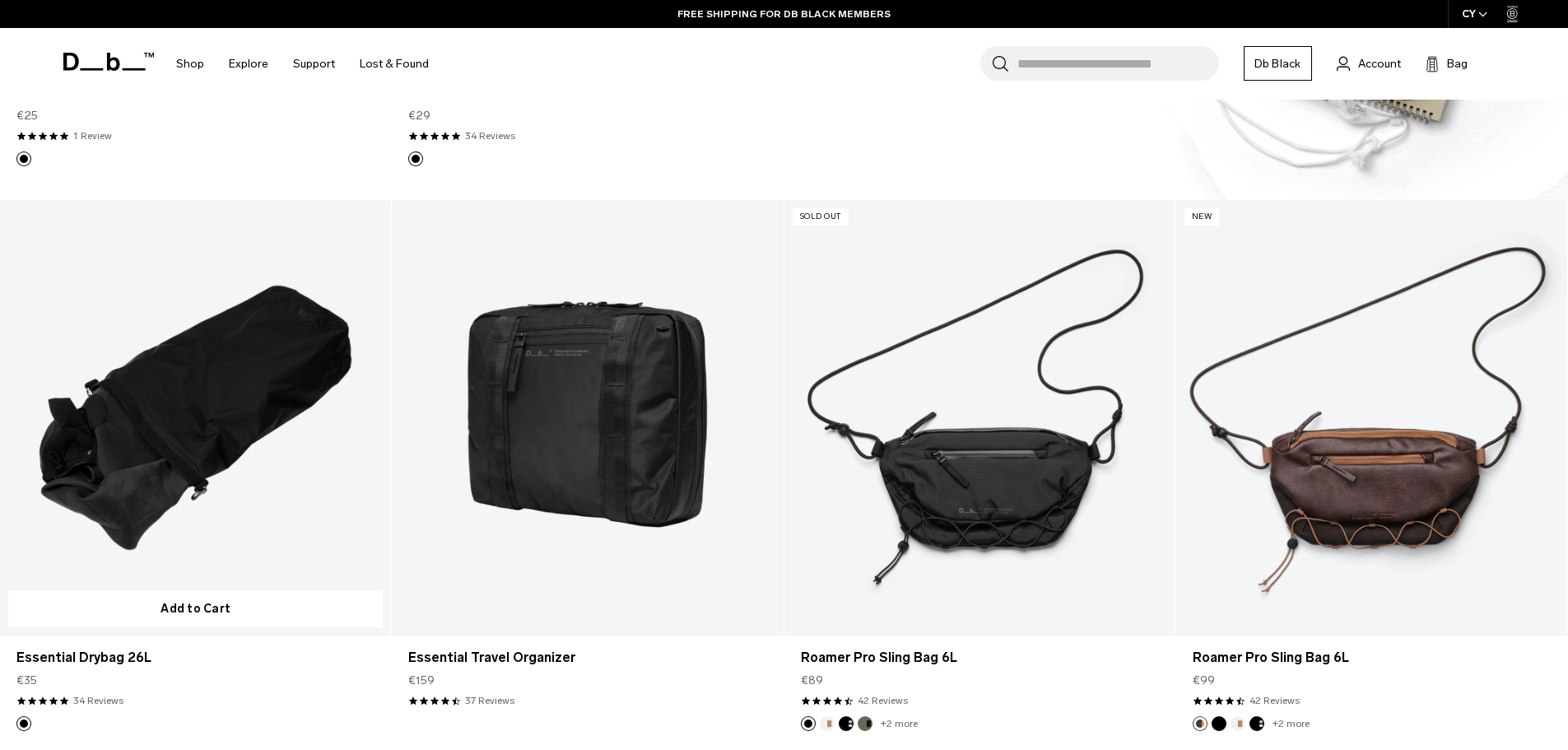
click at [269, 479] on link "Essential Drybag 26L" at bounding box center [196, 418] width 391 height 434
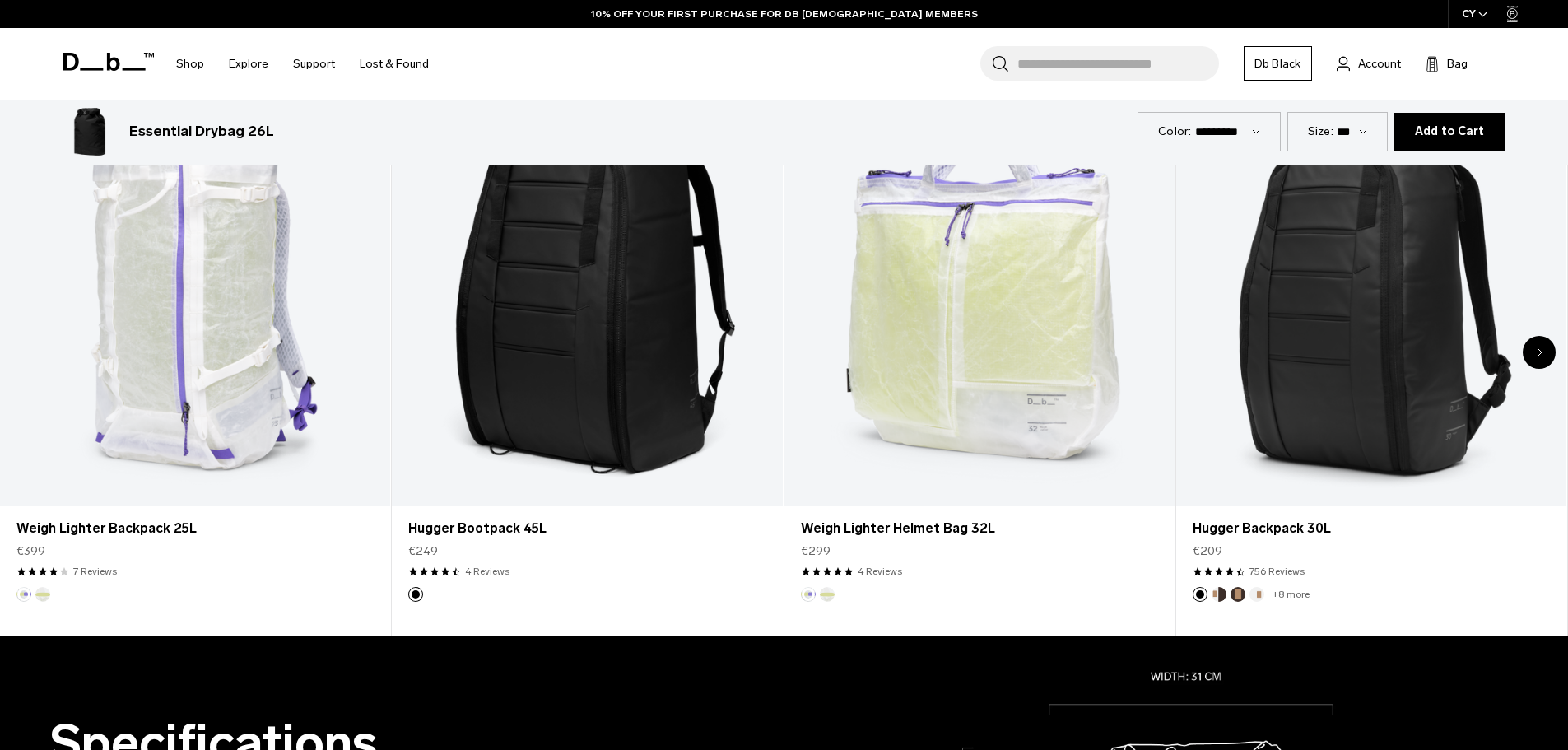
scroll to position [1070, 0]
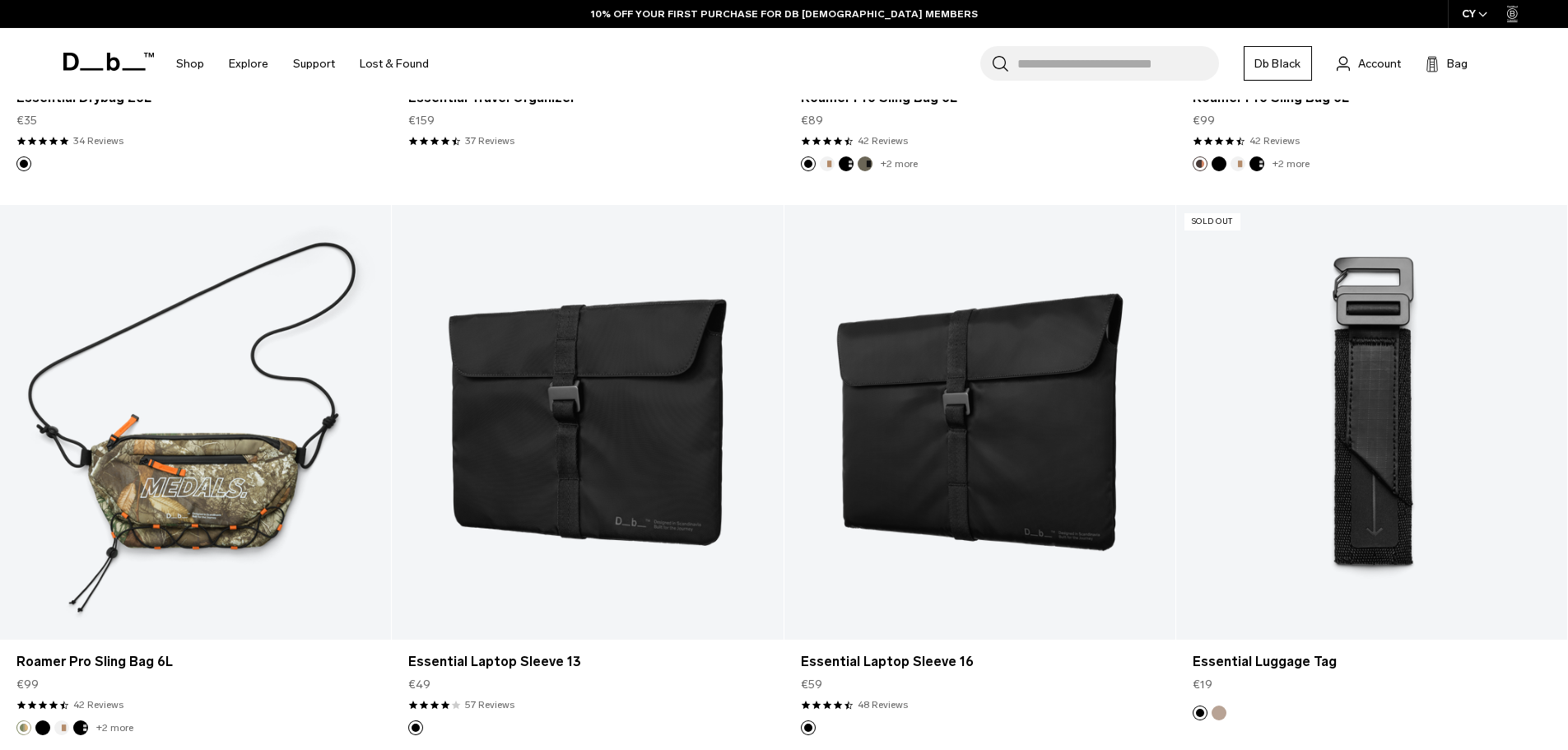
scroll to position [2552, 0]
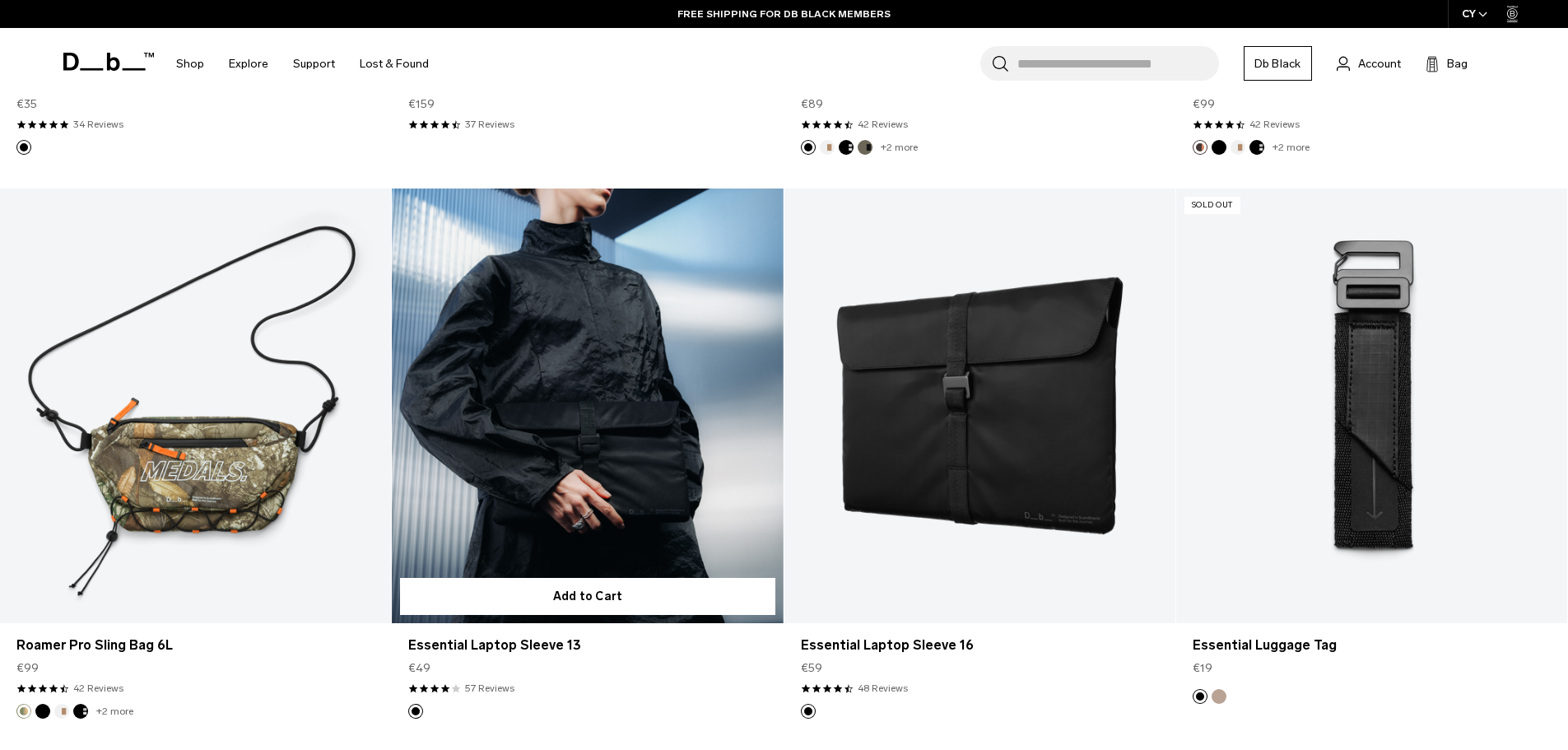
click at [617, 455] on link "Essential Laptop Sleeve 13" at bounding box center [588, 405] width 391 height 434
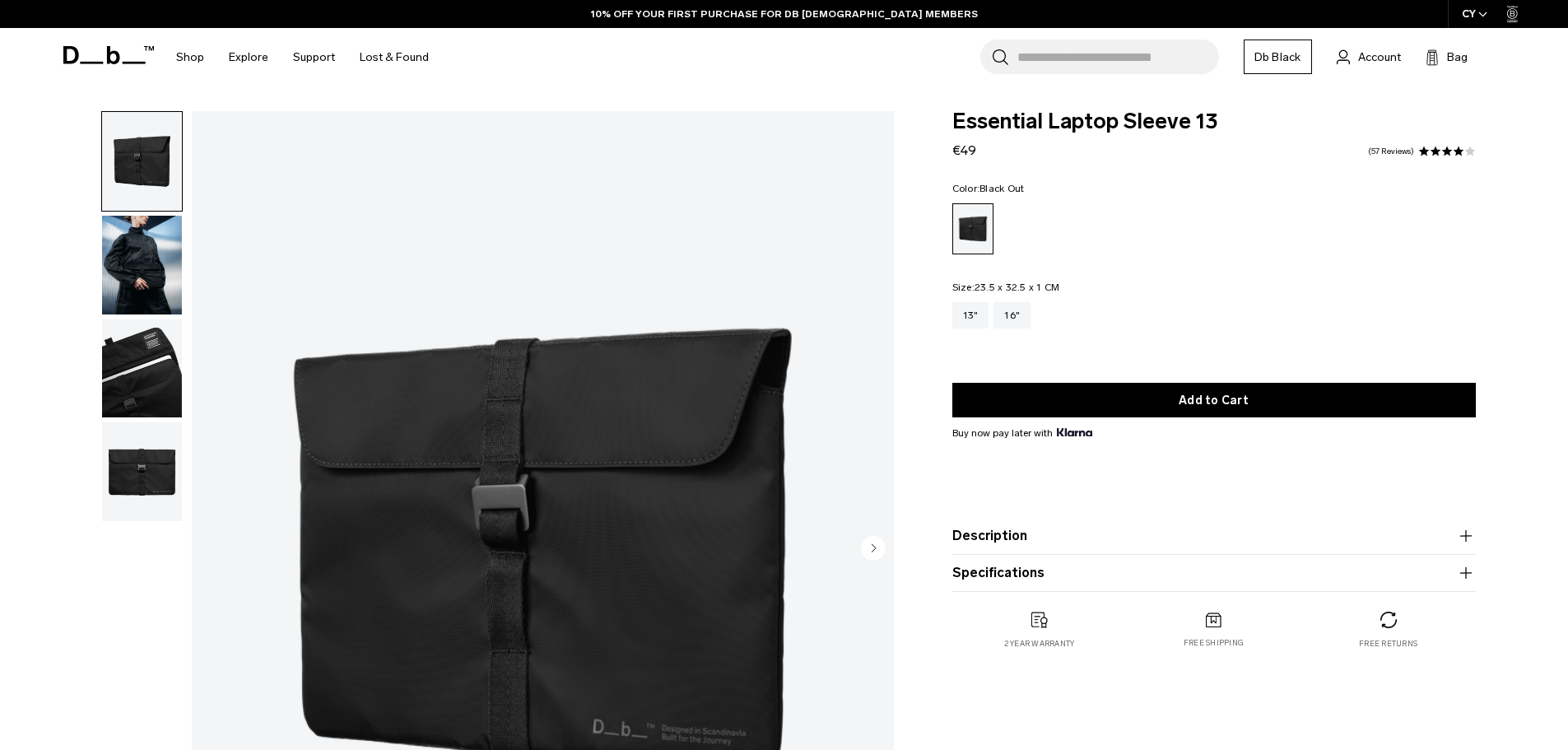
click at [146, 382] on img "button" at bounding box center [141, 369] width 80 height 99
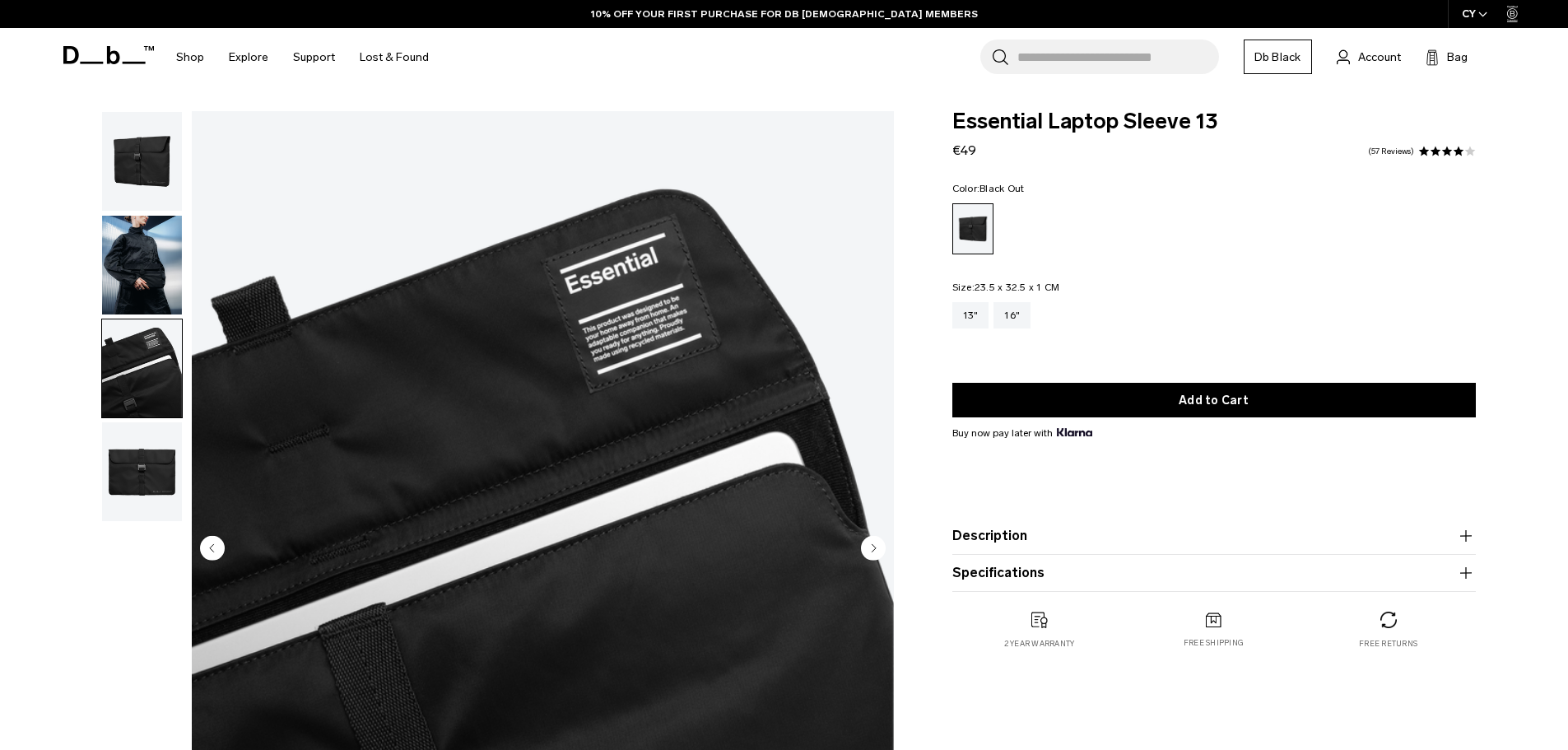
click at [154, 277] on img "button" at bounding box center [141, 265] width 80 height 99
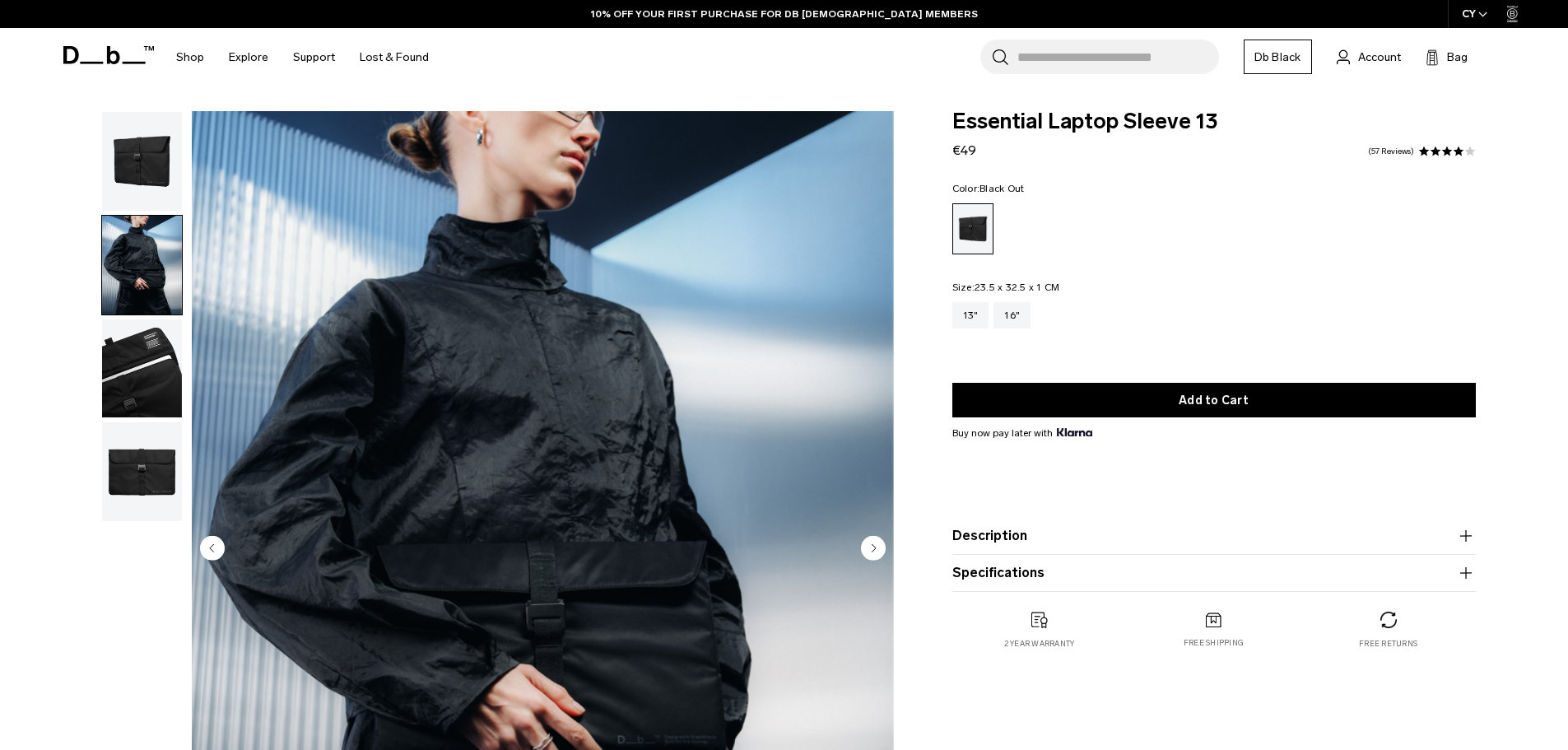
click at [148, 178] on img "button" at bounding box center [141, 162] width 80 height 99
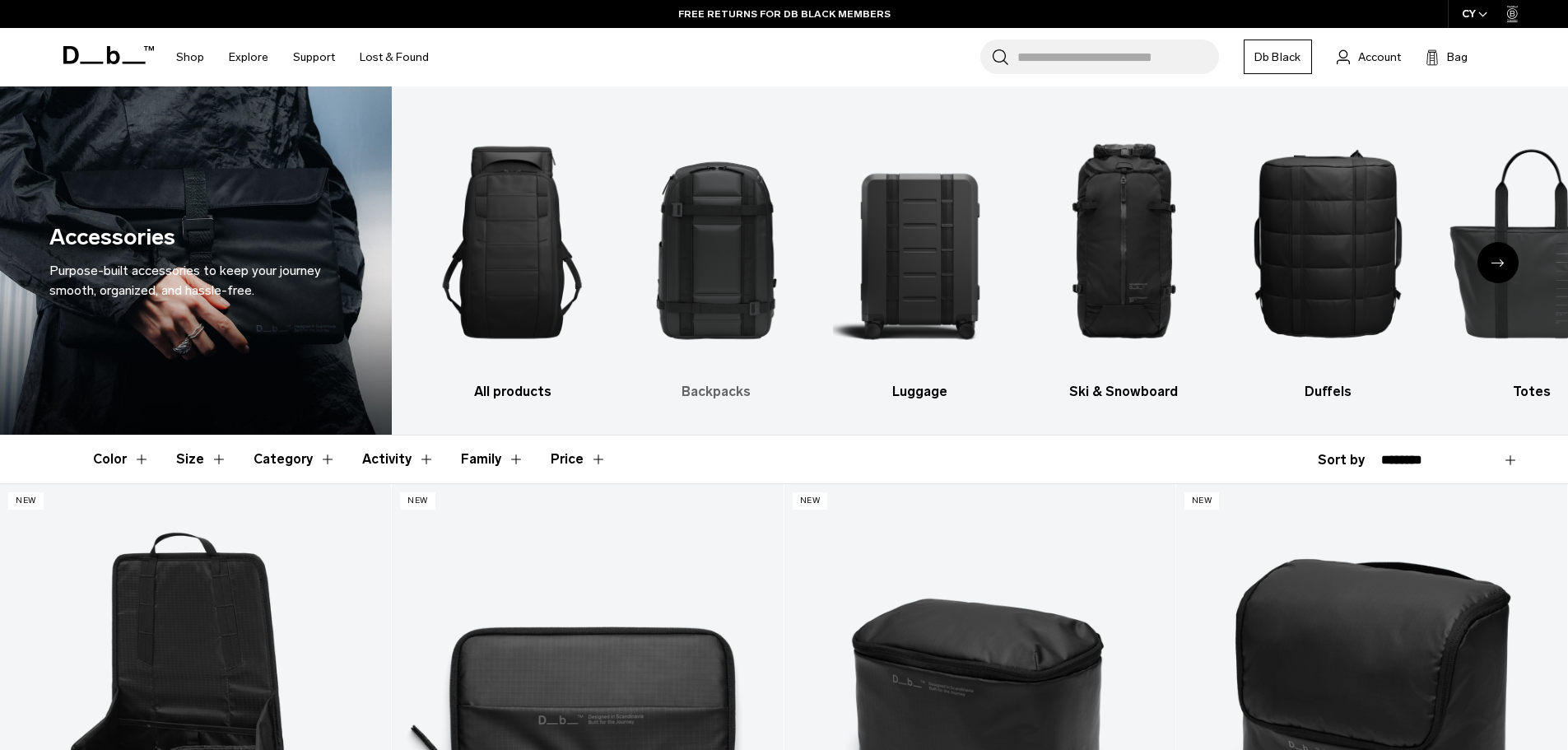
click at [675, 252] on img "2 / 10" at bounding box center [716, 243] width 175 height 263
click at [726, 258] on img "2 / 10" at bounding box center [716, 243] width 175 height 263
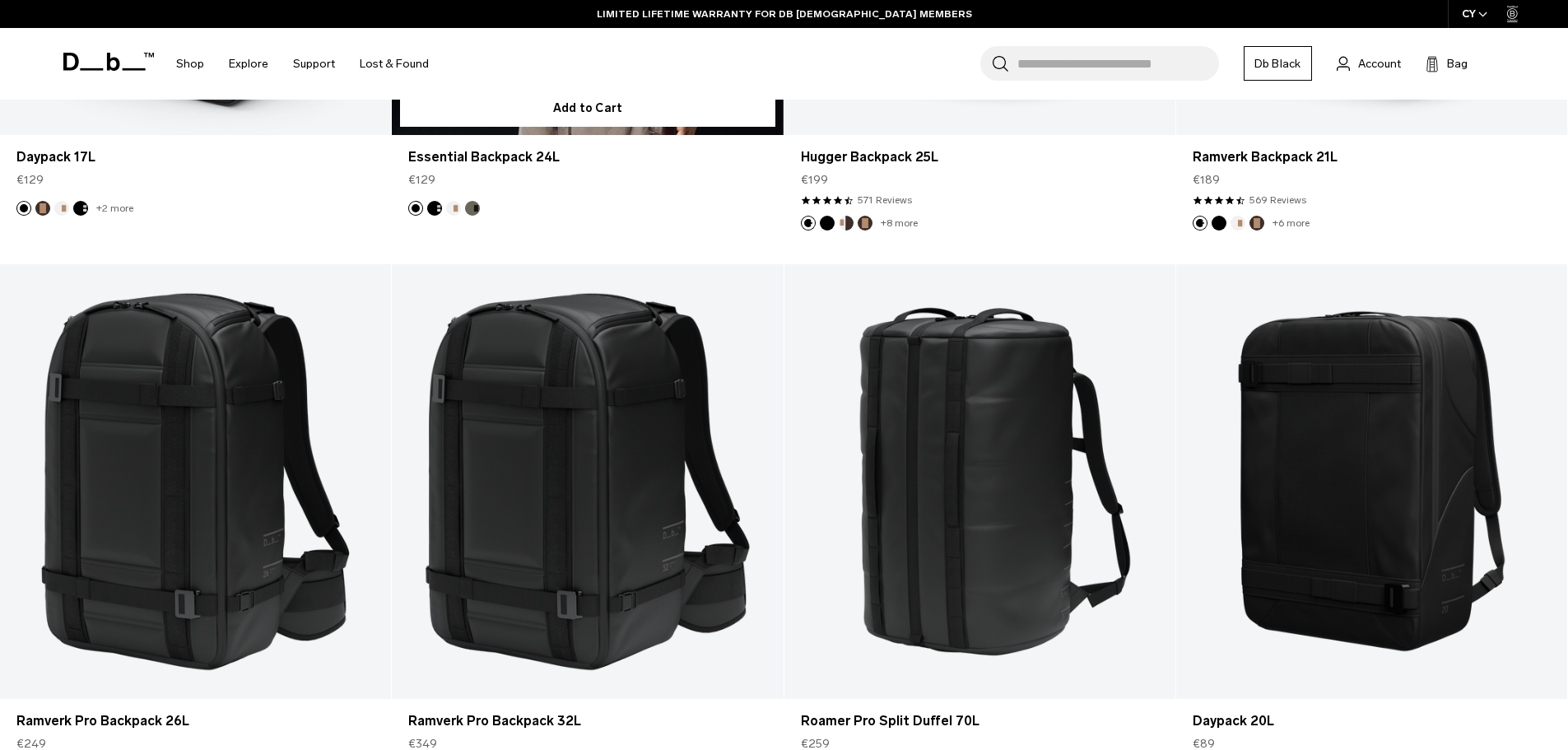
scroll to position [2635, 0]
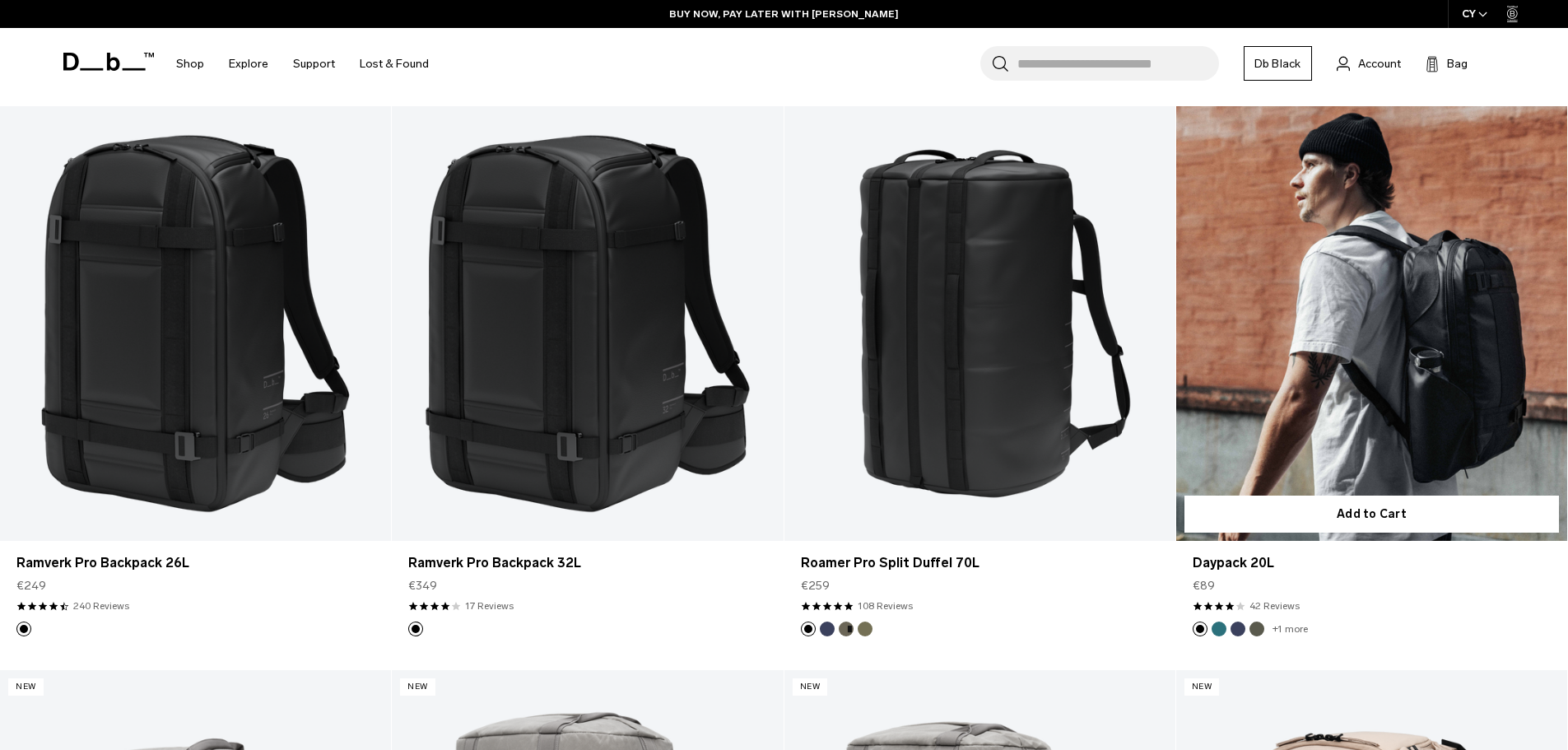
click at [1336, 334] on link "Daypack 20L" at bounding box center [1372, 323] width 391 height 434
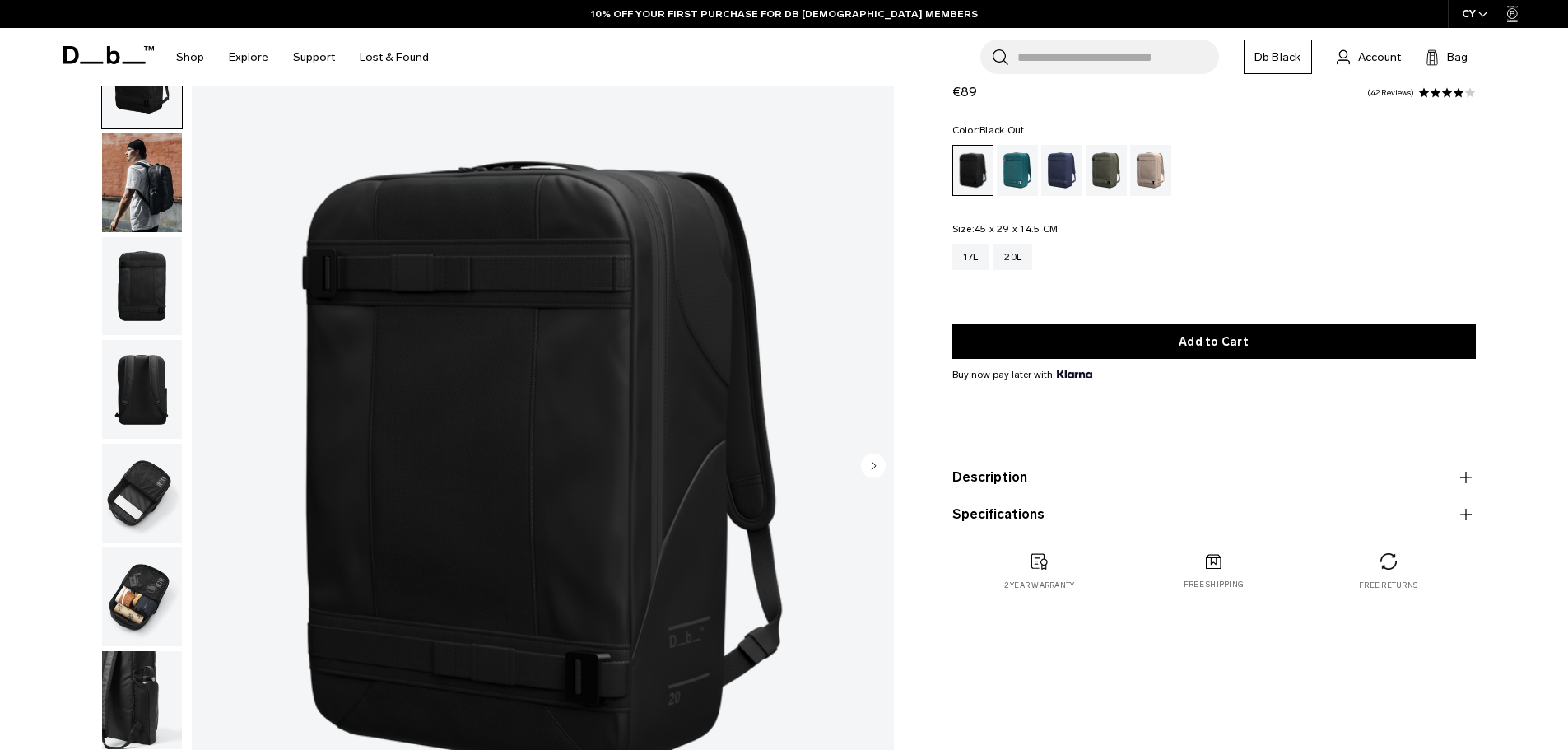
click at [140, 279] on img "button" at bounding box center [141, 287] width 80 height 99
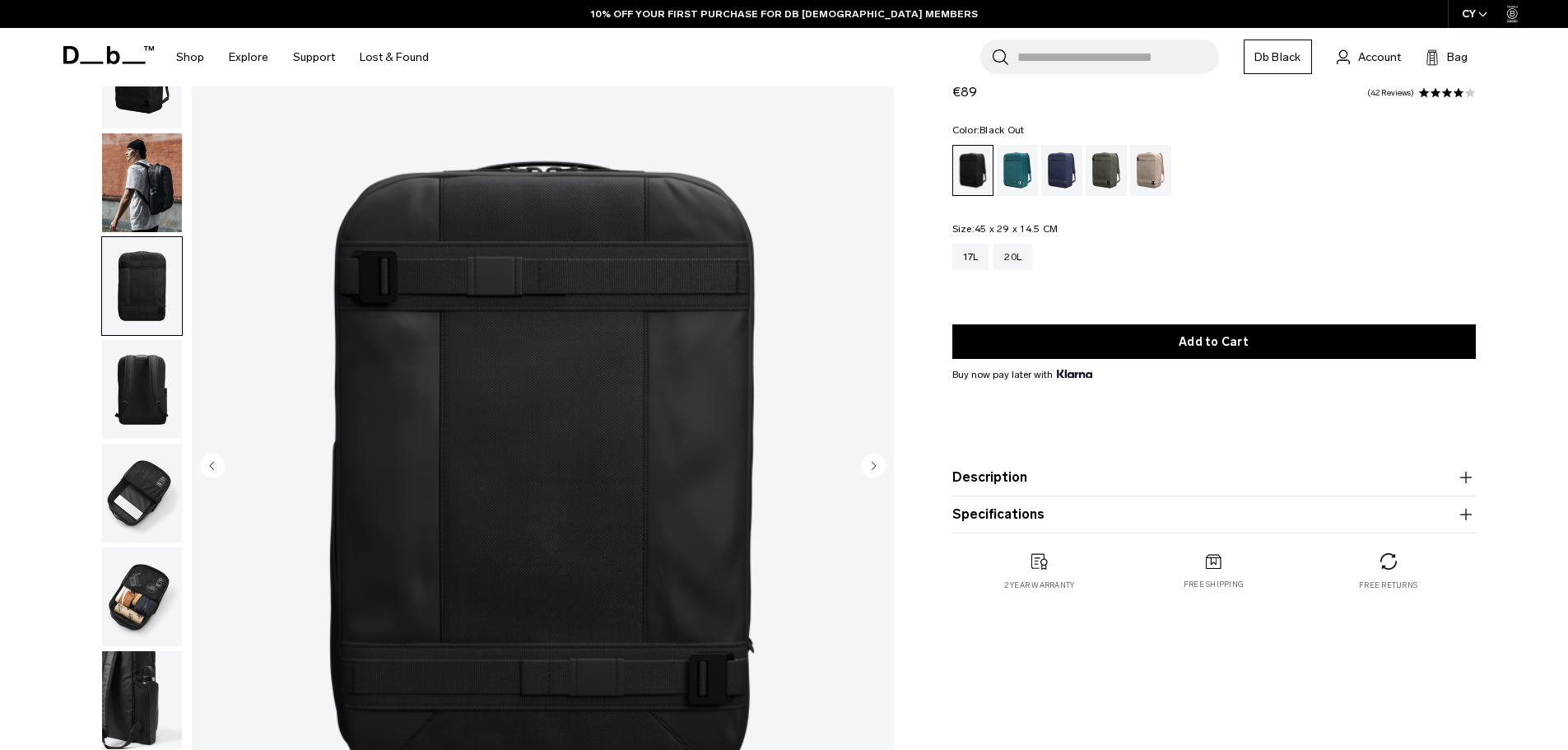
click at [136, 383] on img "button" at bounding box center [141, 390] width 80 height 99
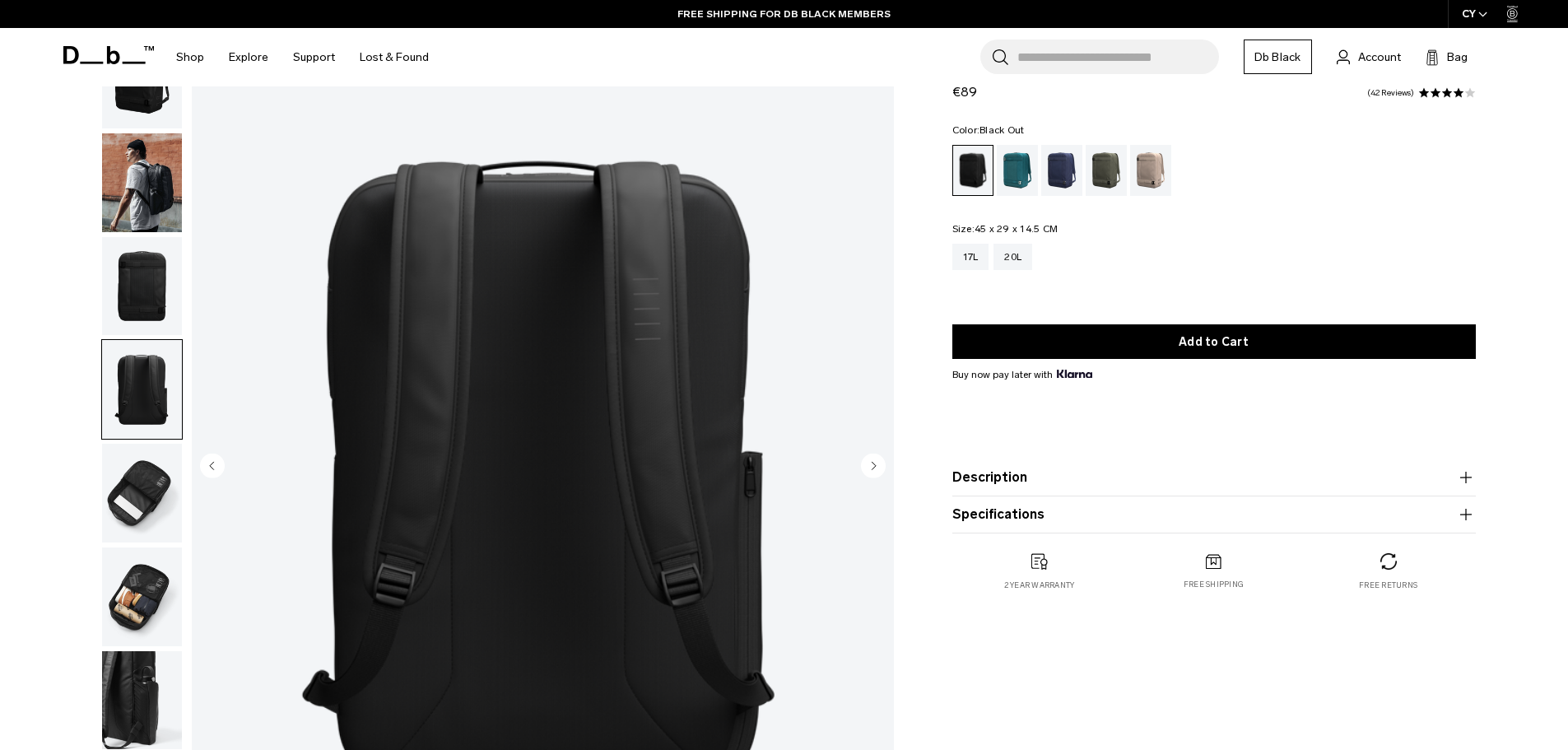
click at [142, 478] on img "button" at bounding box center [141, 493] width 80 height 99
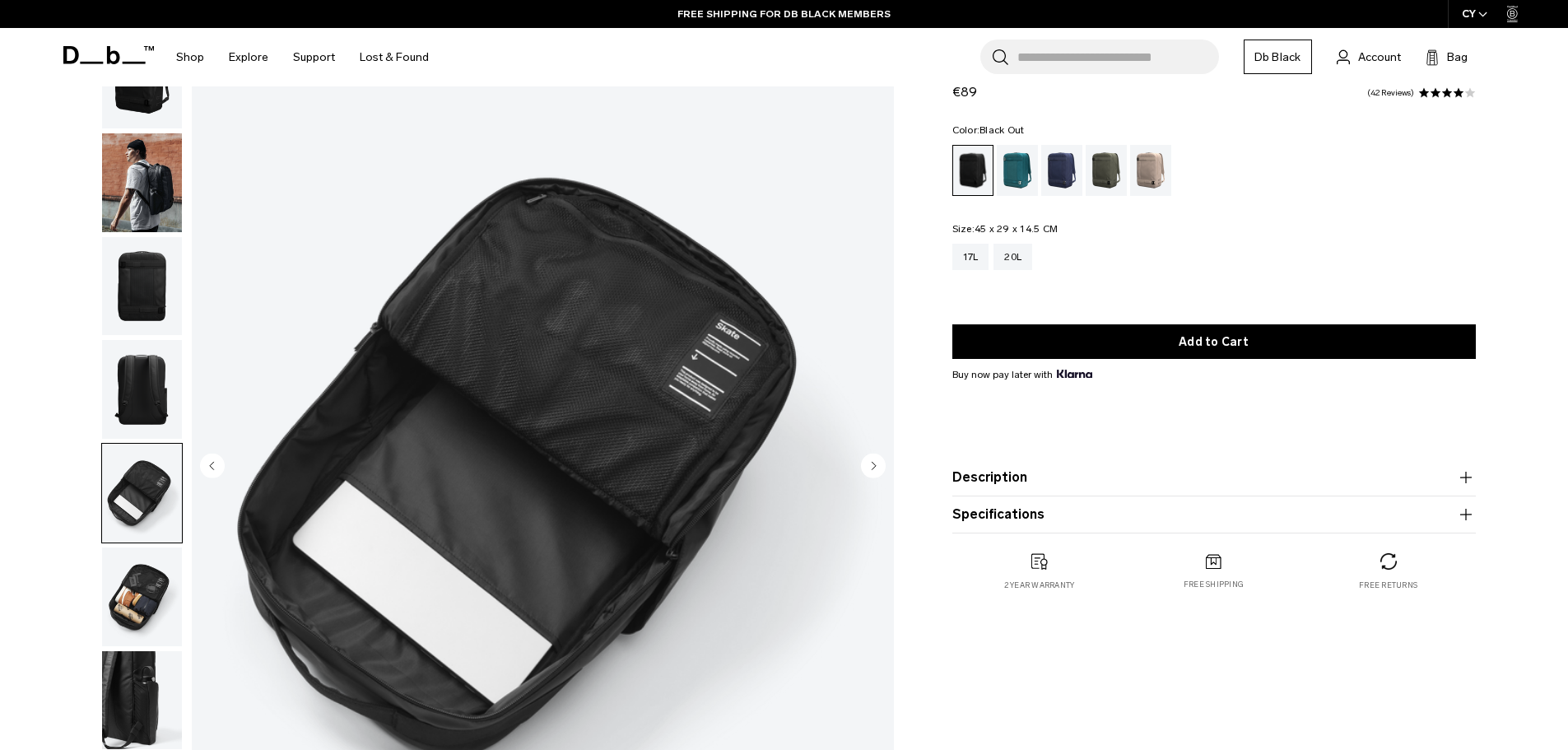
click at [140, 587] on img "button" at bounding box center [141, 597] width 80 height 99
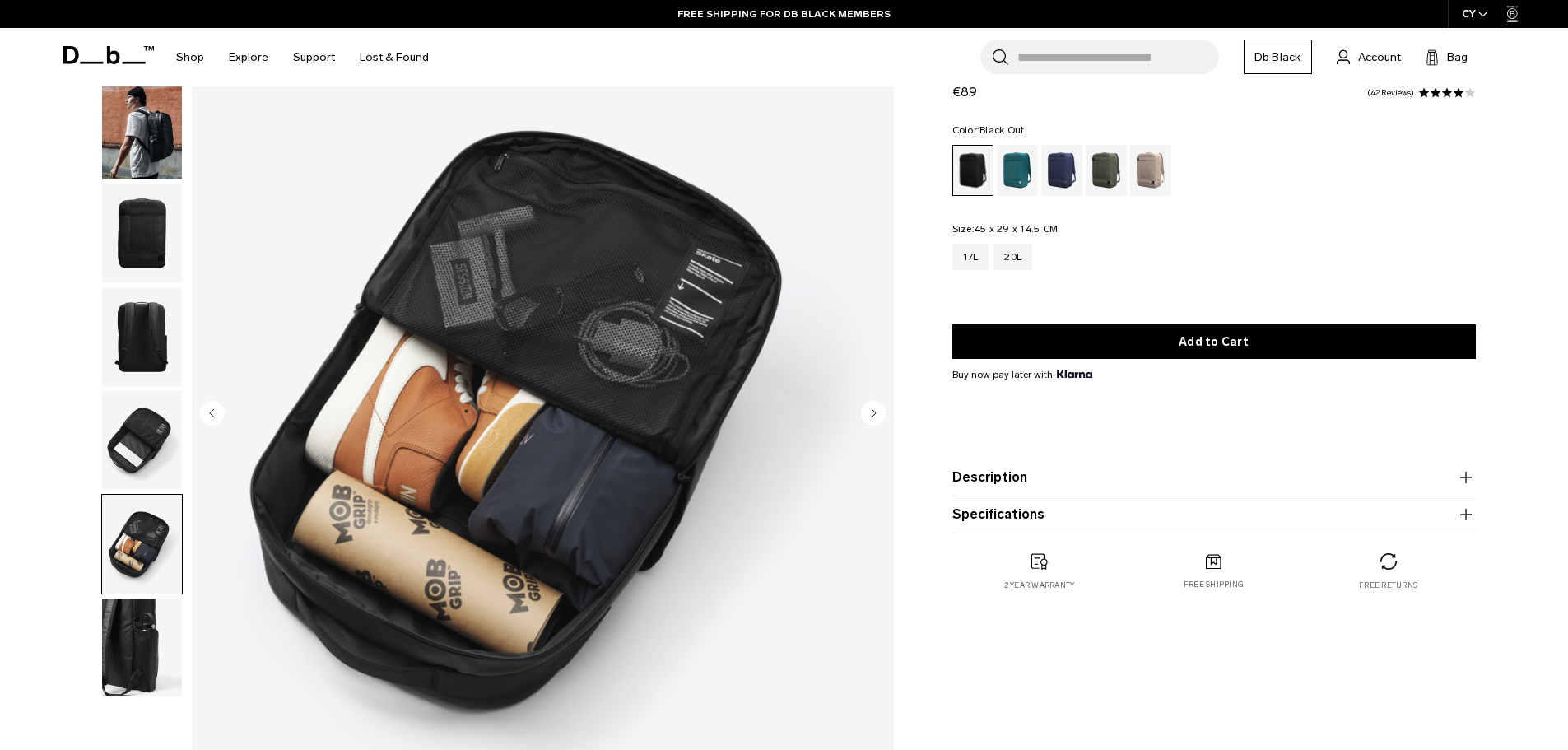
scroll to position [165, 0]
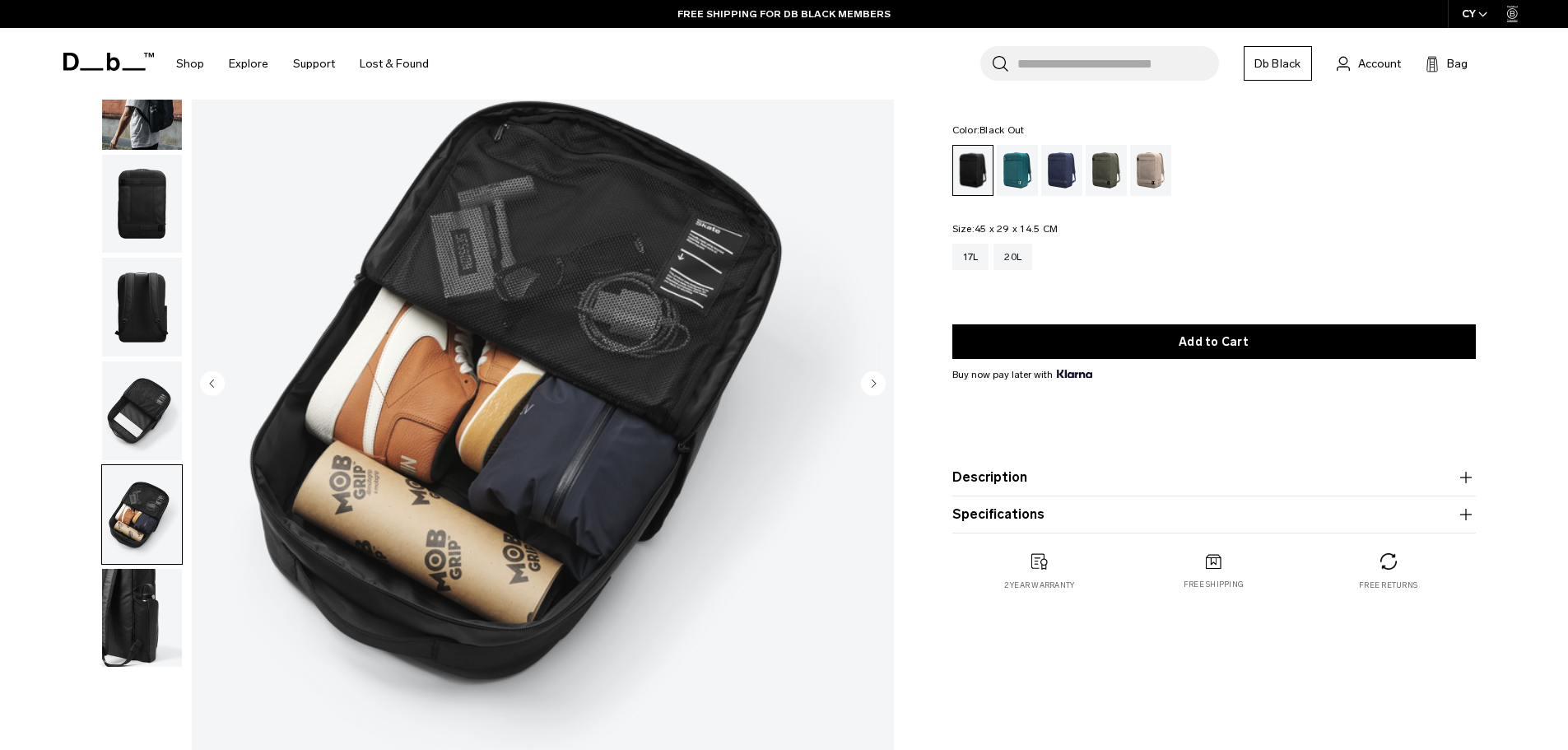
click at [147, 619] on img "button" at bounding box center [141, 619] width 80 height 99
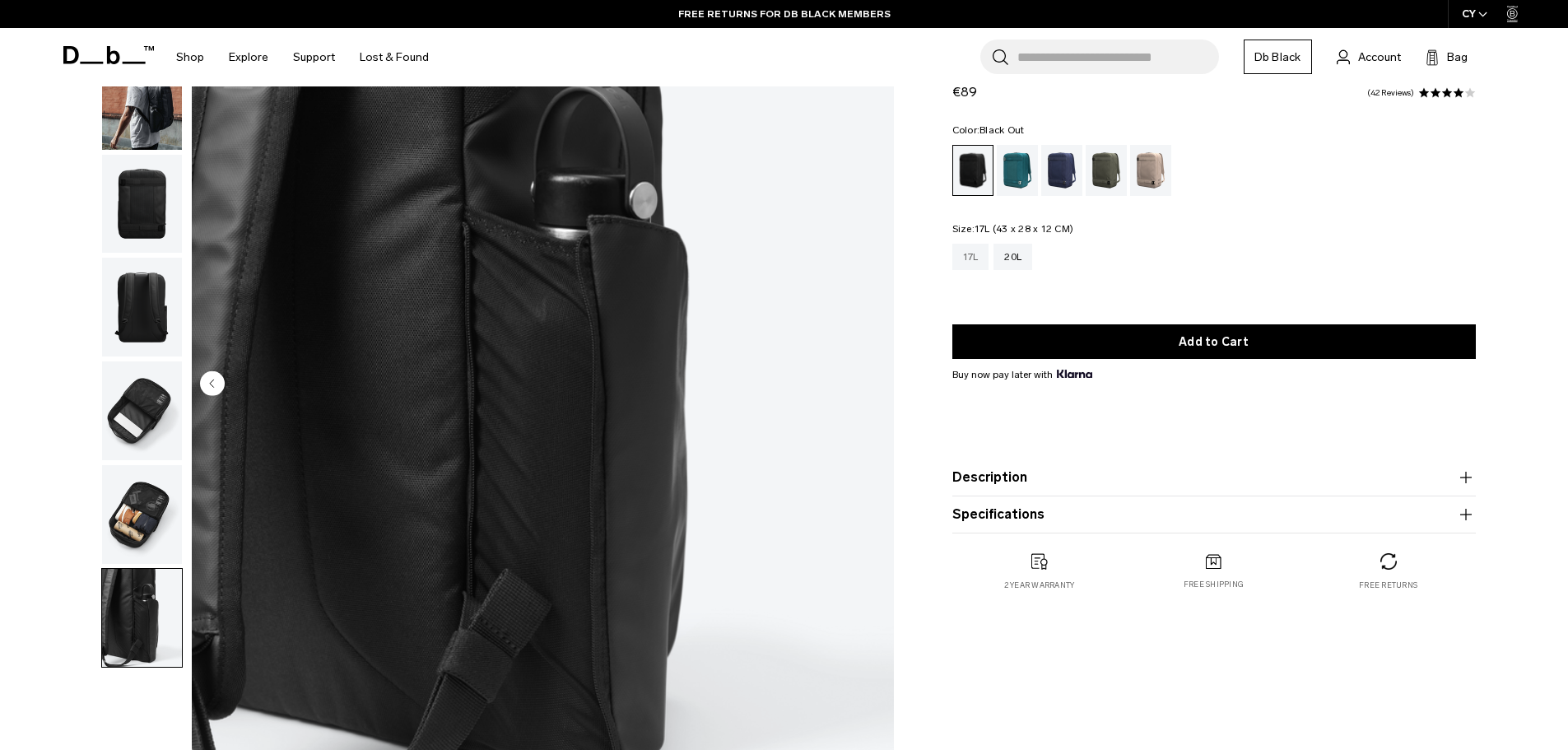
click at [968, 258] on div "17L" at bounding box center [971, 257] width 37 height 26
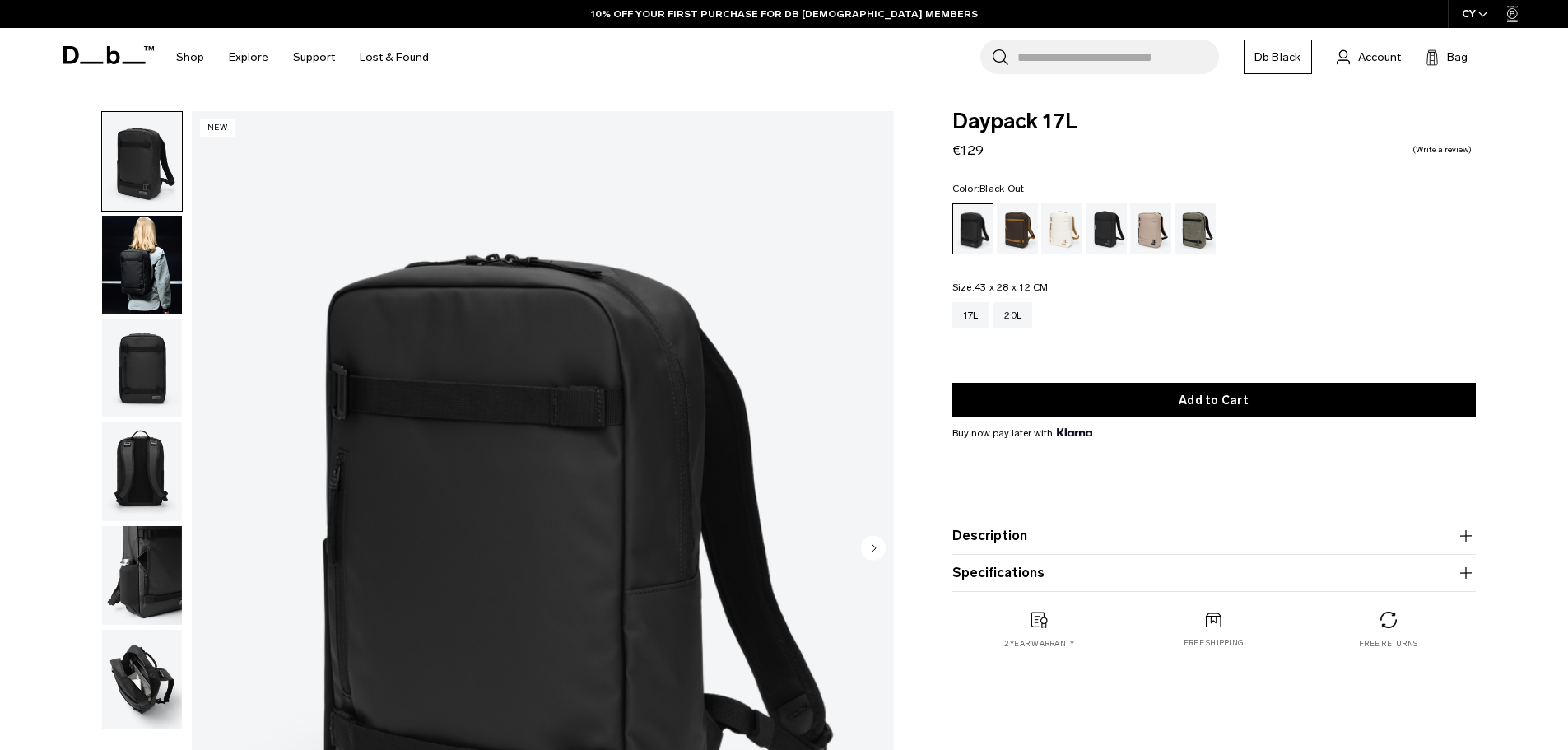
click at [151, 272] on img "button" at bounding box center [141, 265] width 80 height 99
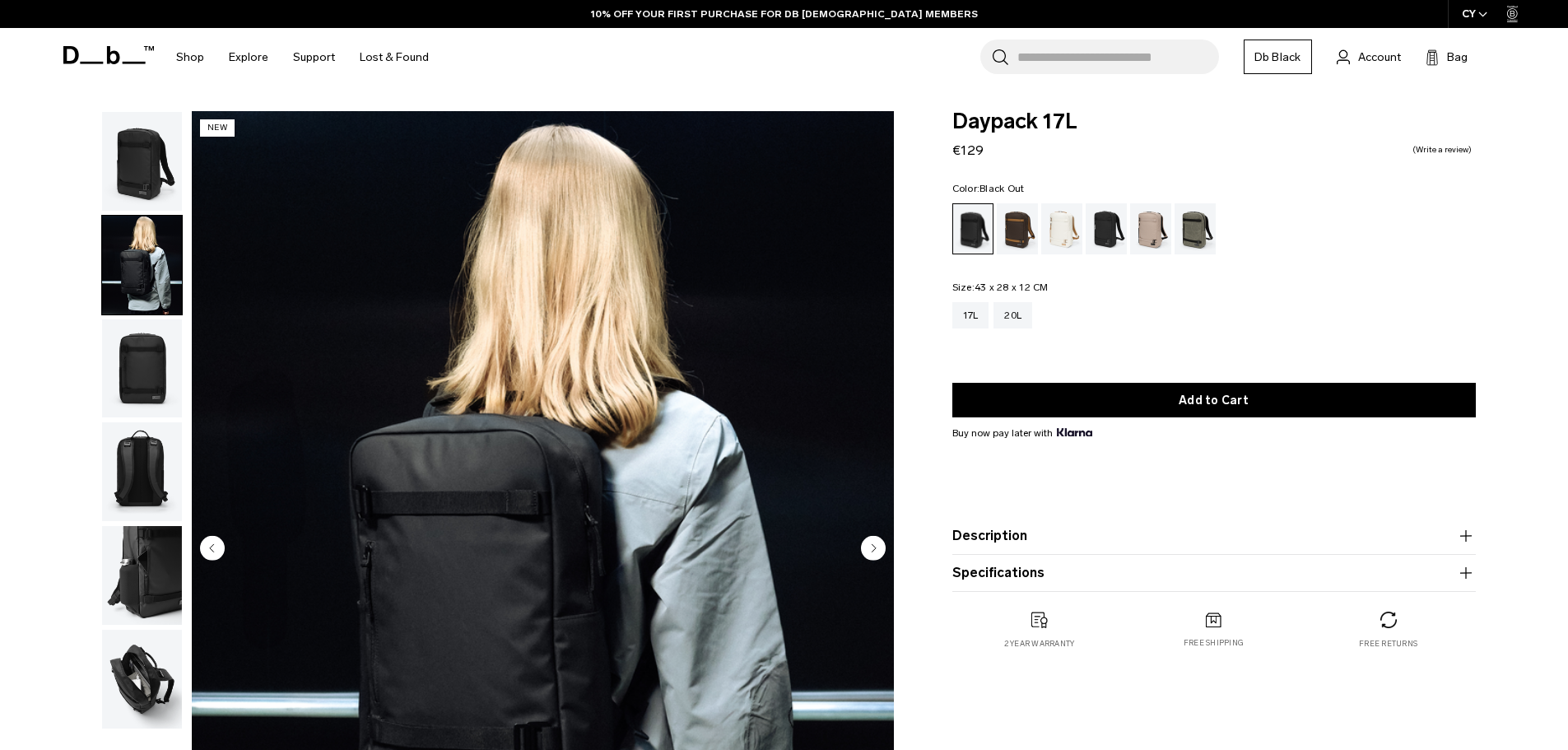
scroll to position [165, 0]
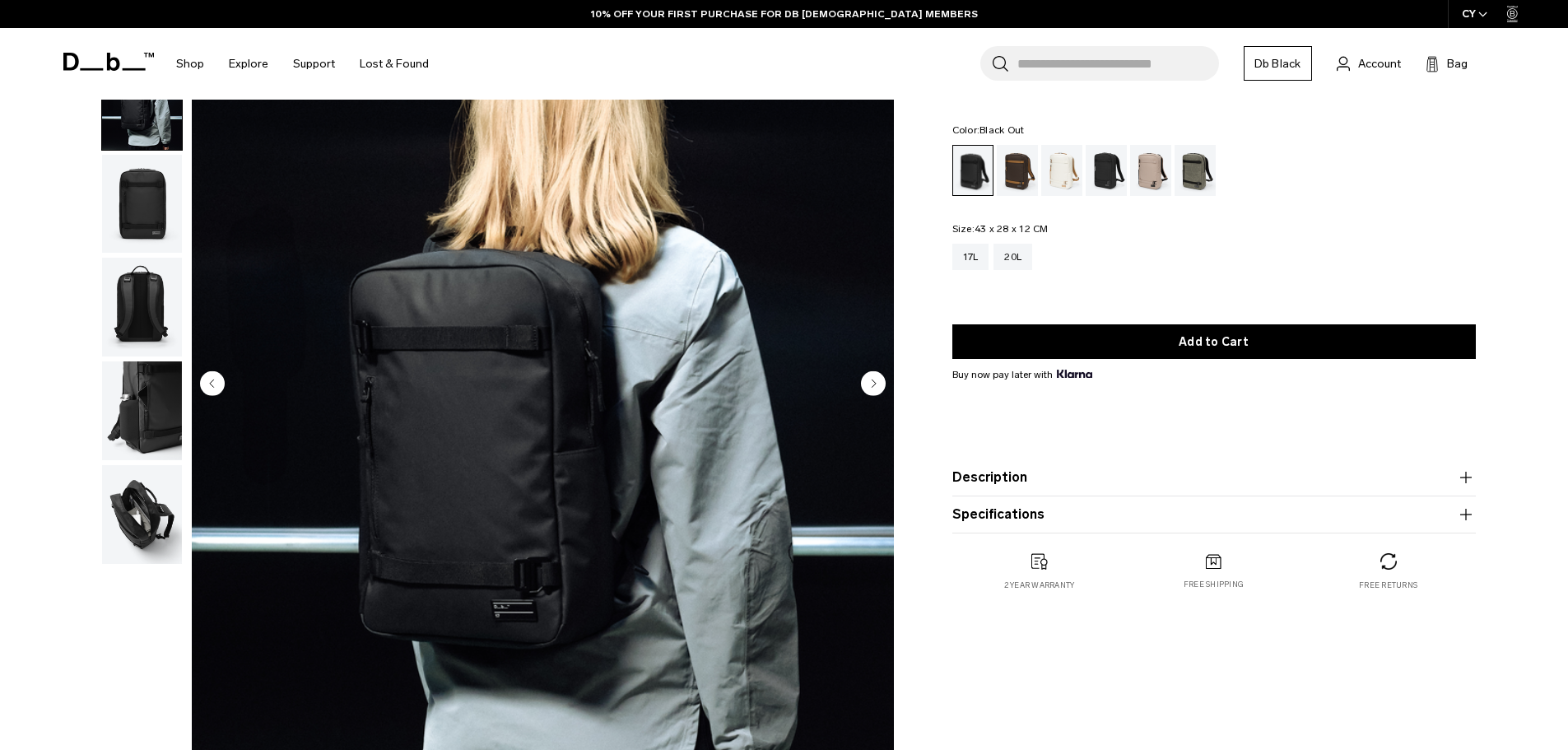
click at [147, 223] on img "button" at bounding box center [141, 204] width 80 height 99
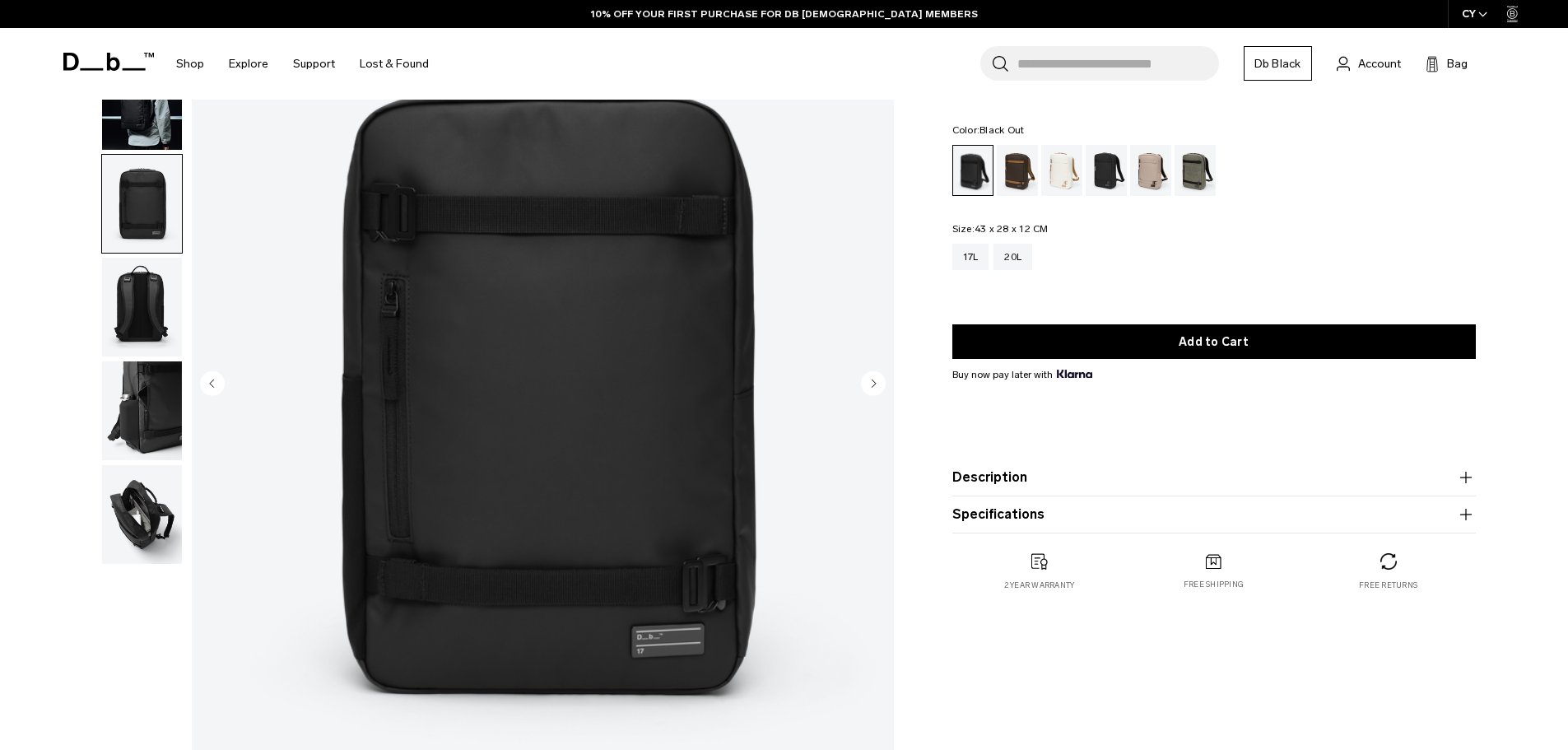
click at [139, 291] on img "button" at bounding box center [141, 307] width 80 height 99
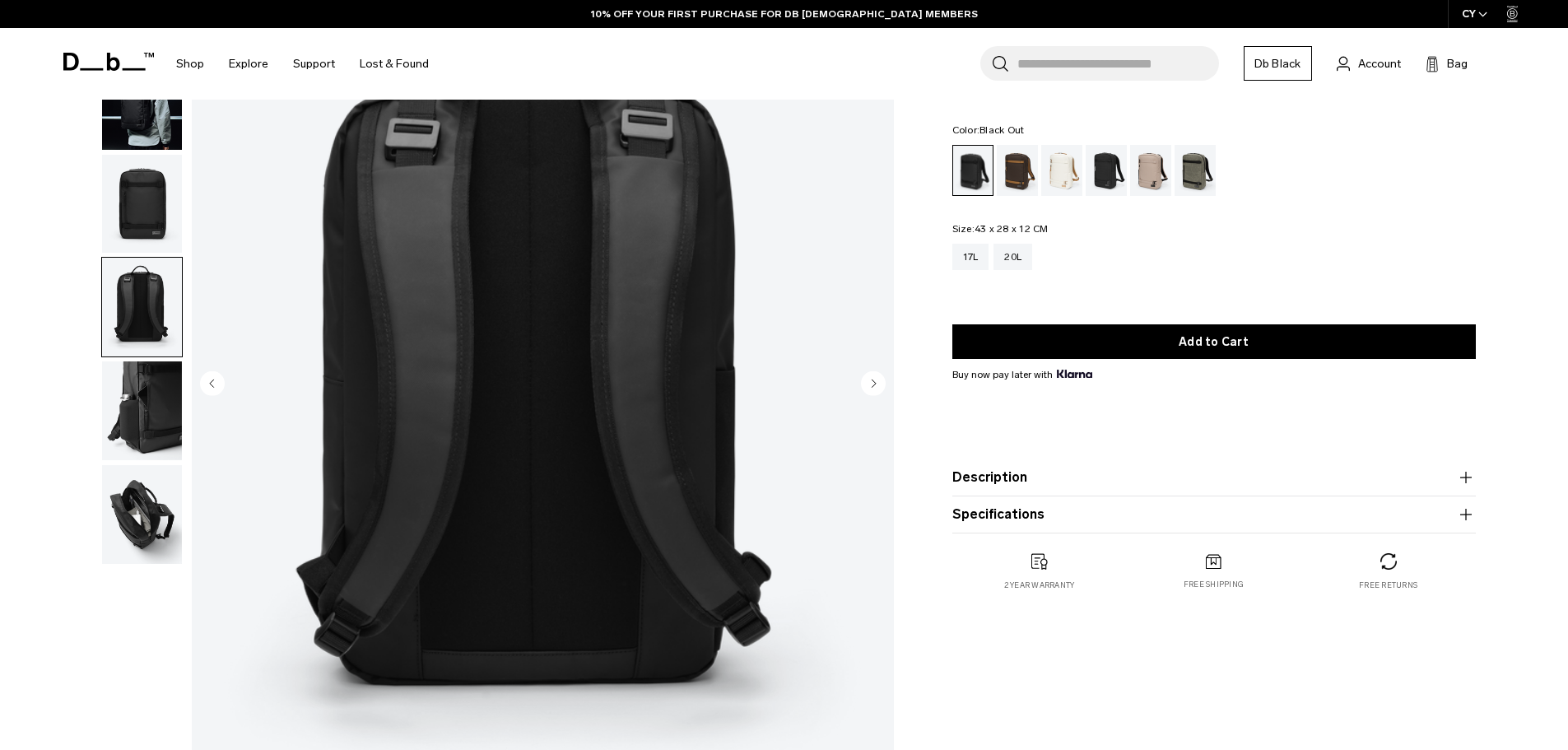
click at [138, 356] on img "button" at bounding box center [141, 307] width 80 height 99
click at [144, 400] on img "button" at bounding box center [141, 411] width 80 height 99
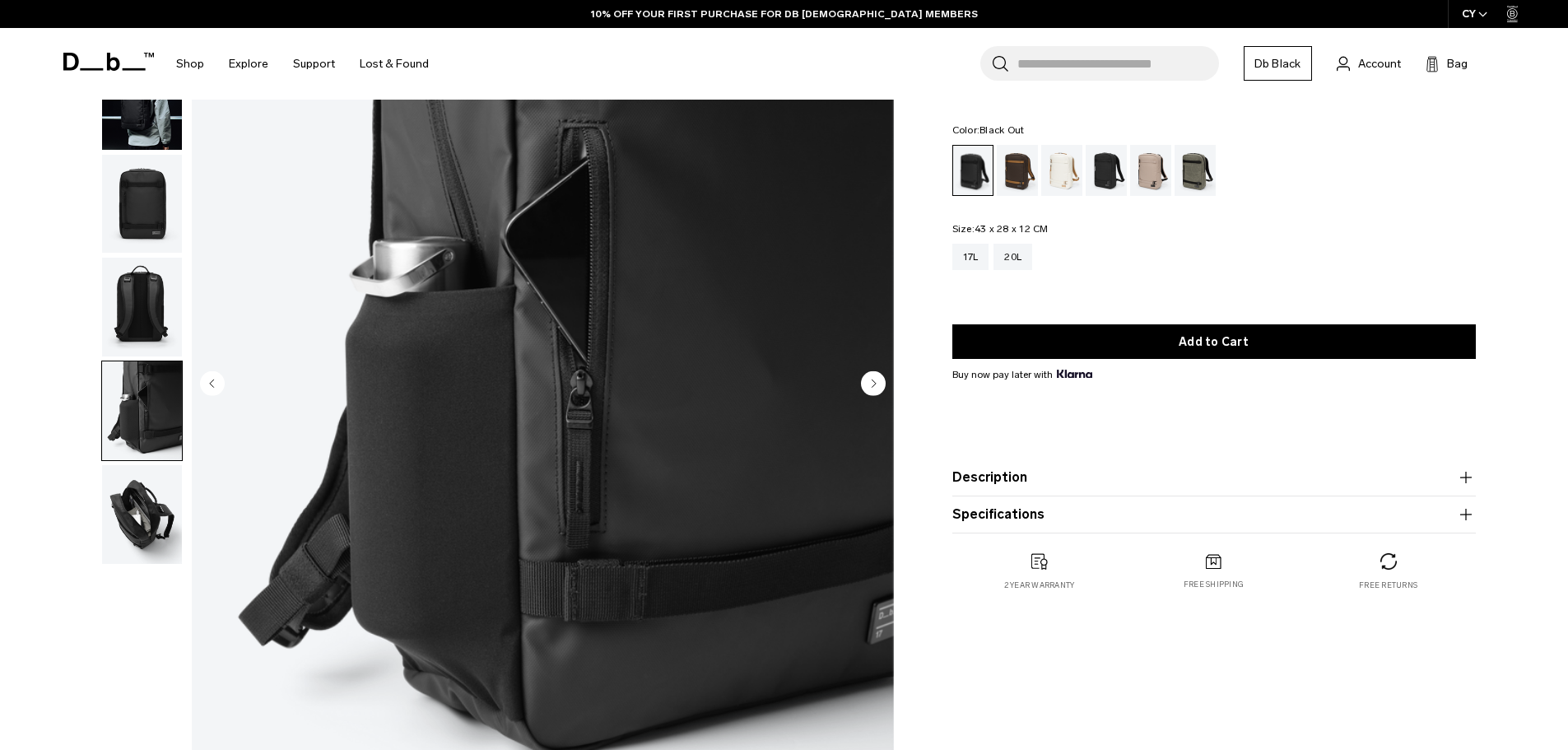
click at [136, 528] on img "button" at bounding box center [141, 515] width 80 height 99
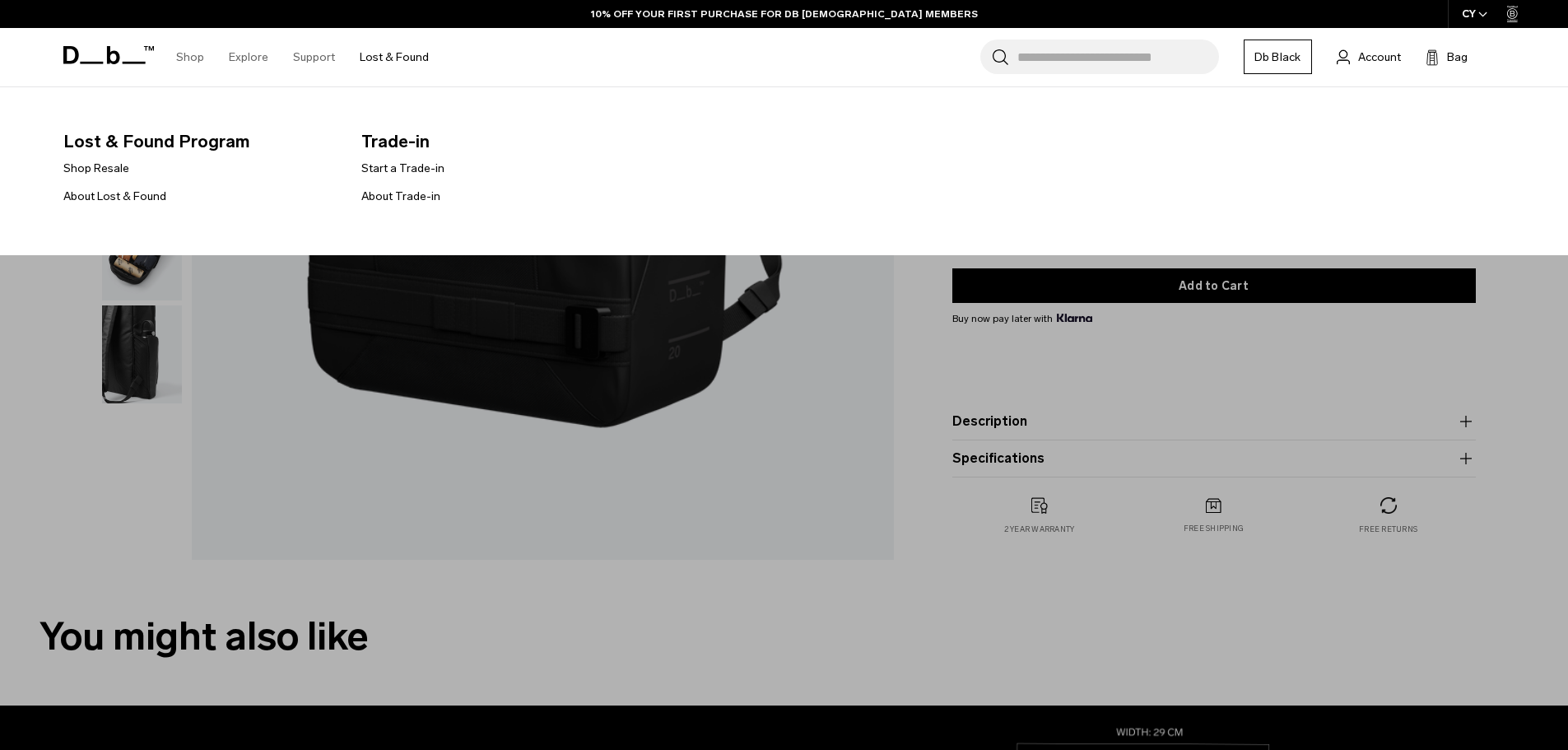
scroll to position [494, 0]
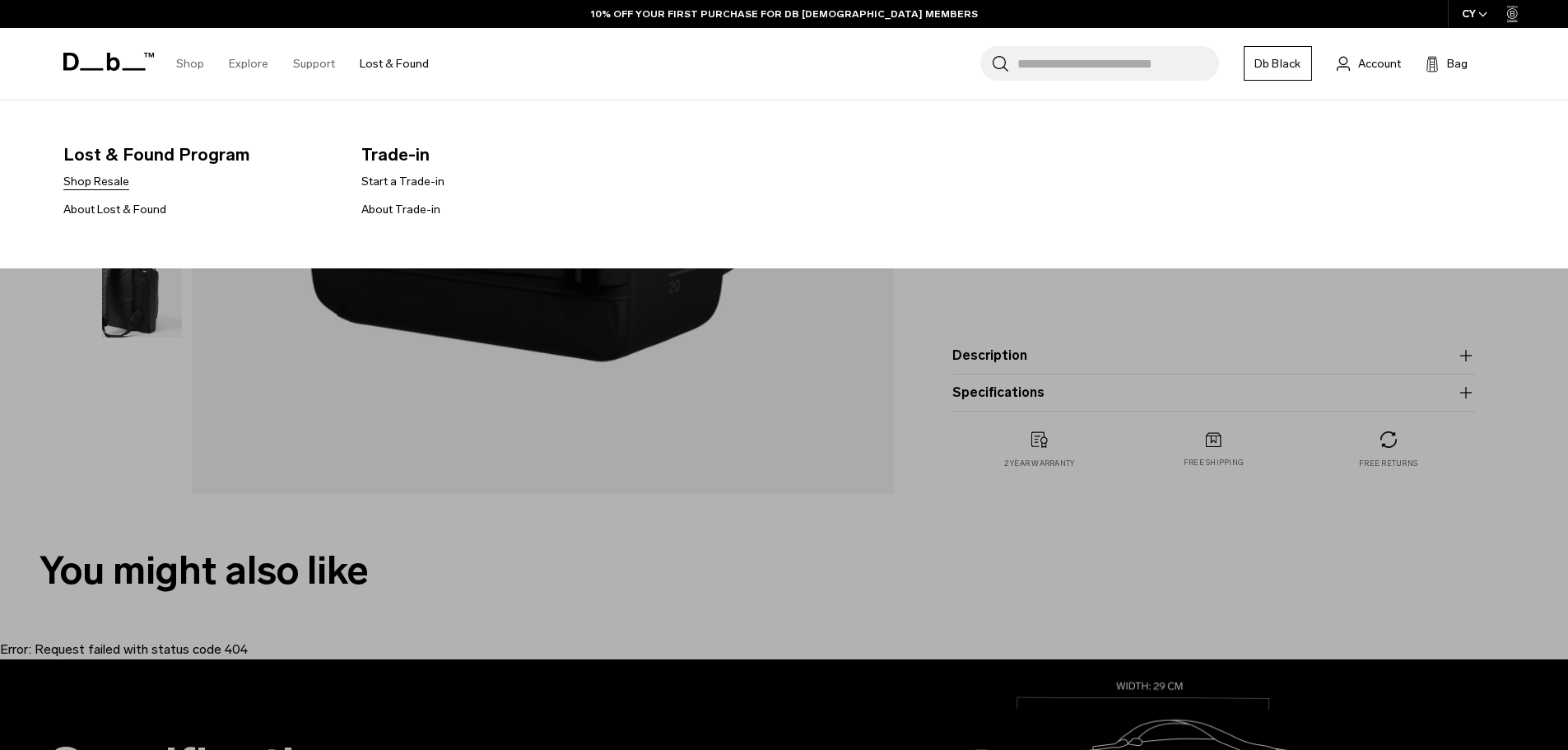
click at [119, 182] on link "Shop Resale" at bounding box center [96, 182] width 66 height 17
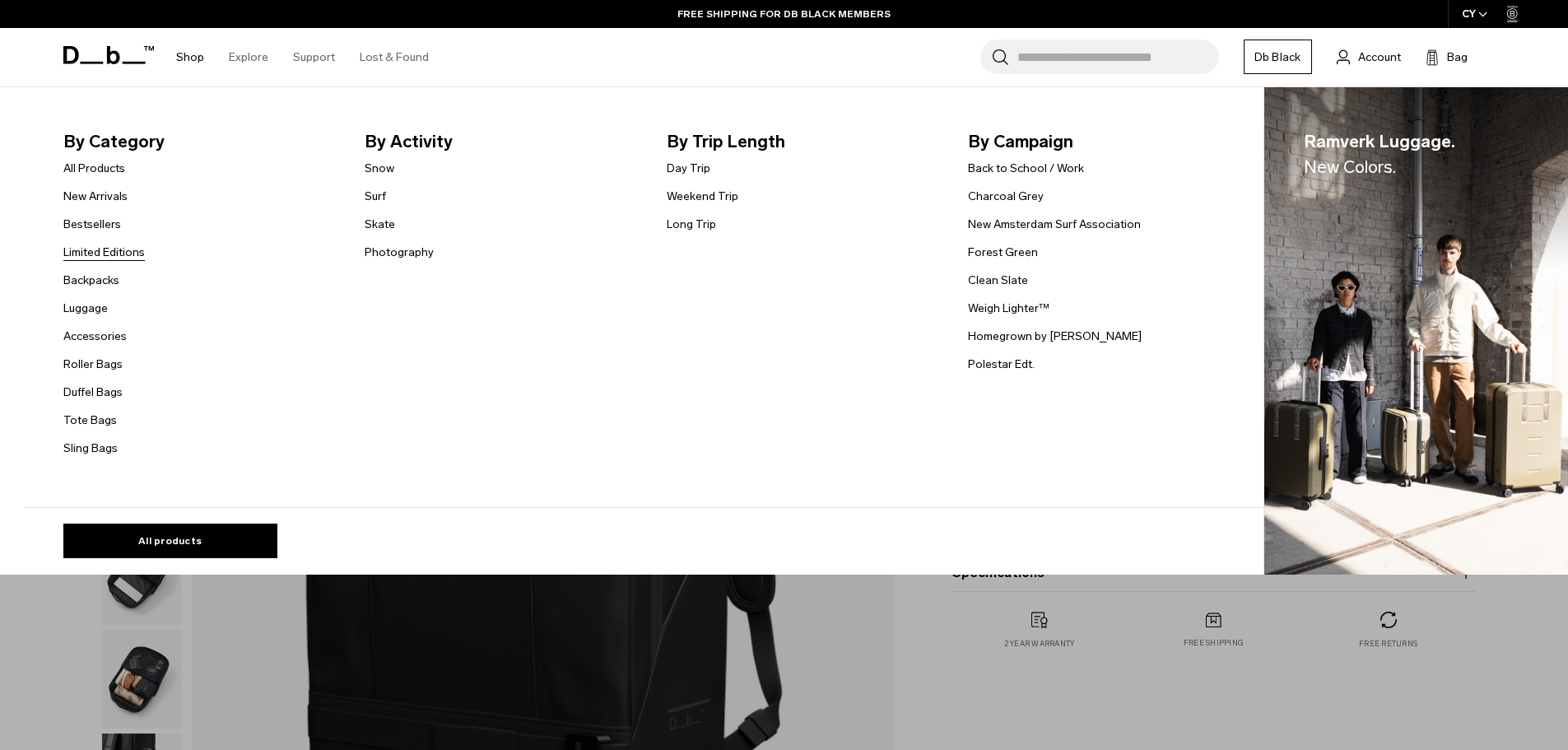
click at [125, 257] on link "Limited Editions" at bounding box center [104, 252] width 81 height 17
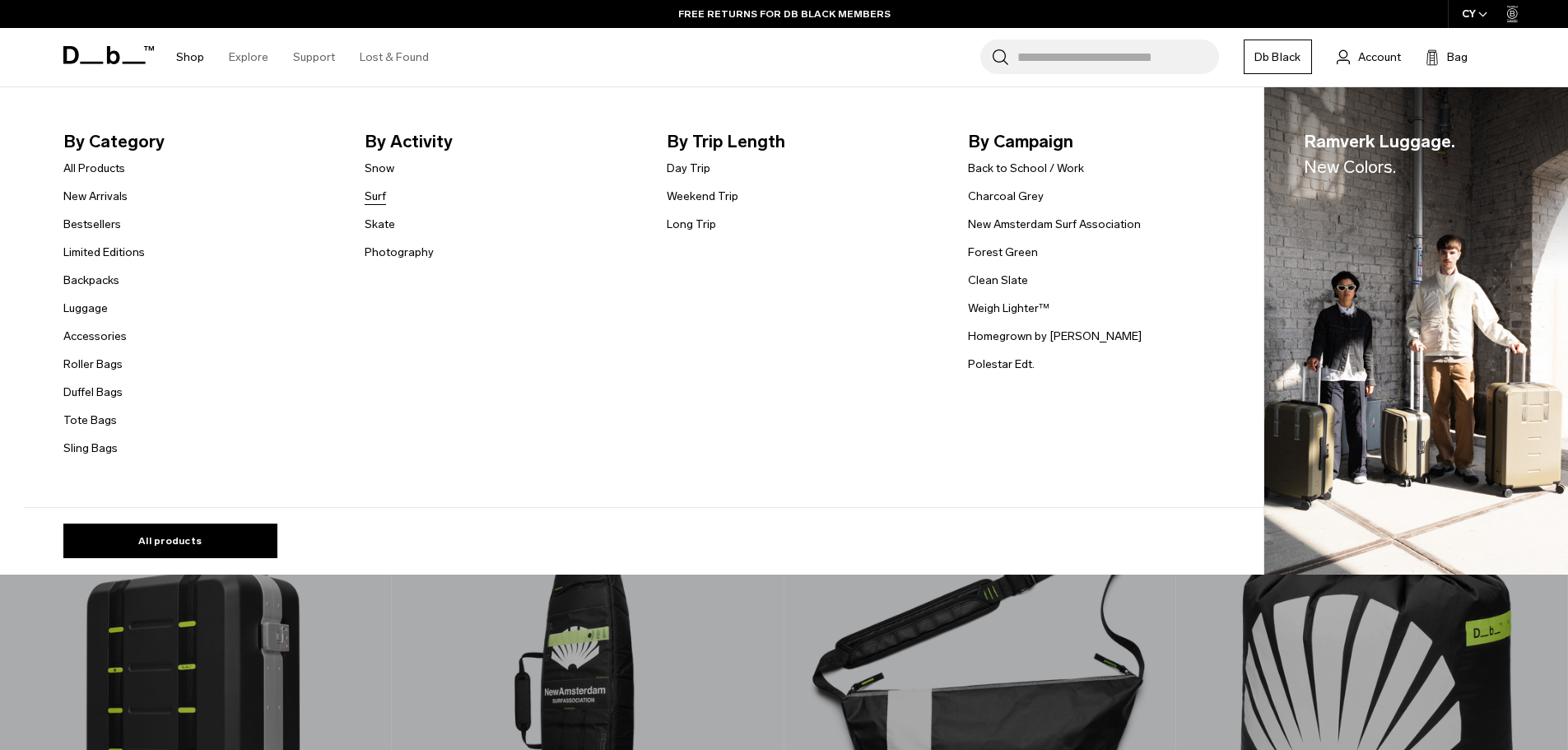
click at [384, 198] on link "Surf" at bounding box center [375, 197] width 22 height 17
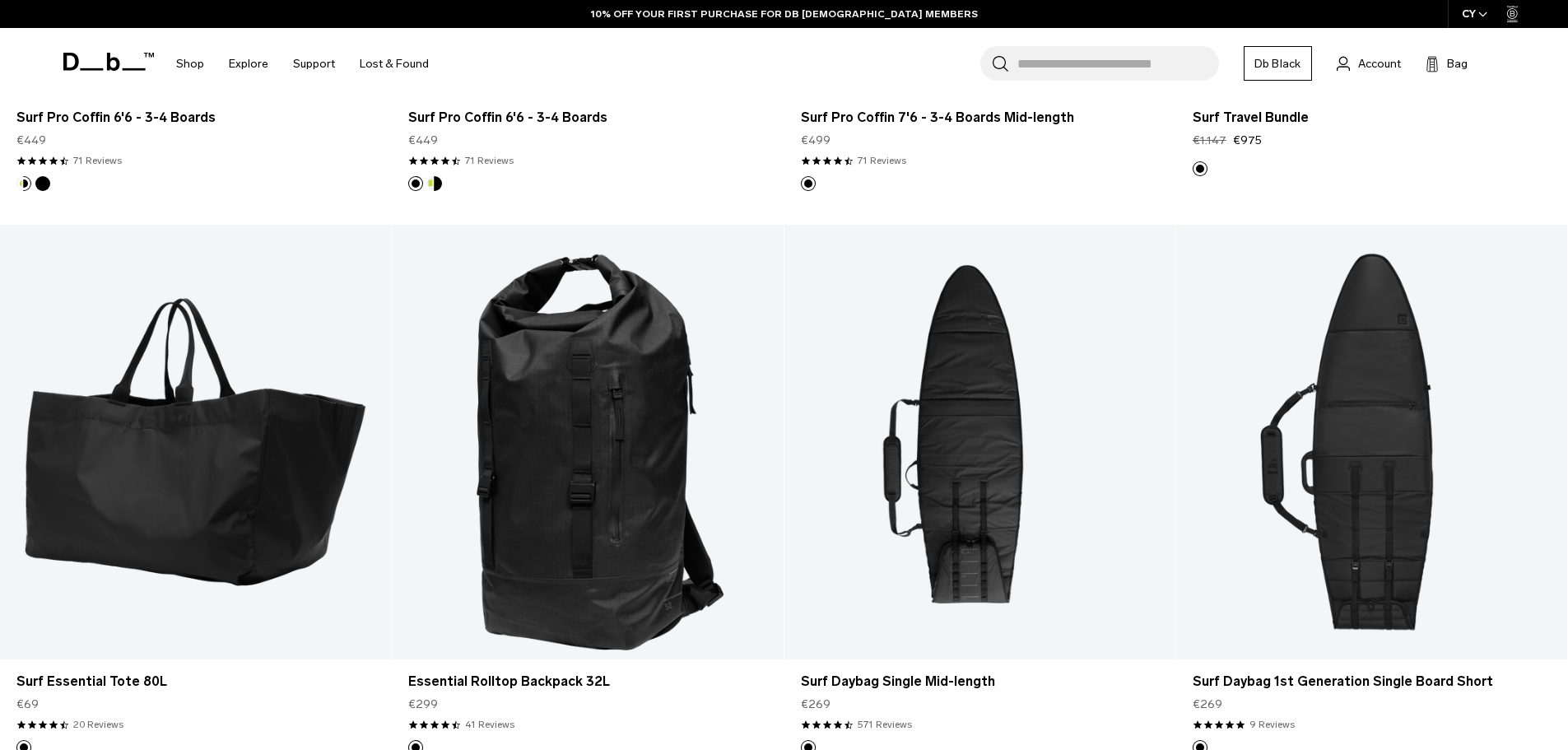
scroll to position [905, 0]
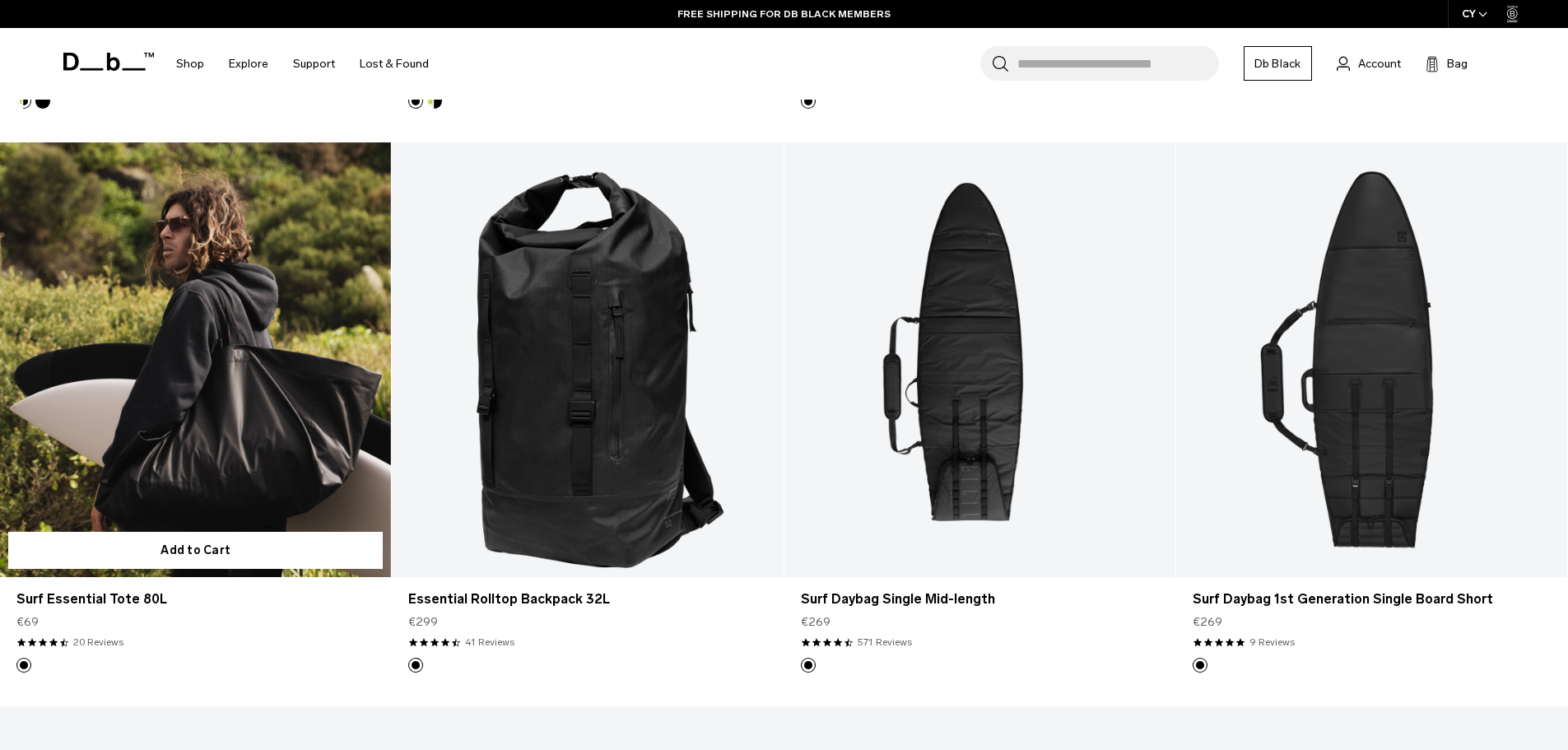
click at [343, 311] on link "Surf Essential Tote 80L" at bounding box center [196, 360] width 391 height 434
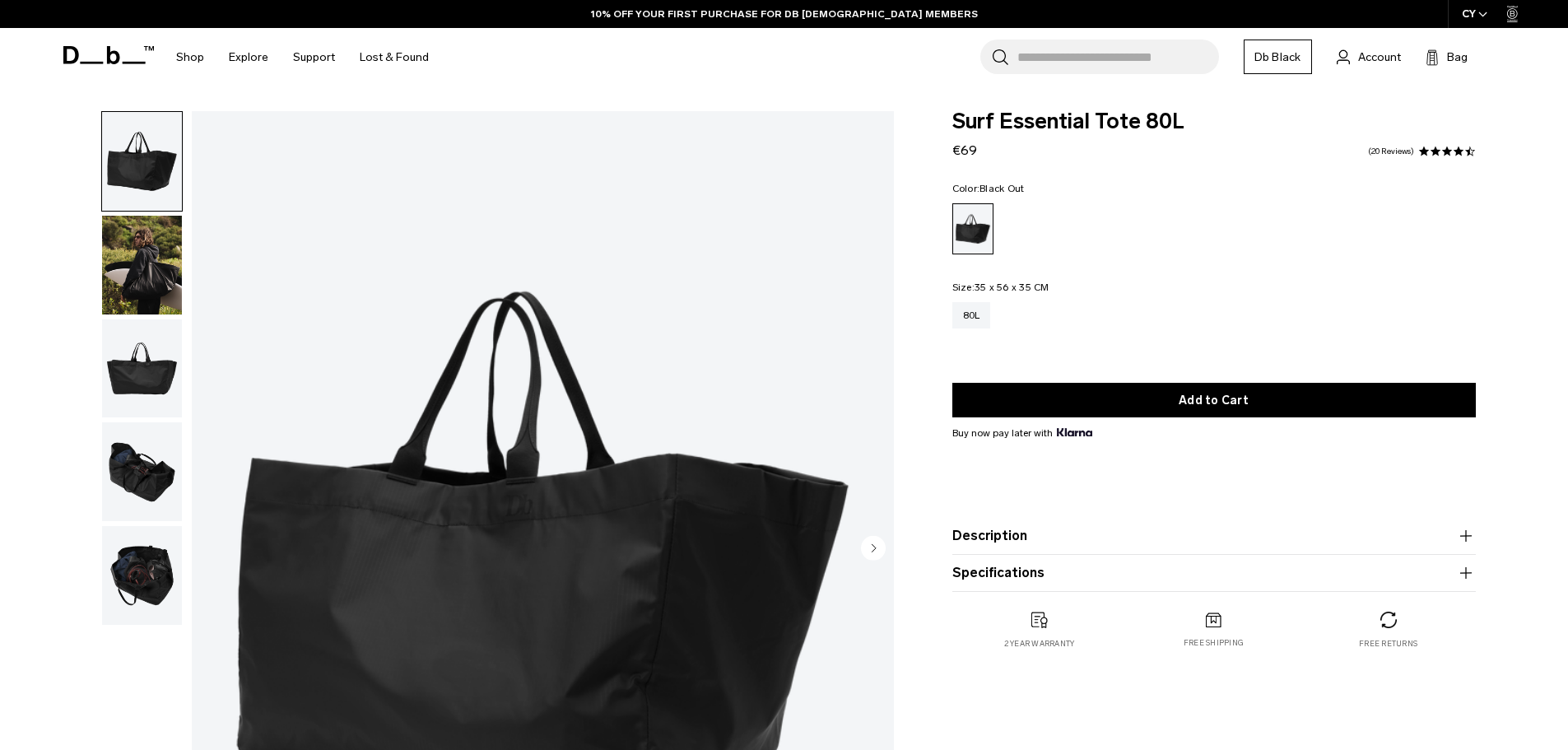
click at [146, 352] on img "button" at bounding box center [141, 369] width 80 height 99
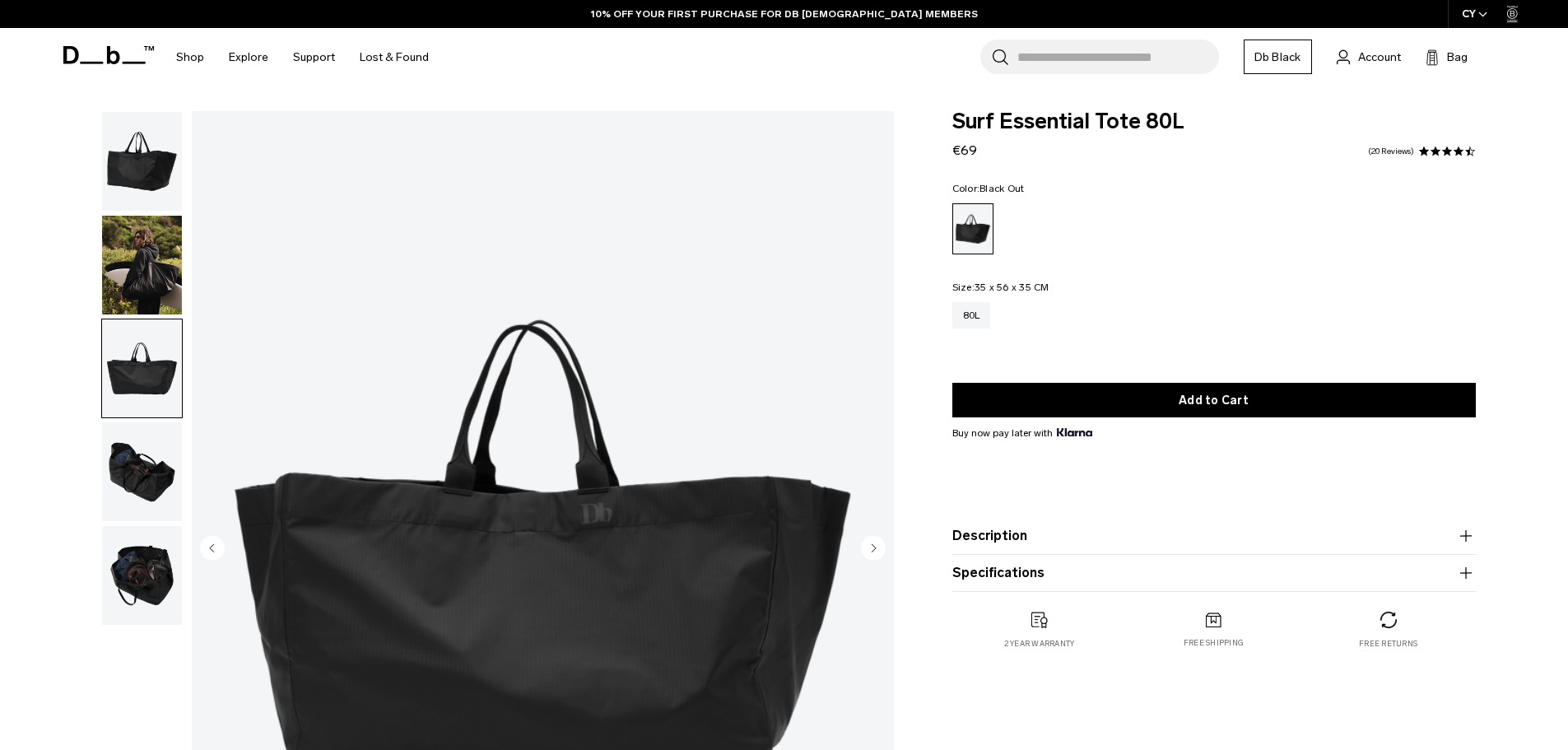
click at [160, 480] on img "button" at bounding box center [141, 472] width 80 height 99
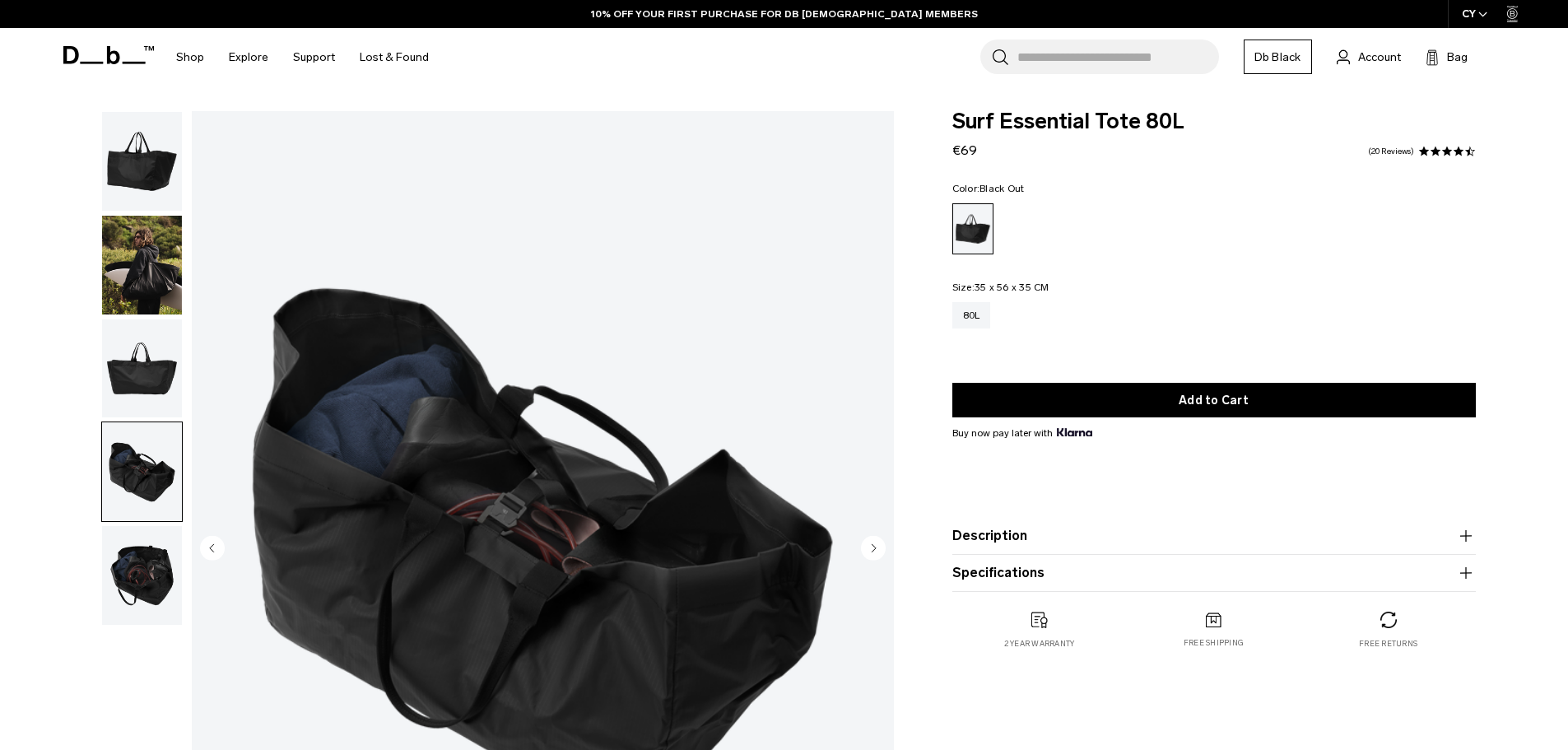
click at [159, 565] on img "button" at bounding box center [141, 576] width 80 height 99
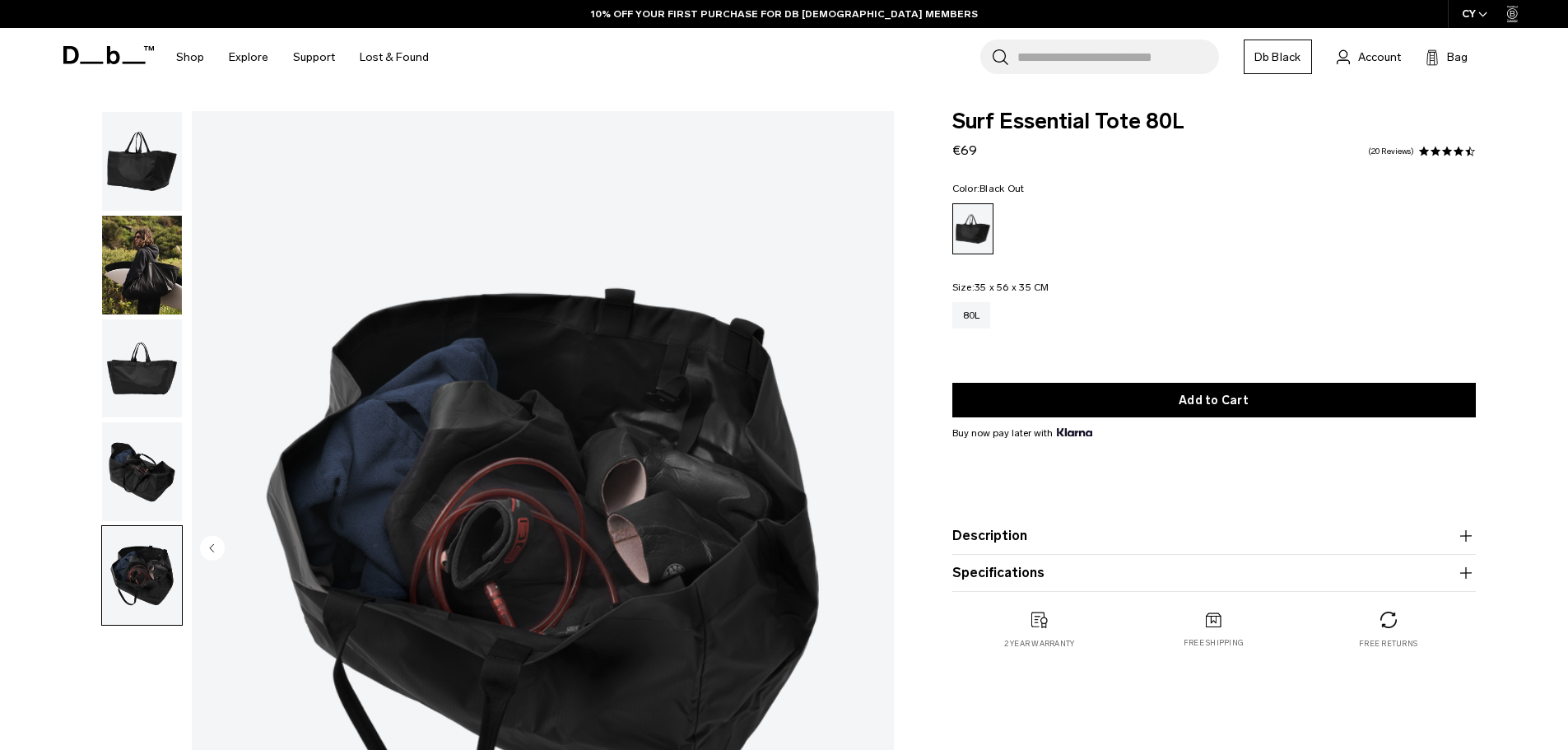
scroll to position [165, 0]
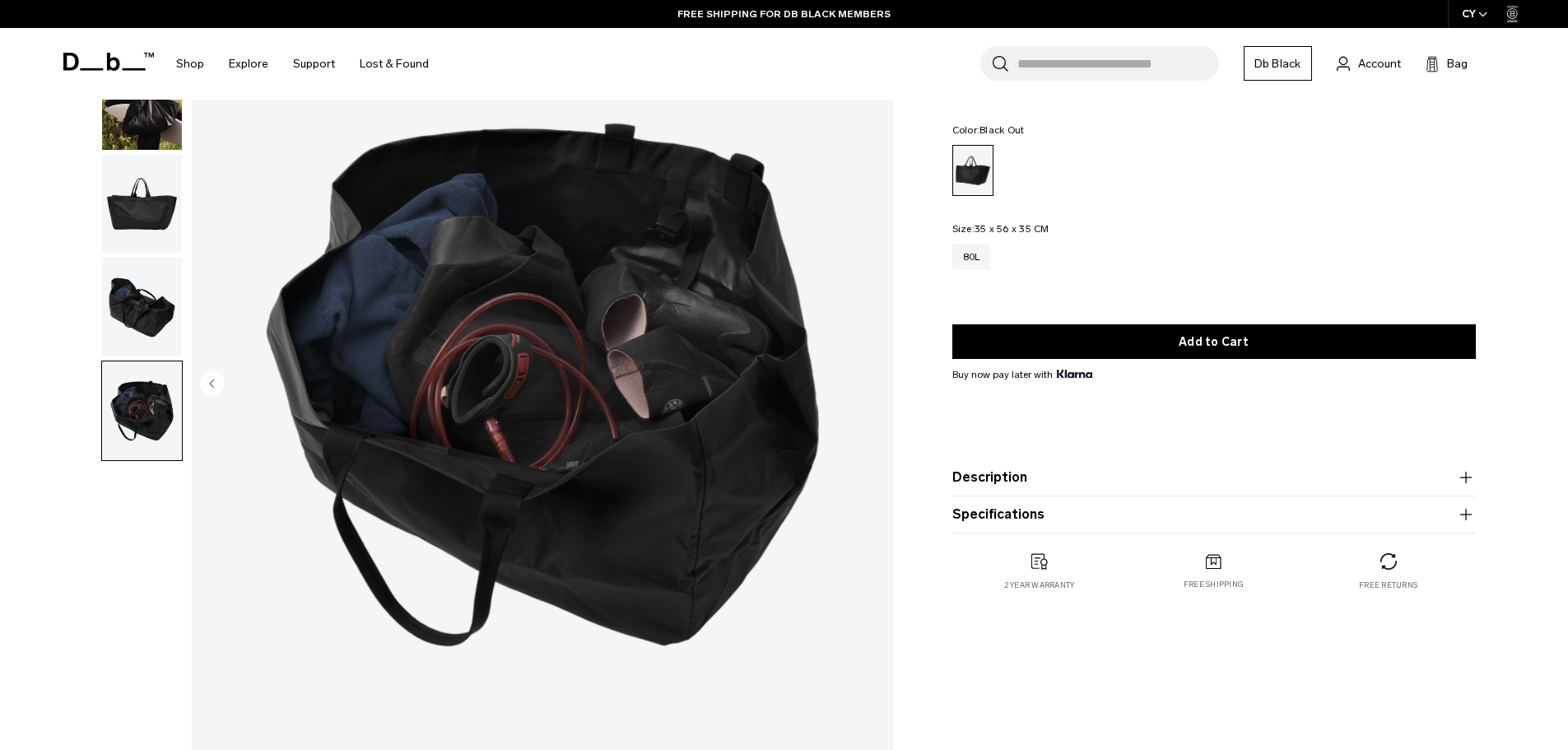
click at [154, 337] on img "button" at bounding box center [141, 307] width 80 height 99
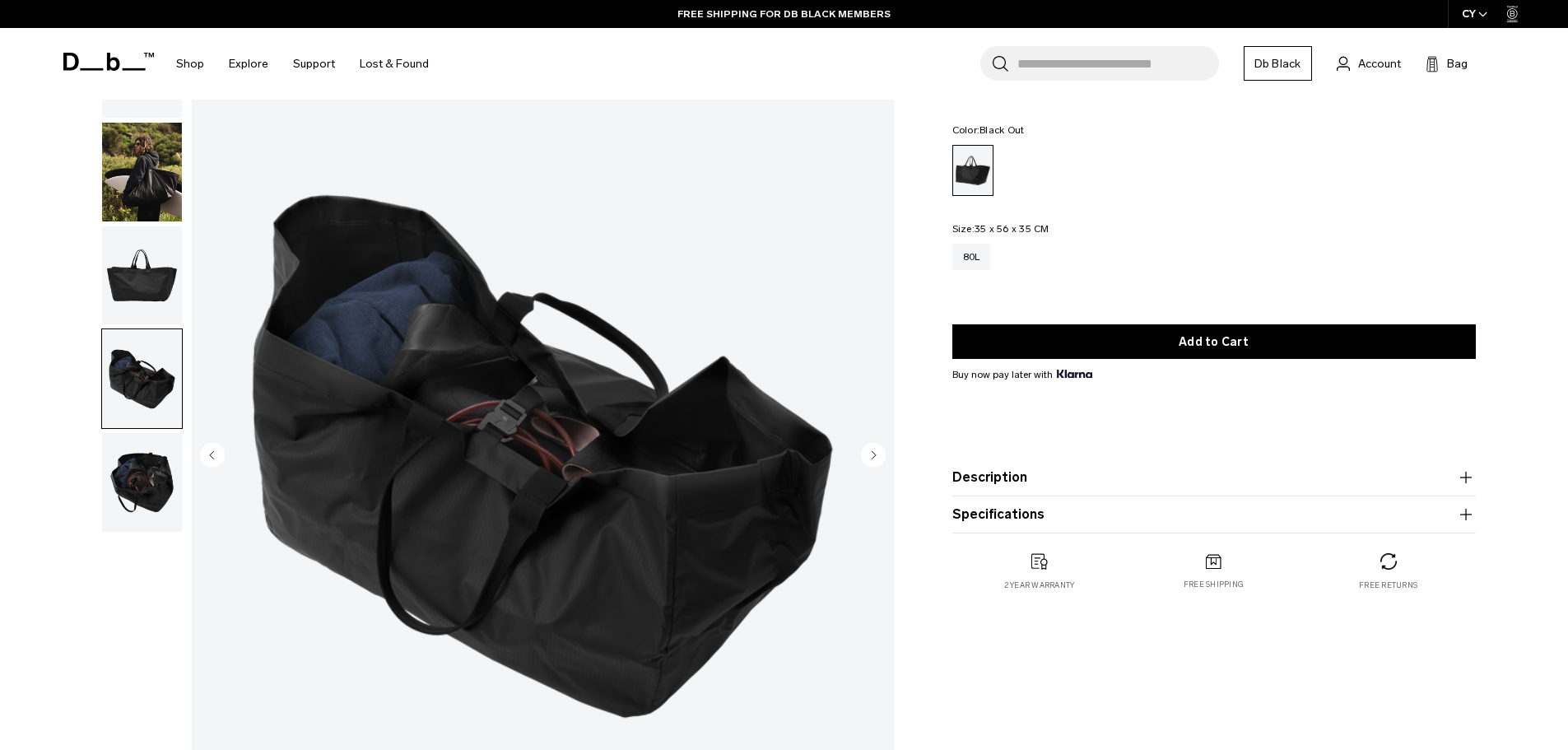
scroll to position [82, 0]
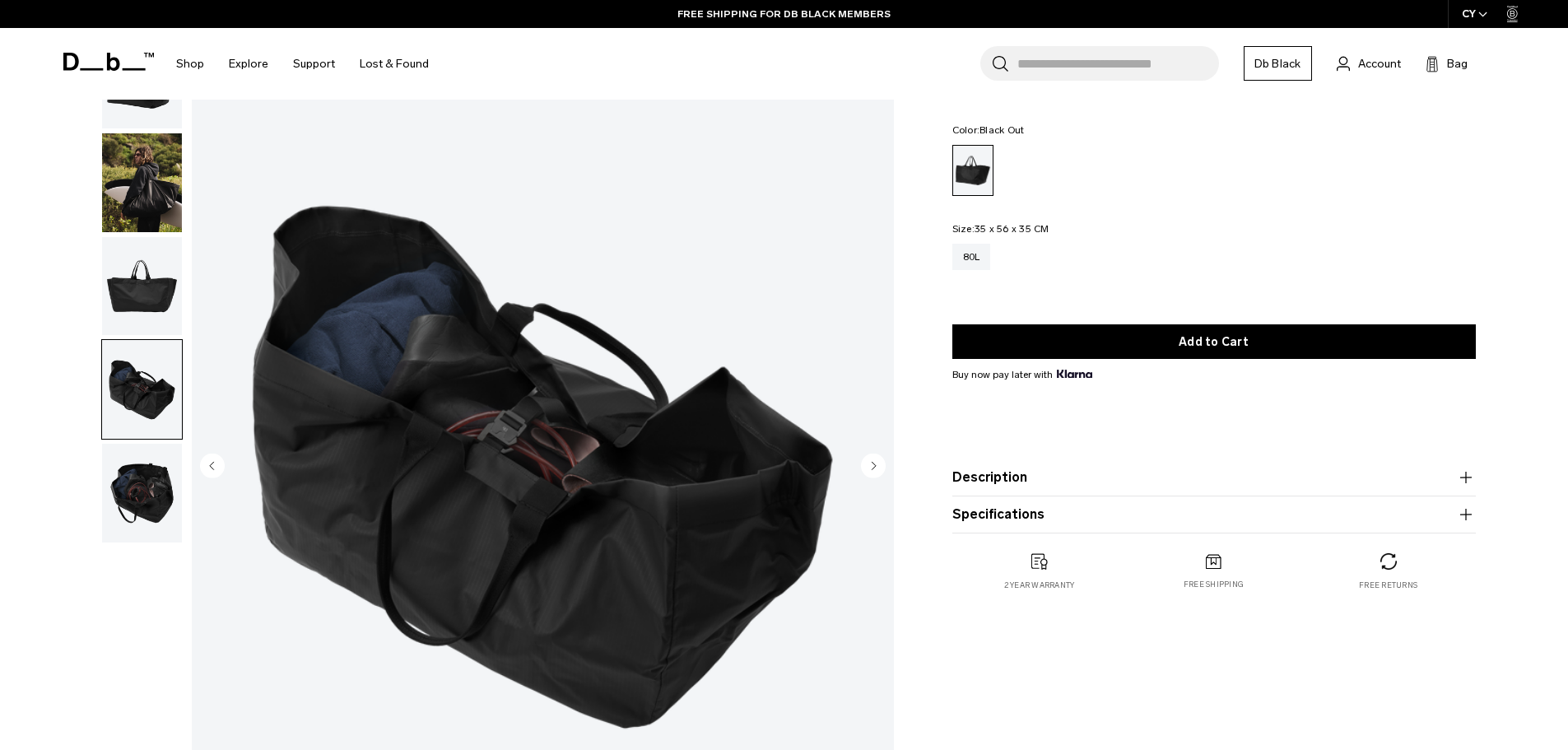
click at [151, 287] on img "button" at bounding box center [141, 287] width 80 height 99
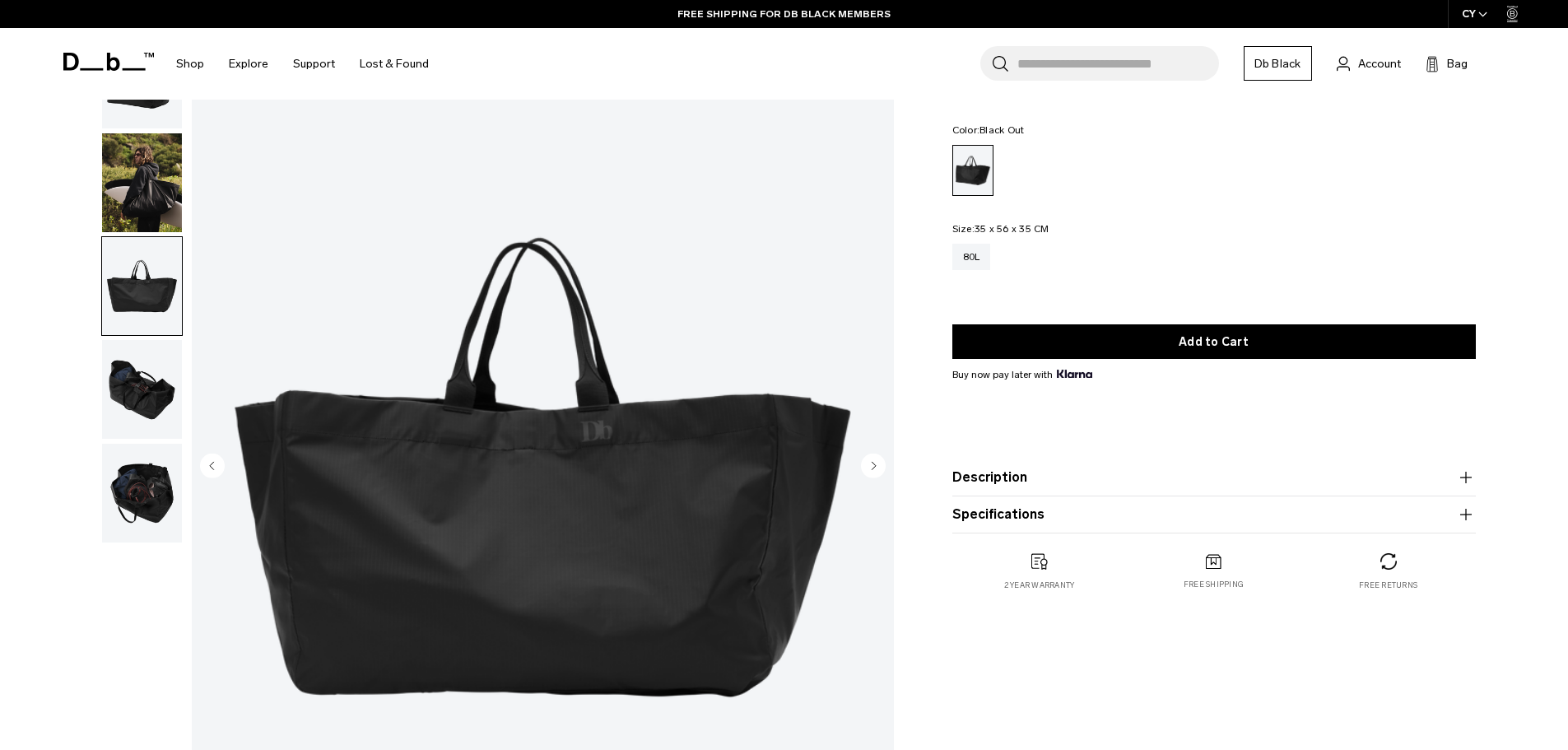
click at [126, 106] on img "button" at bounding box center [141, 80] width 80 height 99
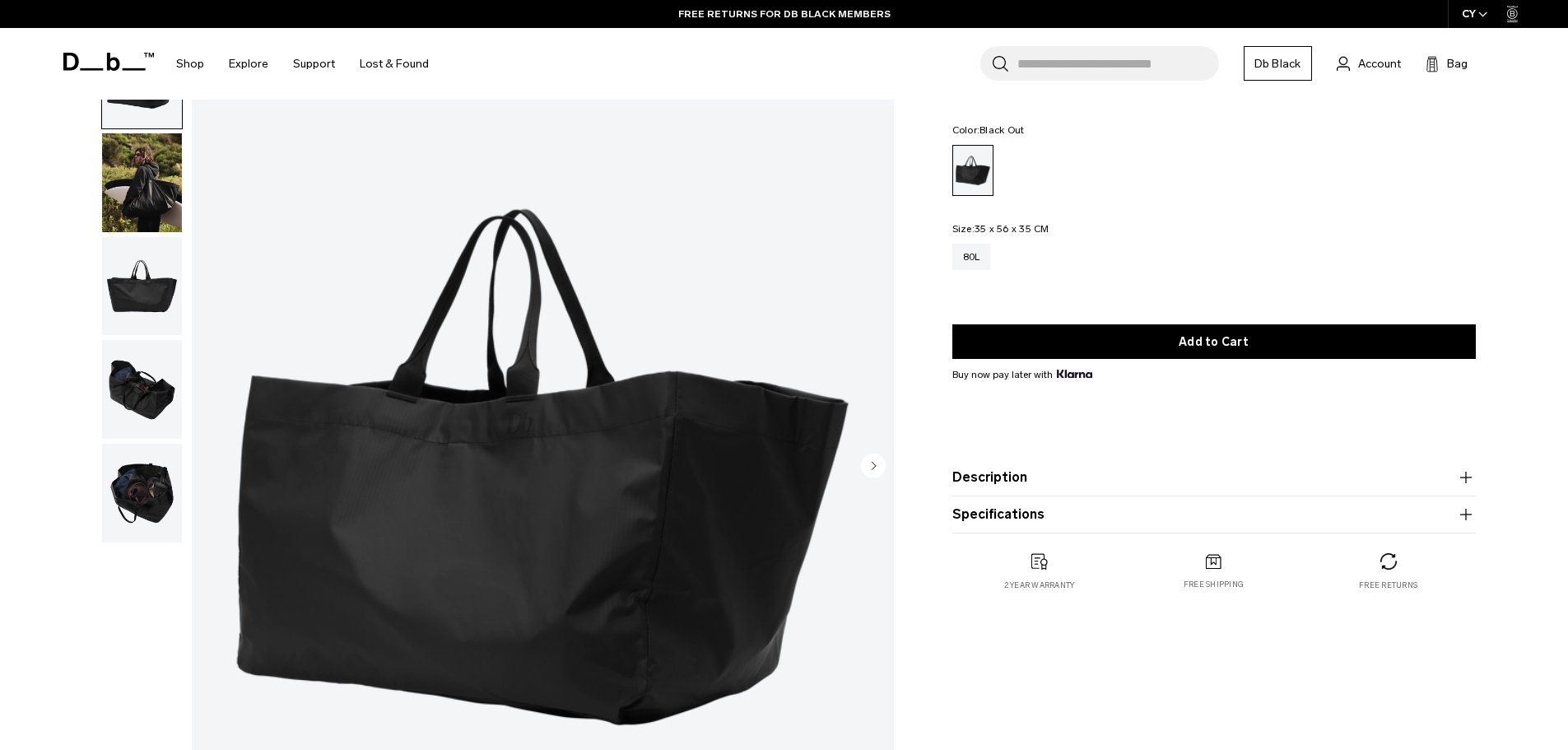
click at [149, 175] on img "button" at bounding box center [141, 183] width 80 height 99
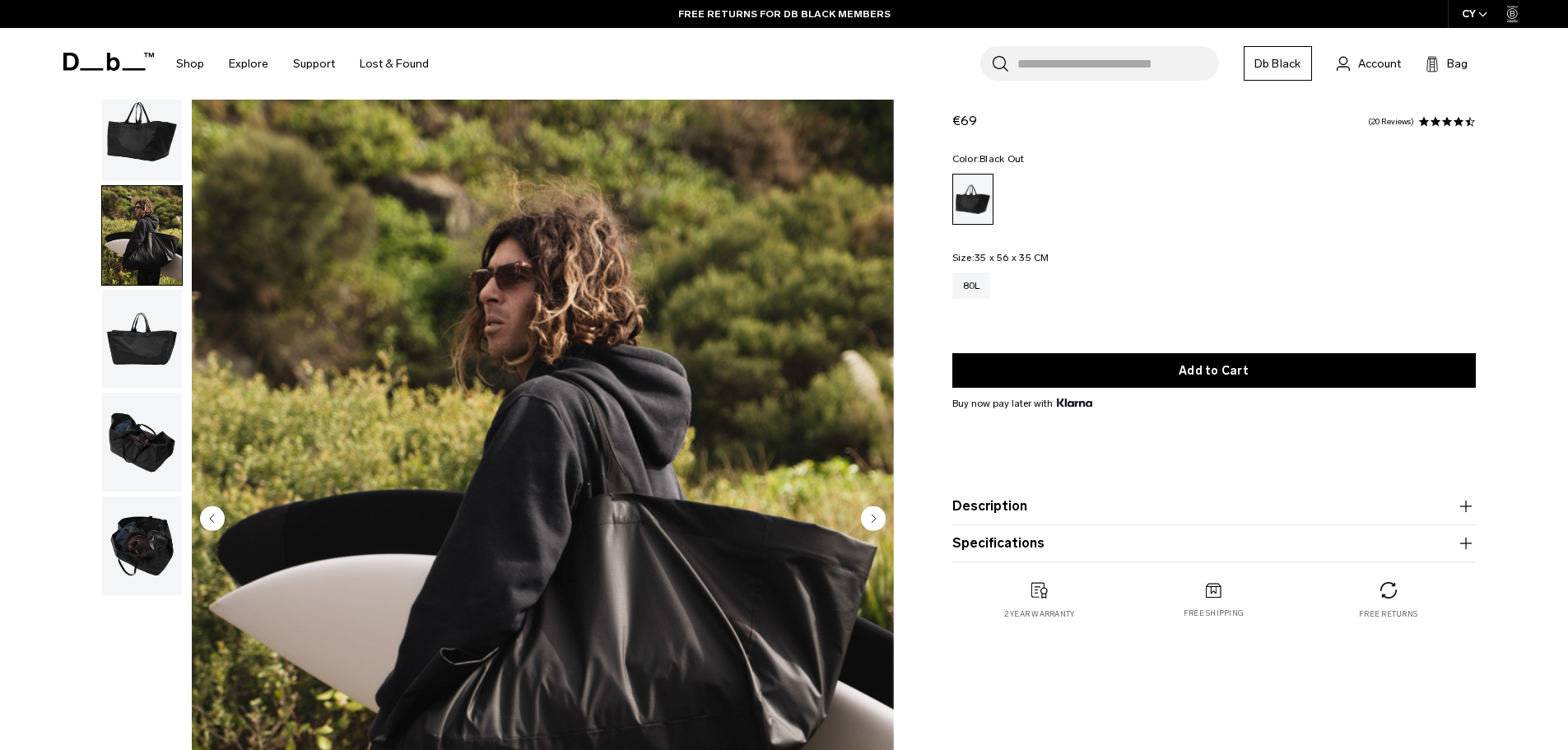
scroll to position [0, 0]
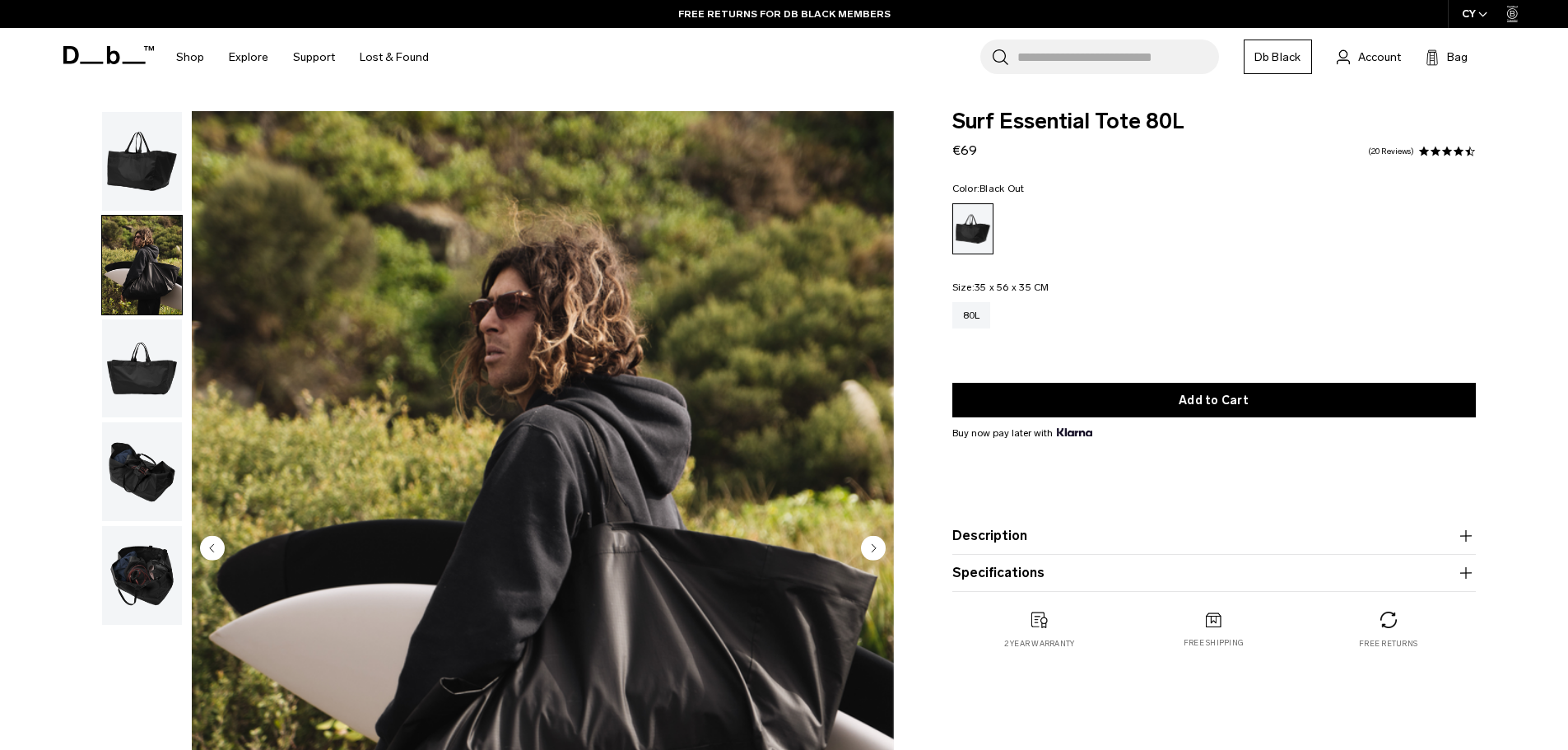
click at [158, 192] on img "button" at bounding box center [141, 162] width 80 height 99
